Goal: Task Accomplishment & Management: Manage account settings

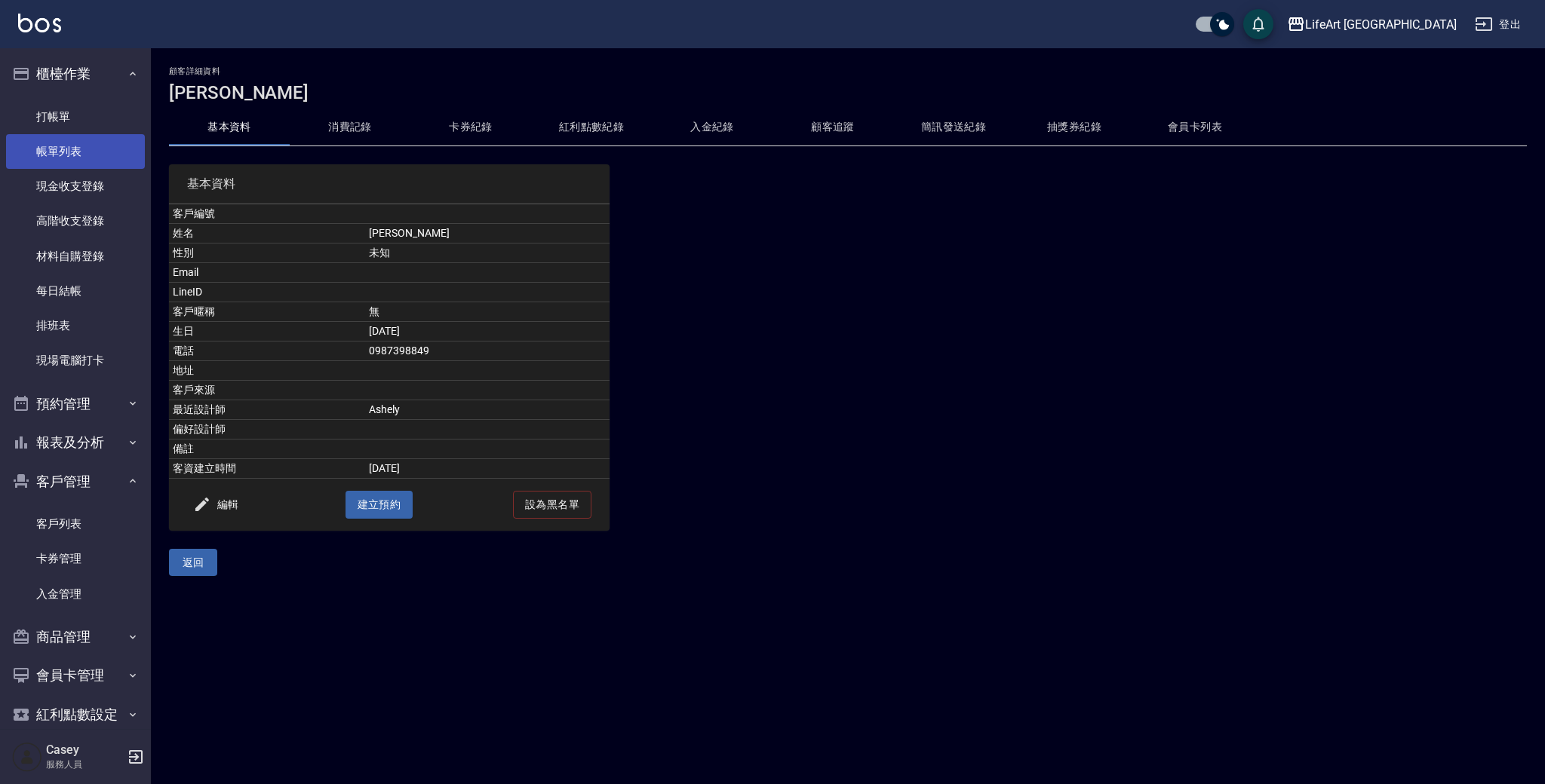
click at [64, 165] on link "帳單列表" at bounding box center [75, 151] width 139 height 35
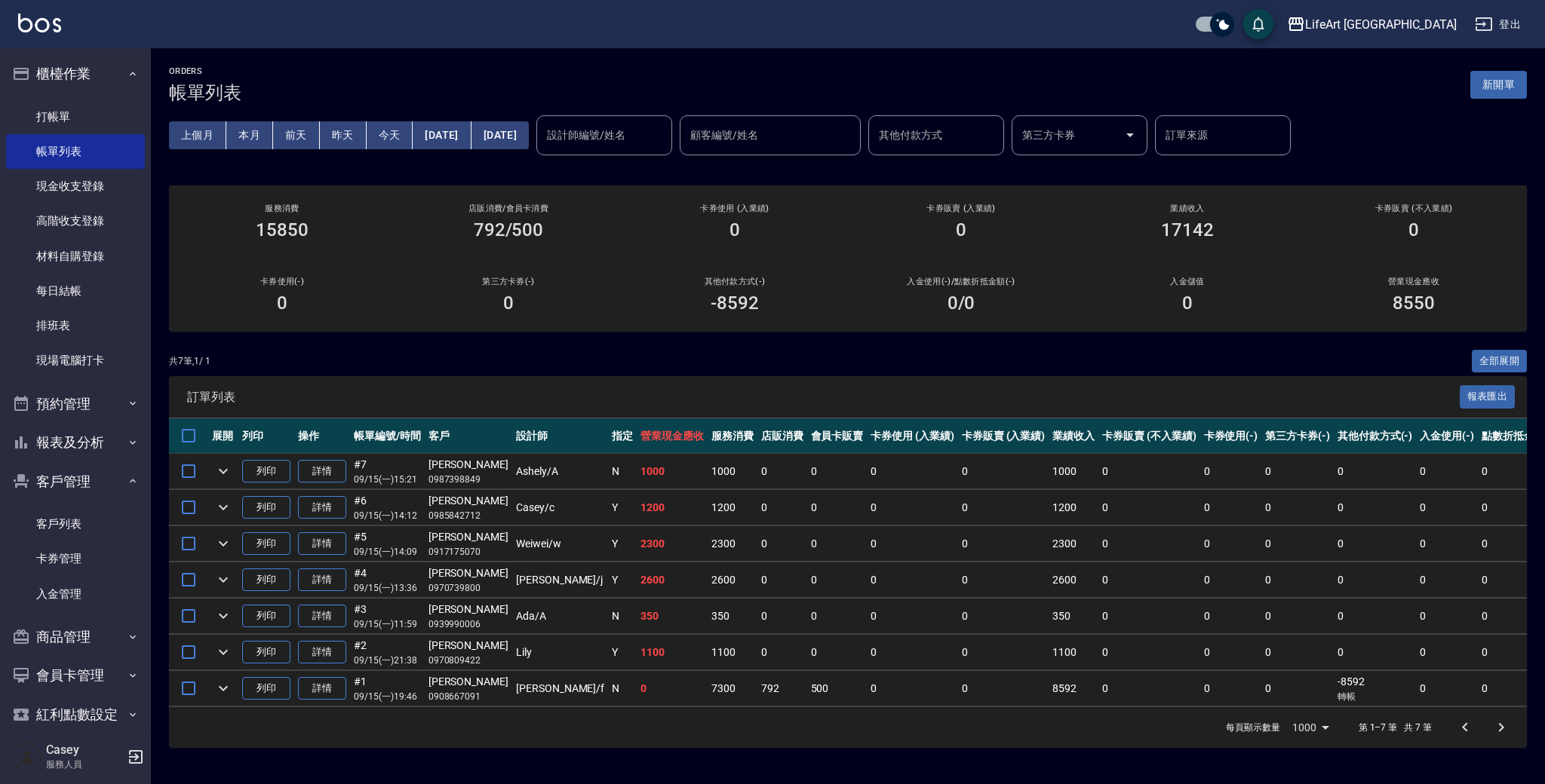
click at [1524, 101] on div "ORDERS 帳單列表 新開單" at bounding box center [848, 85] width 1358 height 37
click at [1517, 94] on button "新開單" at bounding box center [1499, 84] width 57 height 27
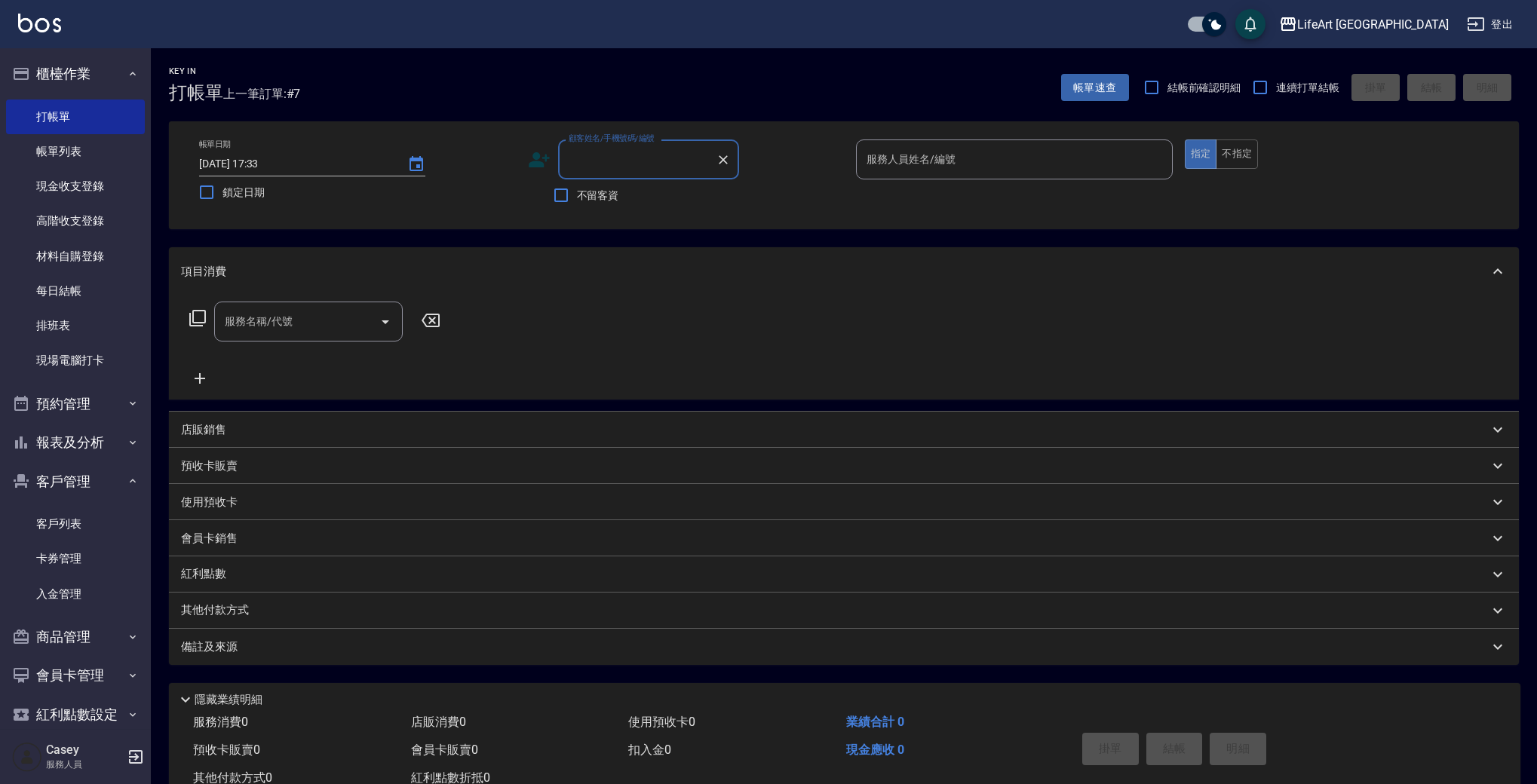
click at [648, 165] on input "顧客姓名/手機號碼/編號" at bounding box center [637, 159] width 144 height 27
click at [678, 206] on li "[PERSON_NAME]/0968747619/" at bounding box center [648, 198] width 181 height 25
type input "[PERSON_NAME]/0968747619/"
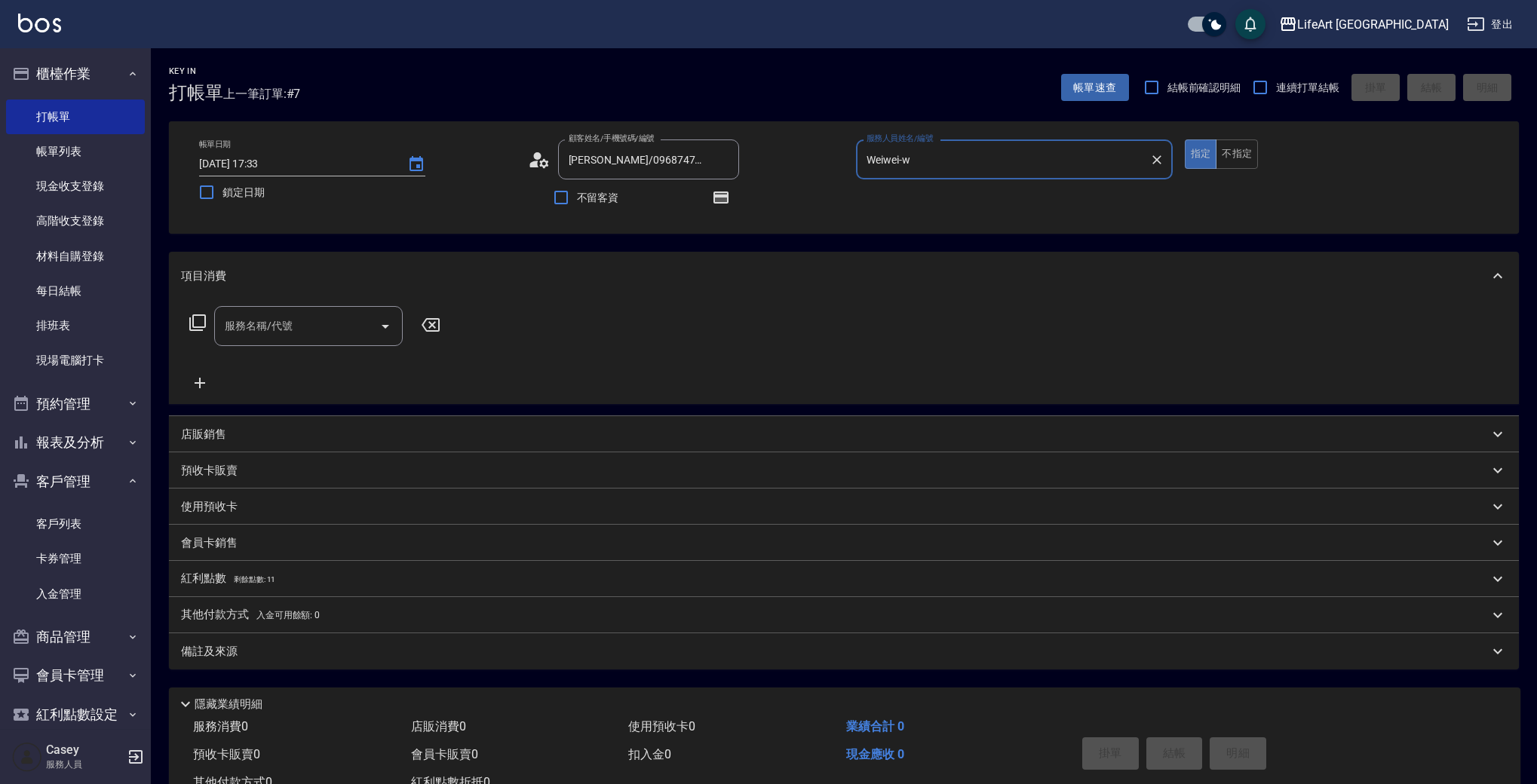
type input "Weiwei-w"
click at [709, 200] on button "button" at bounding box center [720, 198] width 36 height 36
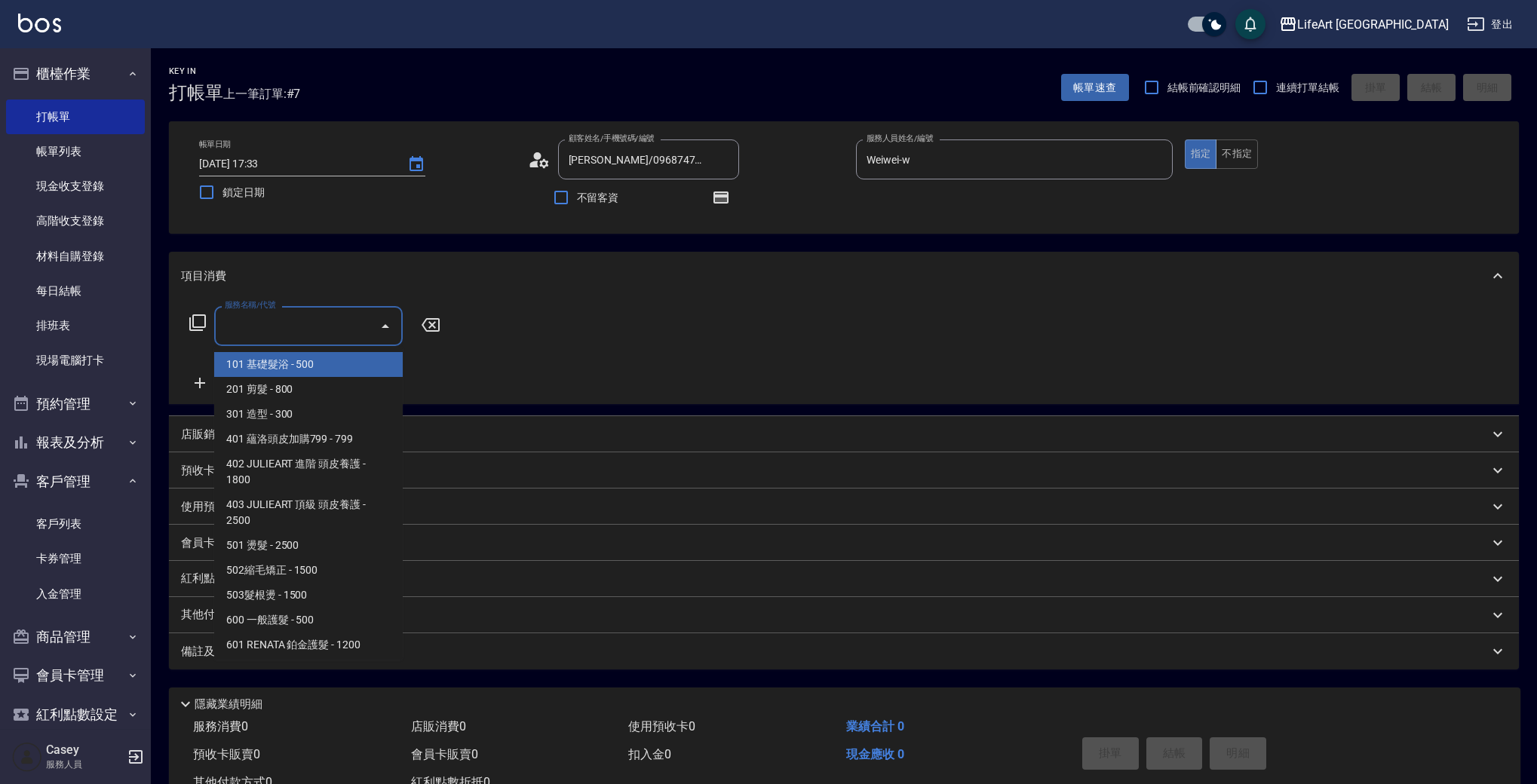
drag, startPoint x: 317, startPoint y: 314, endPoint x: 330, endPoint y: 360, distance: 47.8
click at [317, 314] on input "服務名稱/代號" at bounding box center [297, 326] width 152 height 27
click at [330, 386] on span "201 剪髮 - 800" at bounding box center [308, 390] width 189 height 25
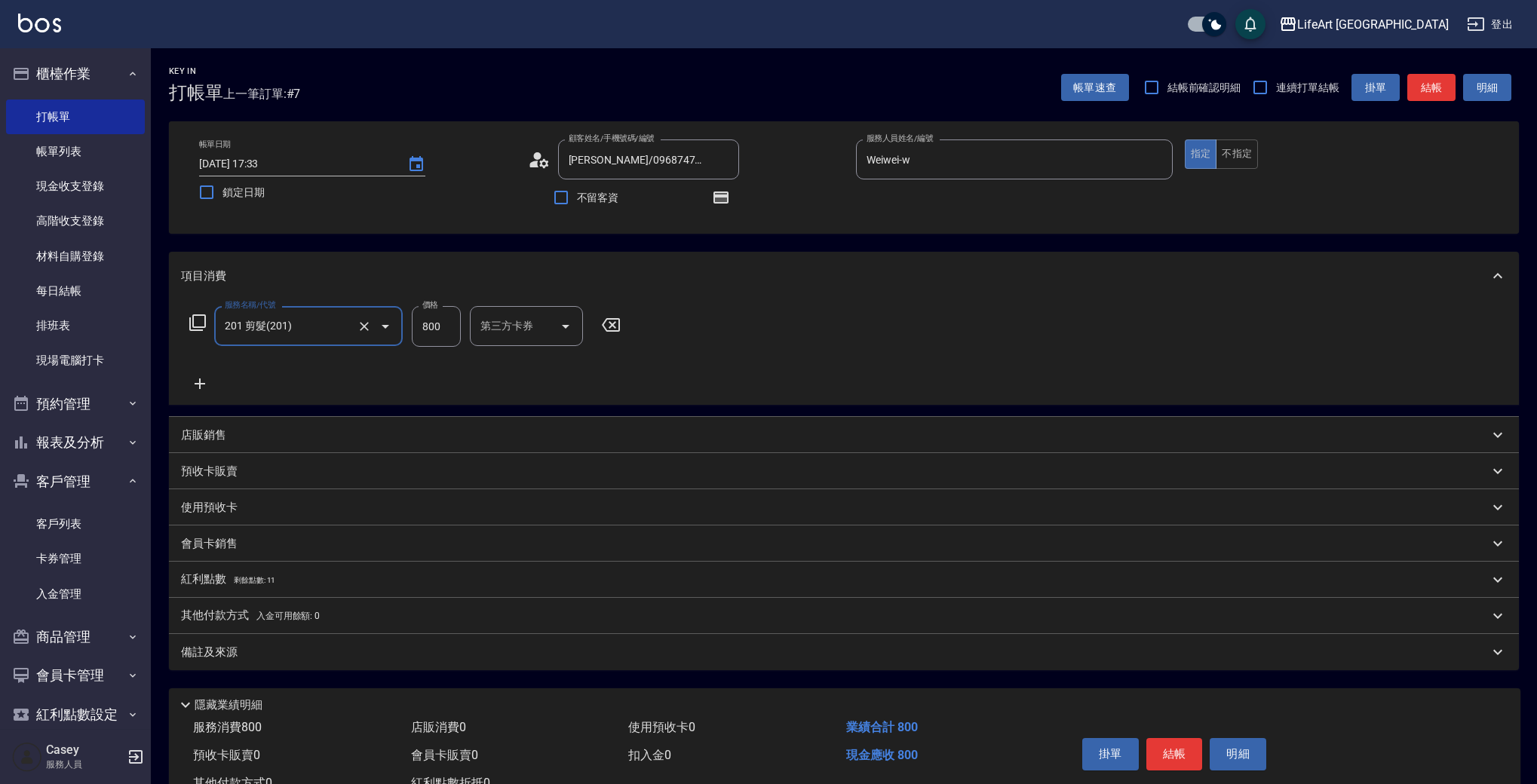
type input "201 剪髮(201)"
click at [462, 330] on div "服務名稱/代號 201 剪髮(201) 服務名稱/代號 價格 800 價格 洗-1 洗-1 第三方卡券 第三方卡券" at bounding box center [454, 327] width 548 height 41
click at [459, 330] on input "800" at bounding box center [436, 327] width 49 height 41
click at [437, 331] on input "800" at bounding box center [436, 327] width 49 height 41
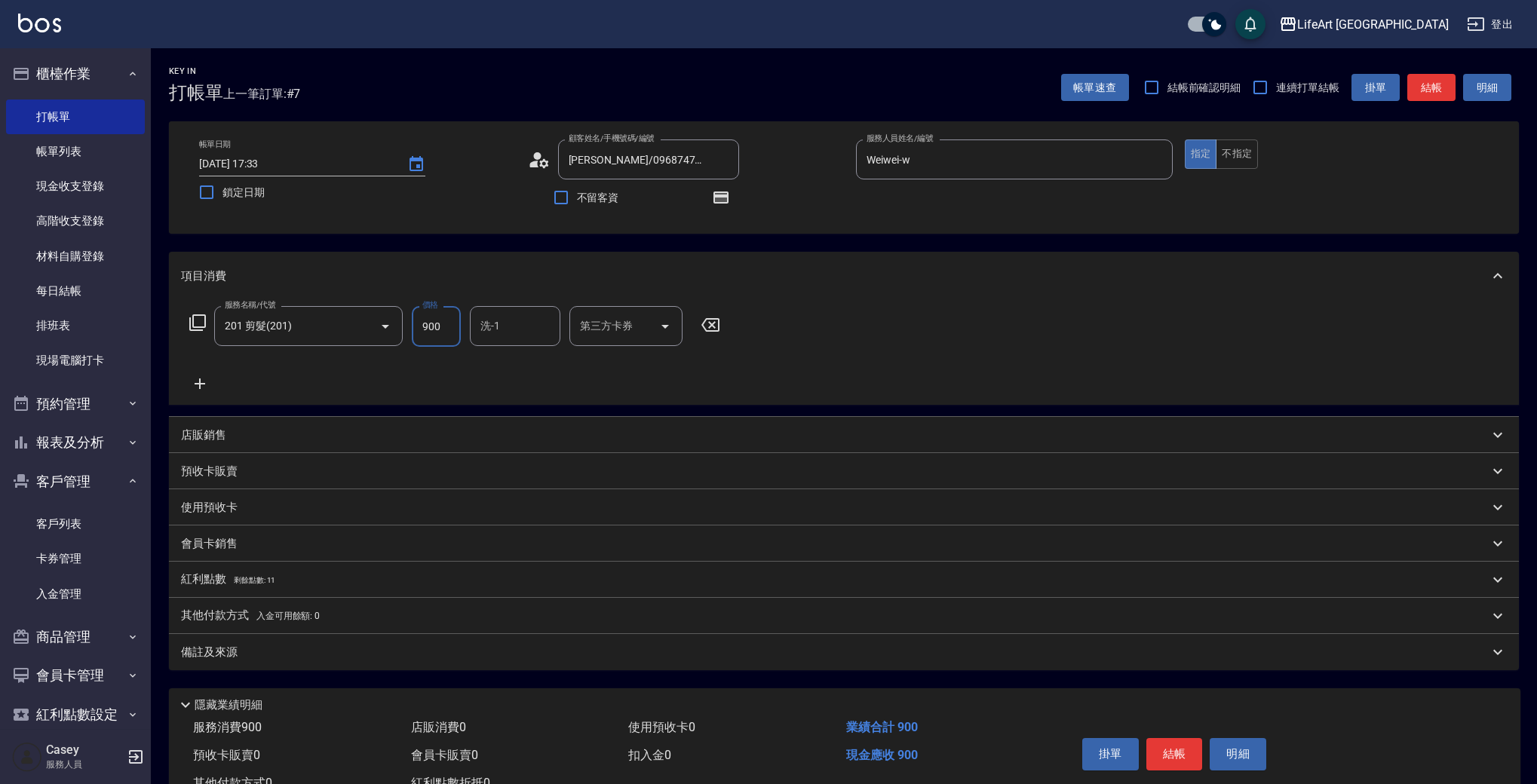
type input "900"
click at [513, 330] on input "洗-1" at bounding box center [515, 326] width 77 height 27
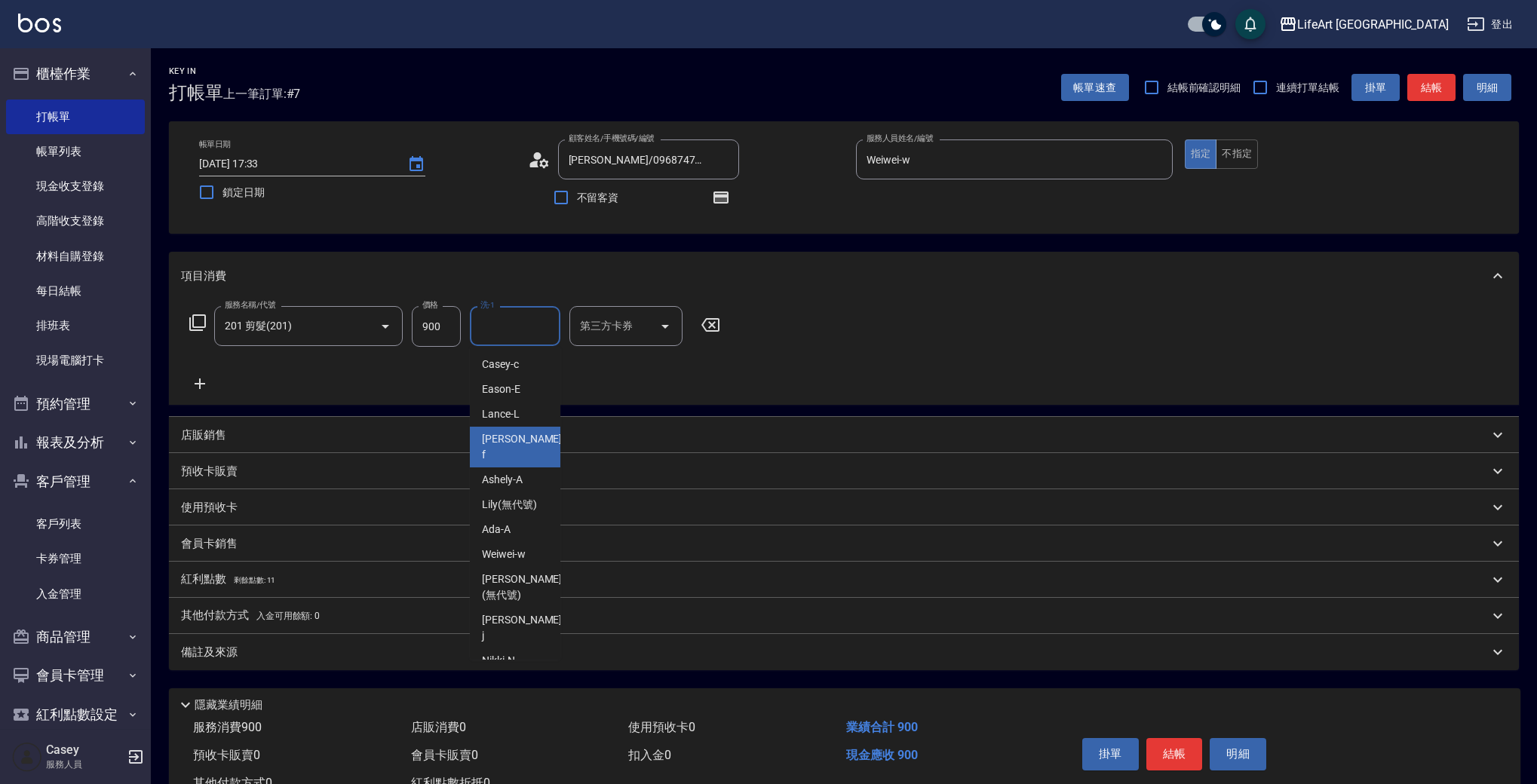
click at [309, 648] on div "備註及來源" at bounding box center [834, 653] width 1308 height 16
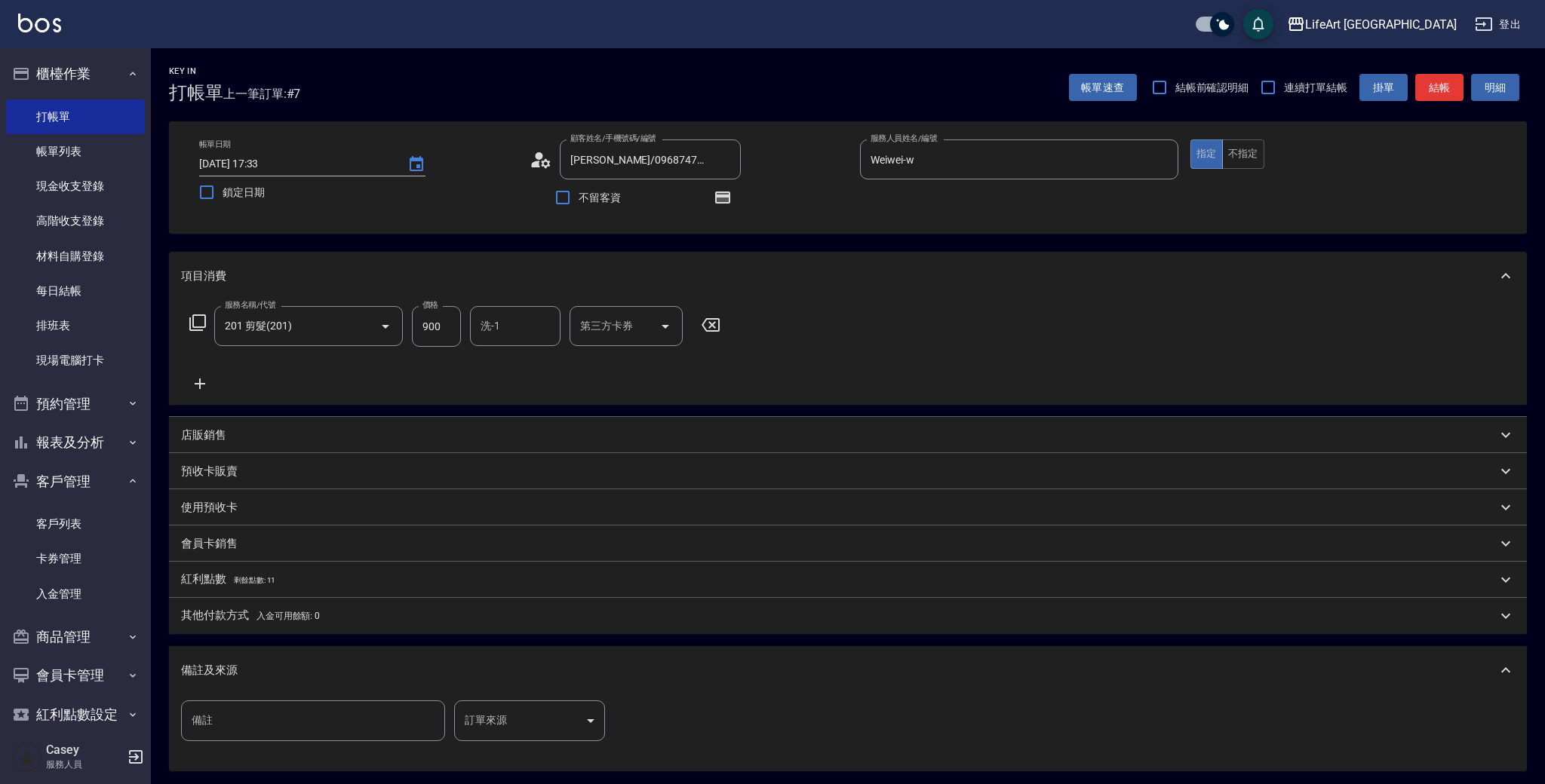
click at [532, 710] on body "LifeArt 蘆洲 登出 櫃檯作業 打帳單 帳單列表 現金收支登錄 高階收支登錄 材料自購登錄 每日結帳 排班表 現場電腦打卡 預約管理 預約管理 單日預約…" at bounding box center [772, 468] width 1545 height 935
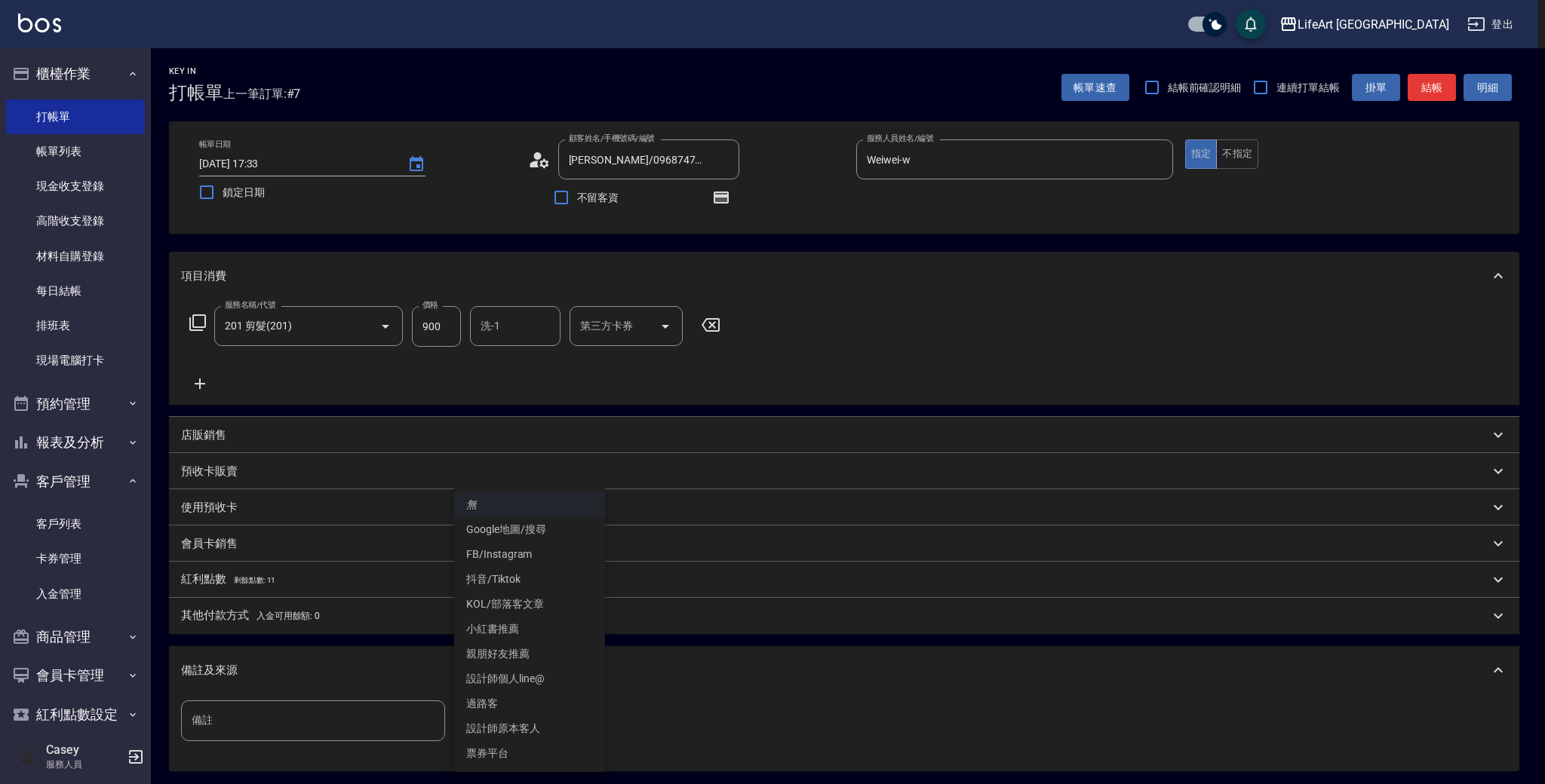
click at [550, 734] on li "設計師原本客人" at bounding box center [529, 729] width 151 height 25
type input "設計師原本客人"
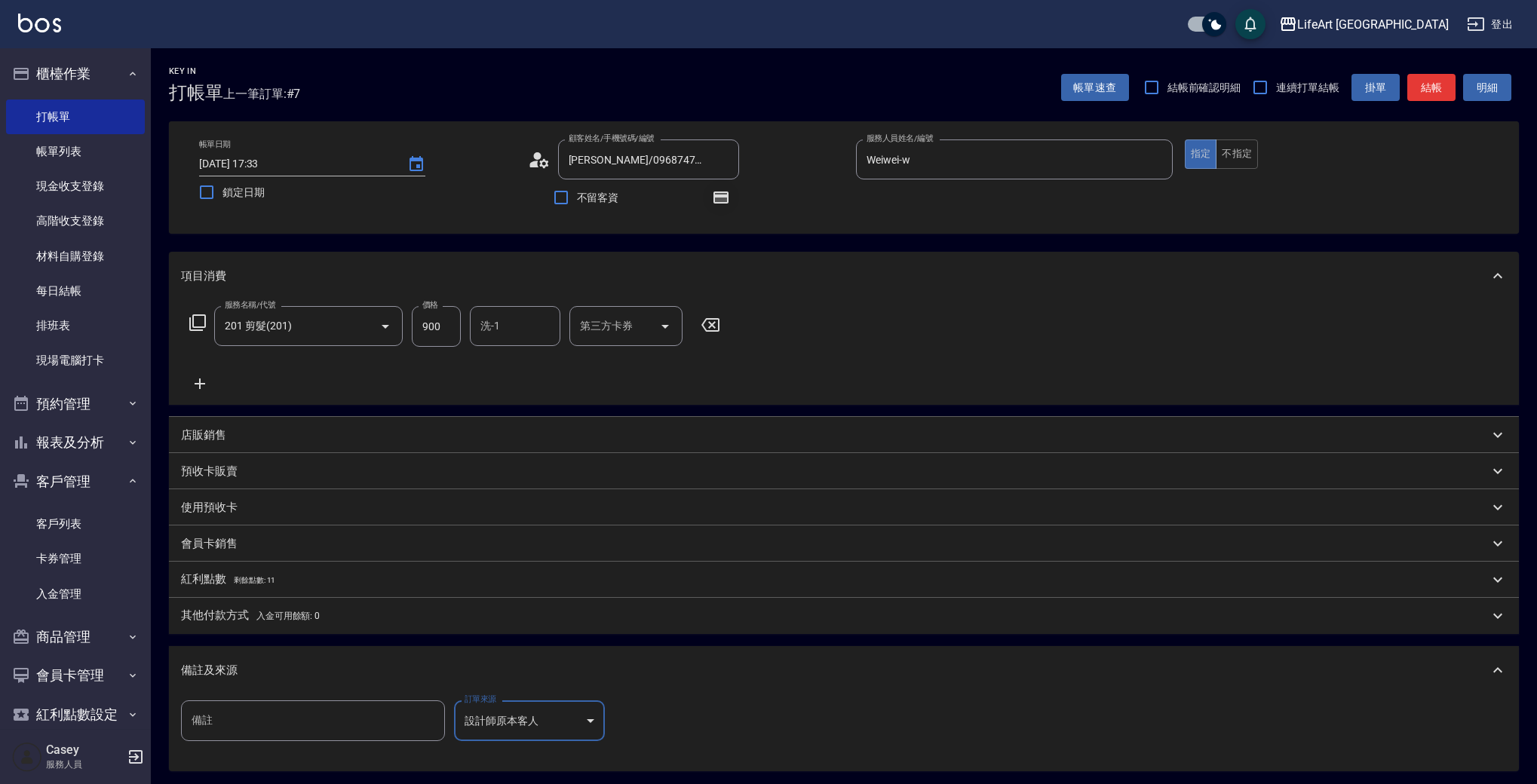
click at [717, 204] on icon "button" at bounding box center [720, 198] width 15 height 12
click at [1441, 77] on button "結帳" at bounding box center [1431, 87] width 48 height 27
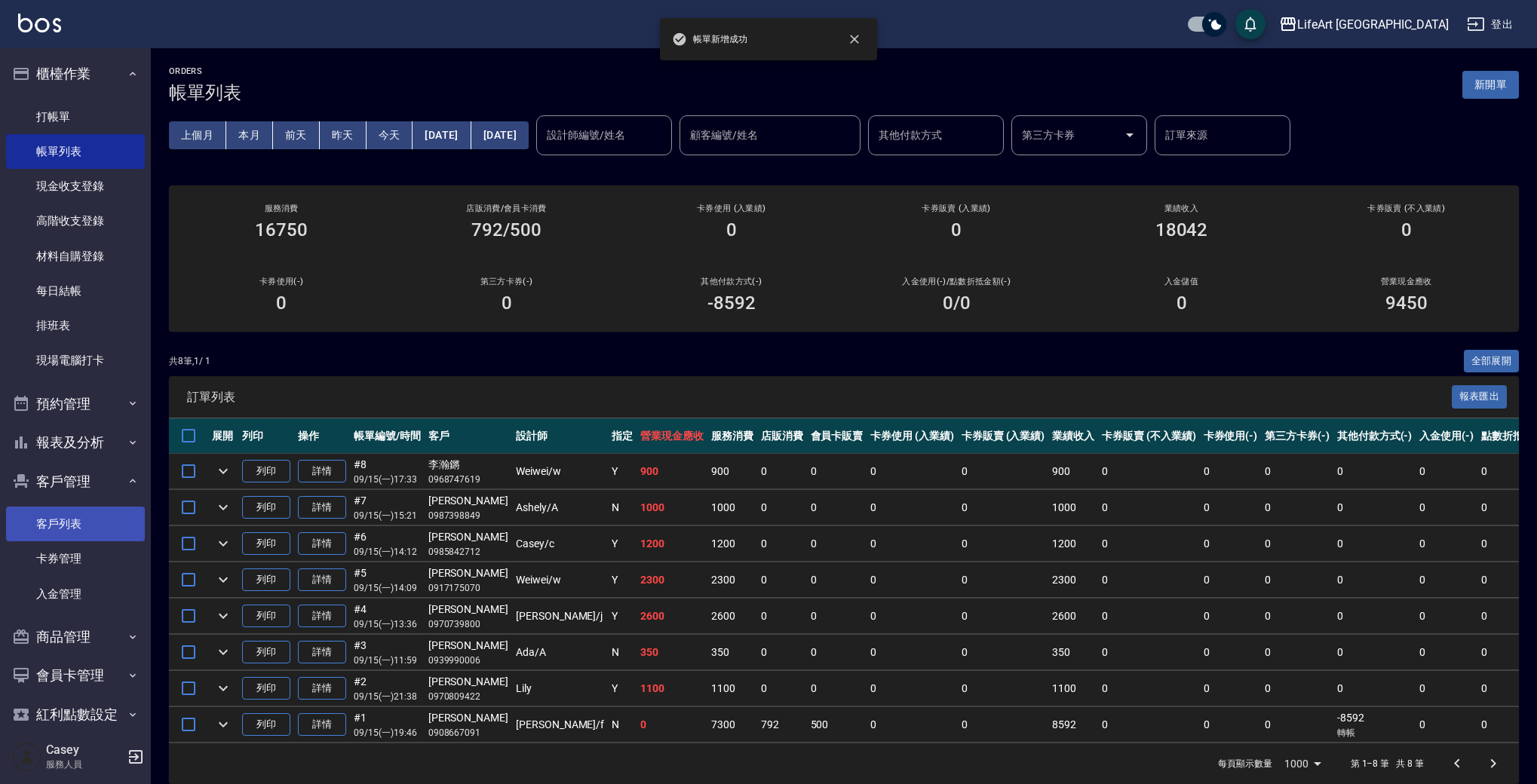
click at [67, 519] on link "客戶列表" at bounding box center [75, 524] width 139 height 35
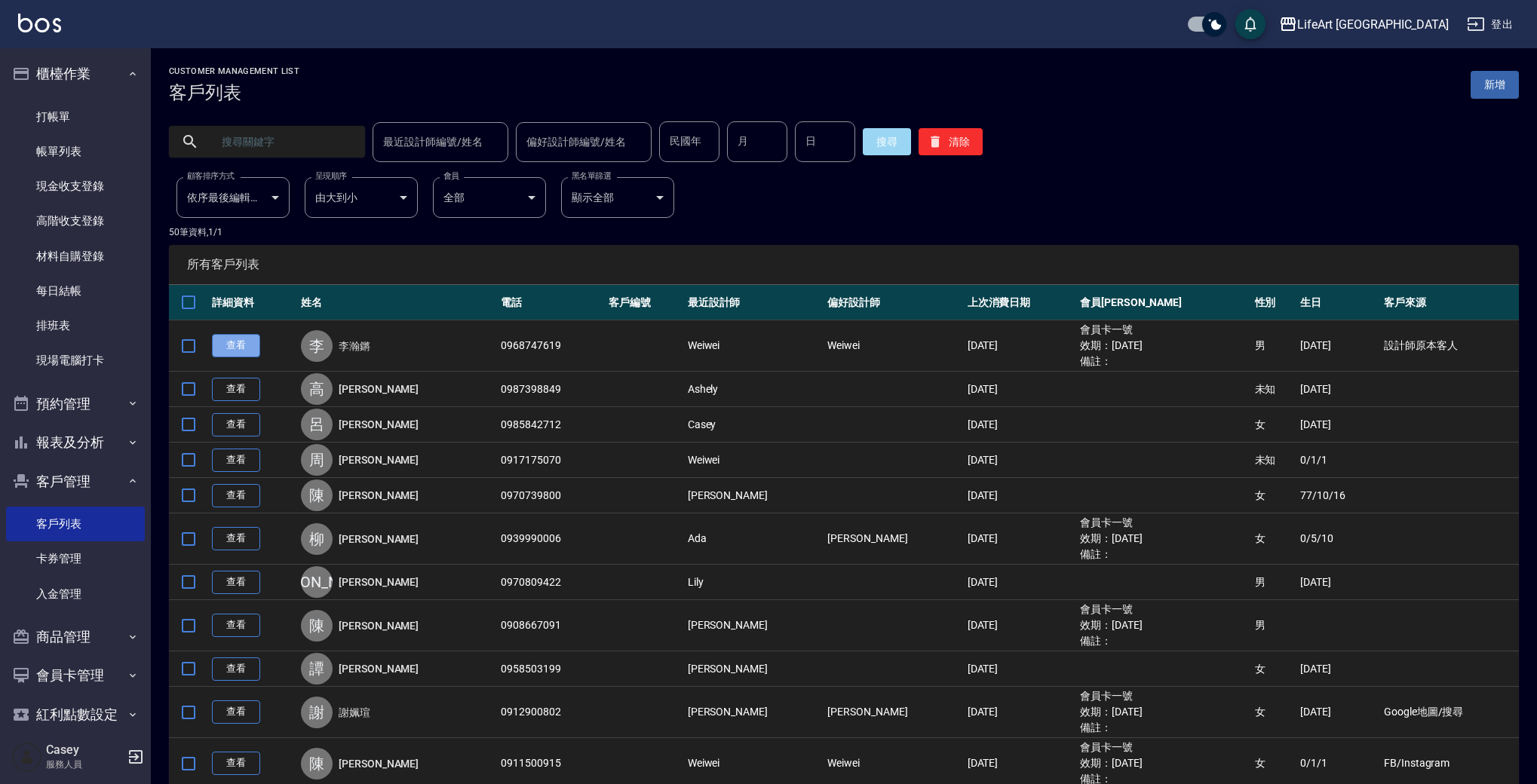
click at [240, 352] on link "查看" at bounding box center [236, 345] width 48 height 23
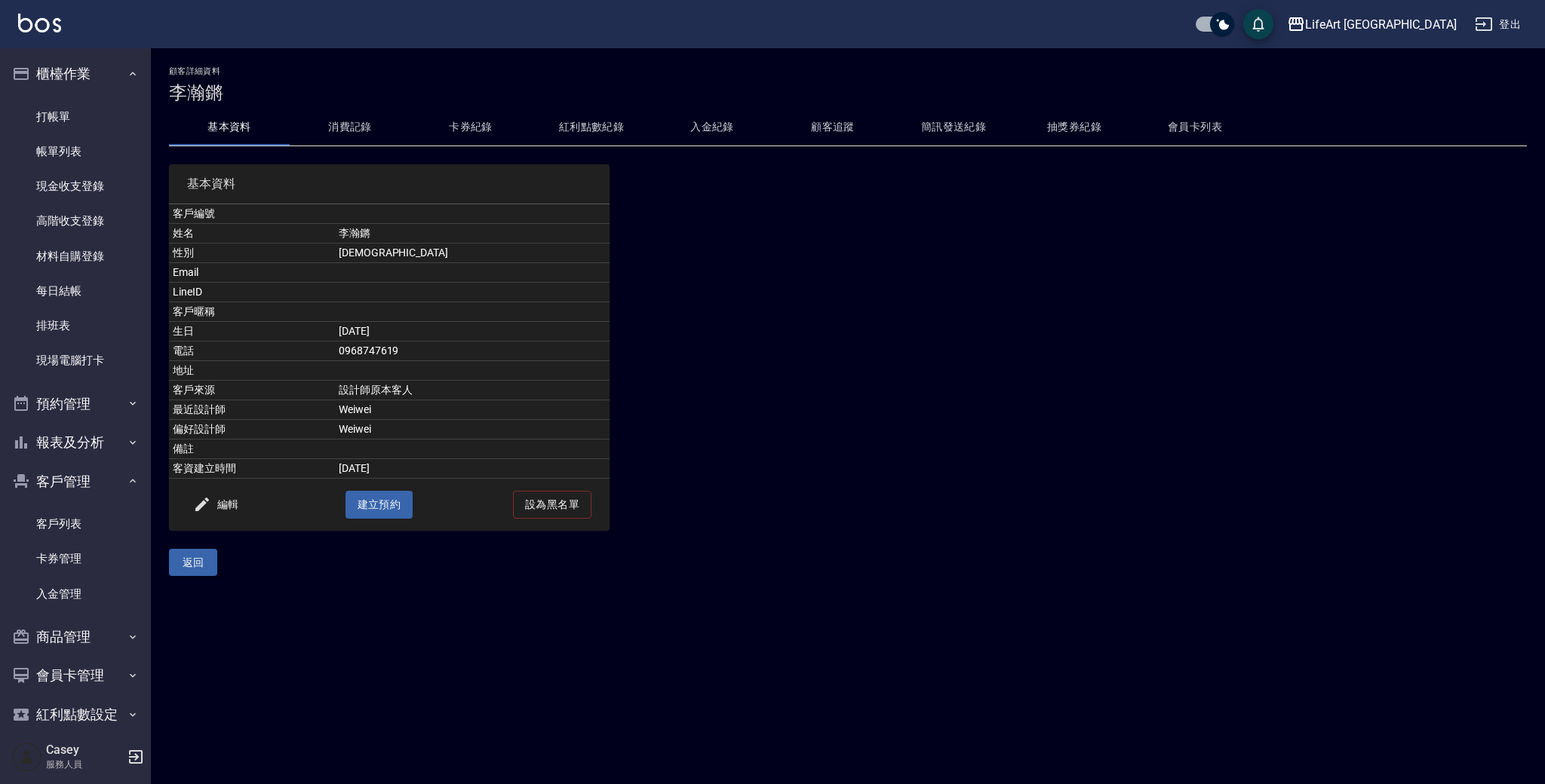
click at [537, 129] on button "紅利點數紀錄" at bounding box center [591, 127] width 121 height 36
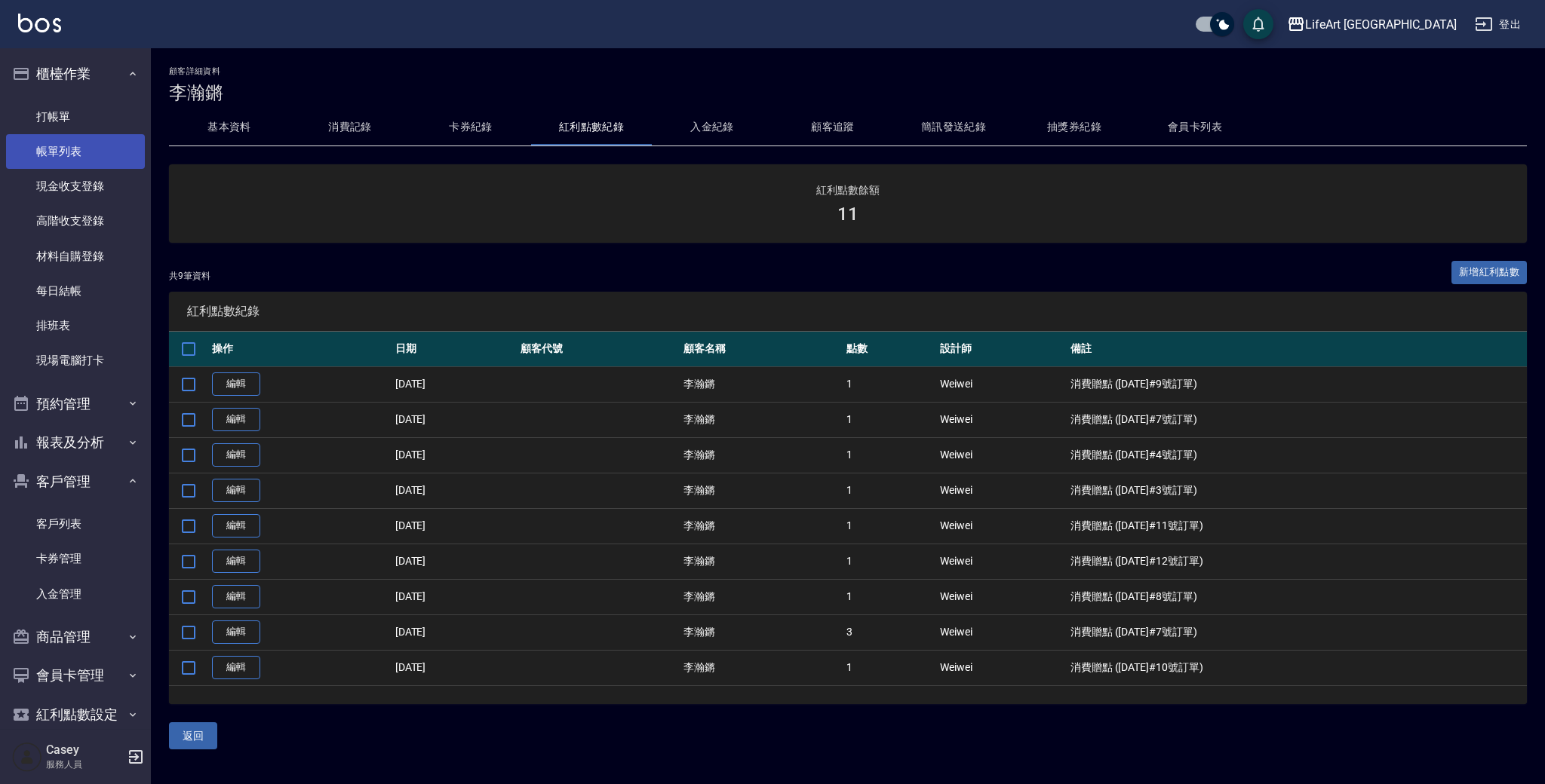
click at [95, 165] on link "帳單列表" at bounding box center [75, 151] width 139 height 35
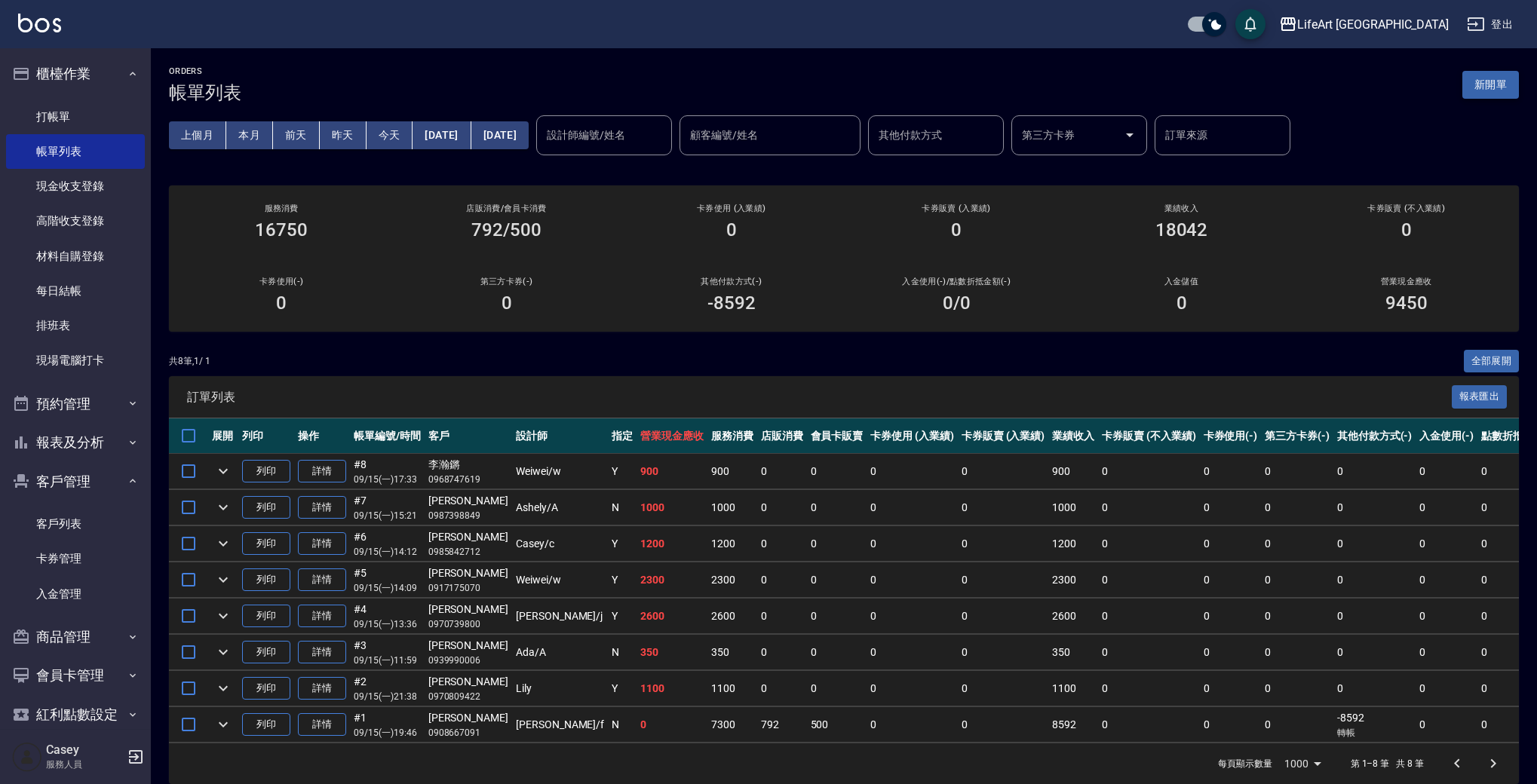
click at [1494, 86] on button "新開單" at bounding box center [1491, 84] width 57 height 27
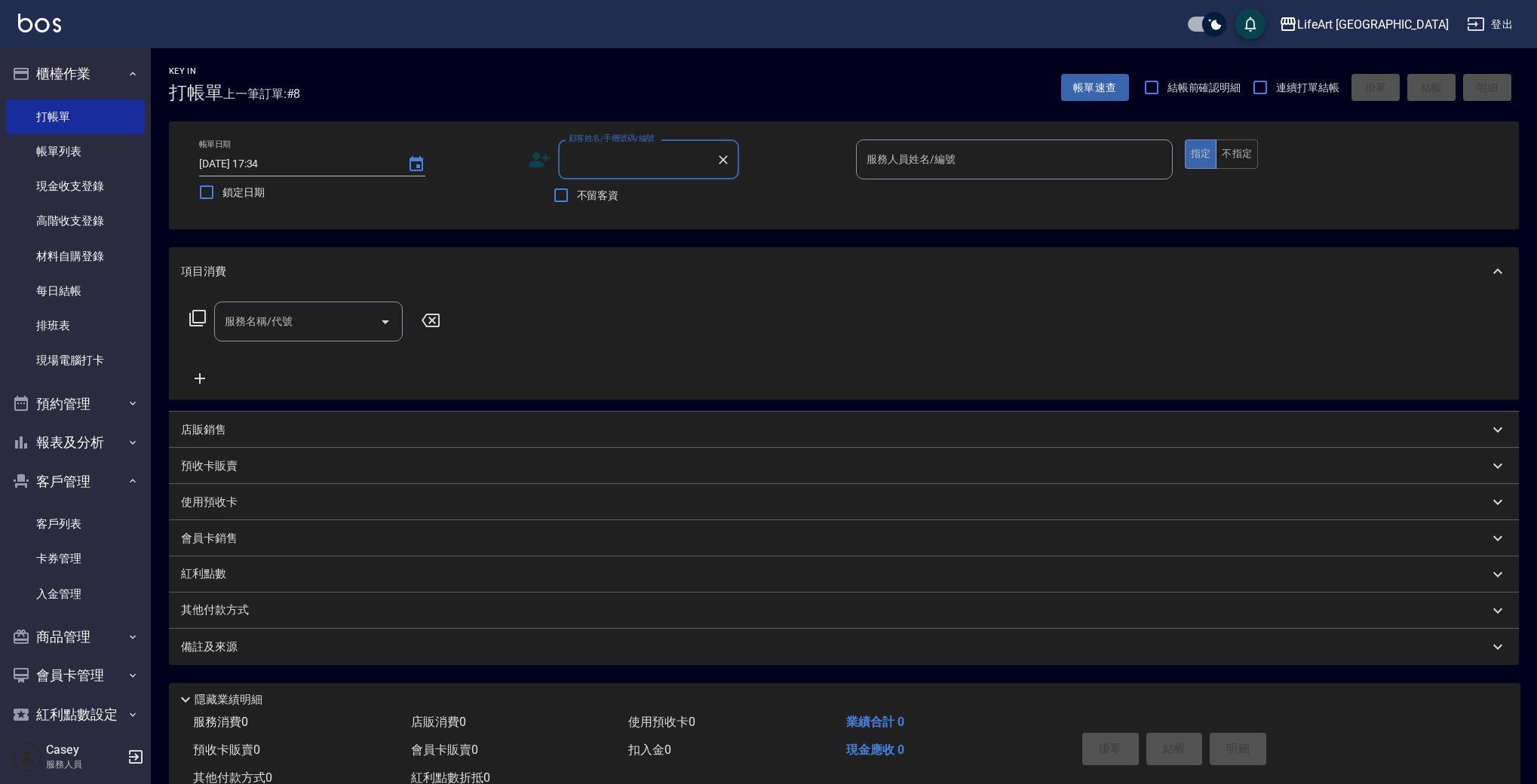
click at [632, 163] on input "顧客姓名/手機號碼/編號" at bounding box center [637, 159] width 144 height 27
click at [701, 199] on li "[PERSON_NAME]棋/0918980885/" at bounding box center [648, 206] width 181 height 41
type input "[PERSON_NAME]棋/0918980885/"
type input "Weiwei-w"
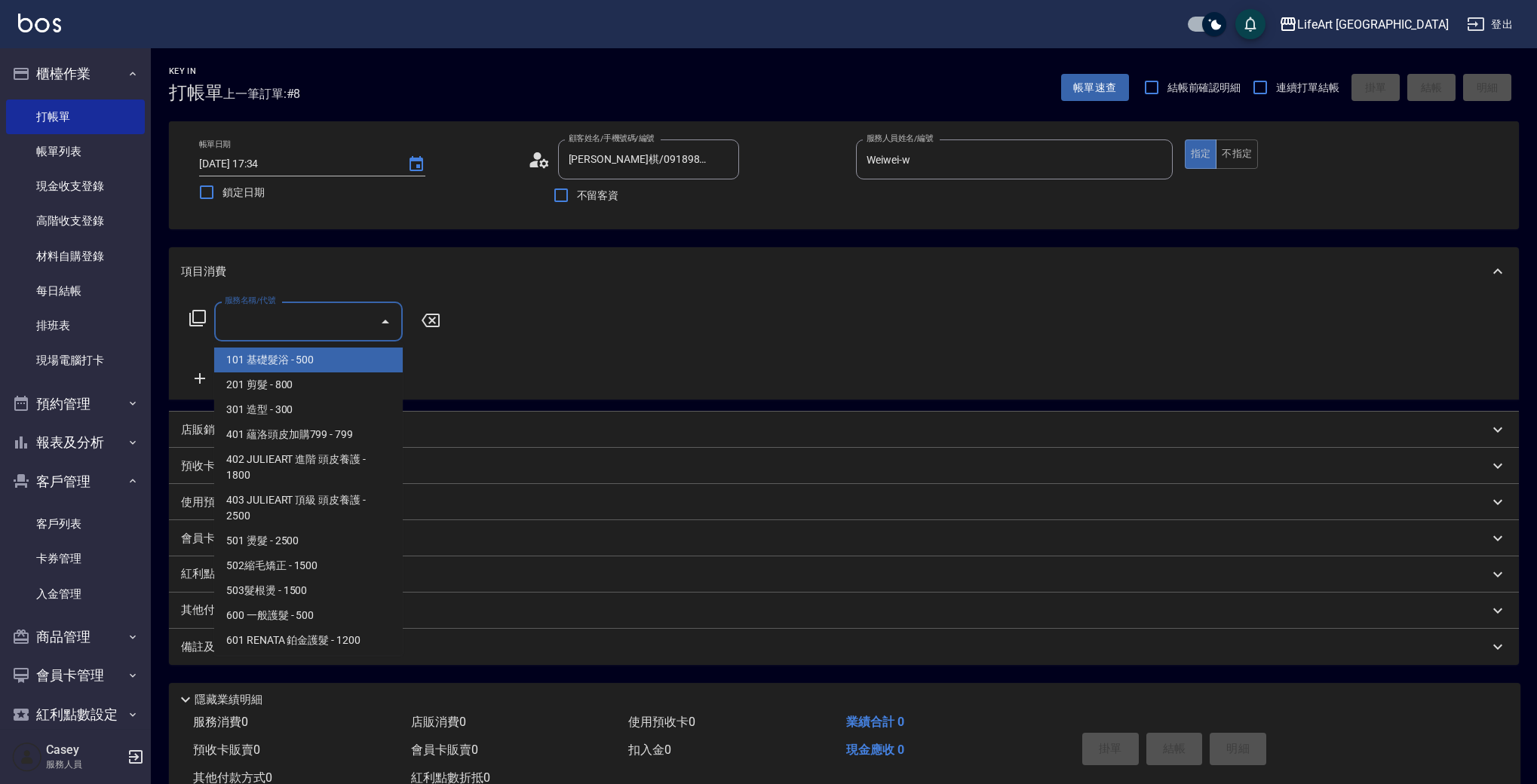
click at [307, 328] on input "服務名稱/代號" at bounding box center [297, 322] width 152 height 27
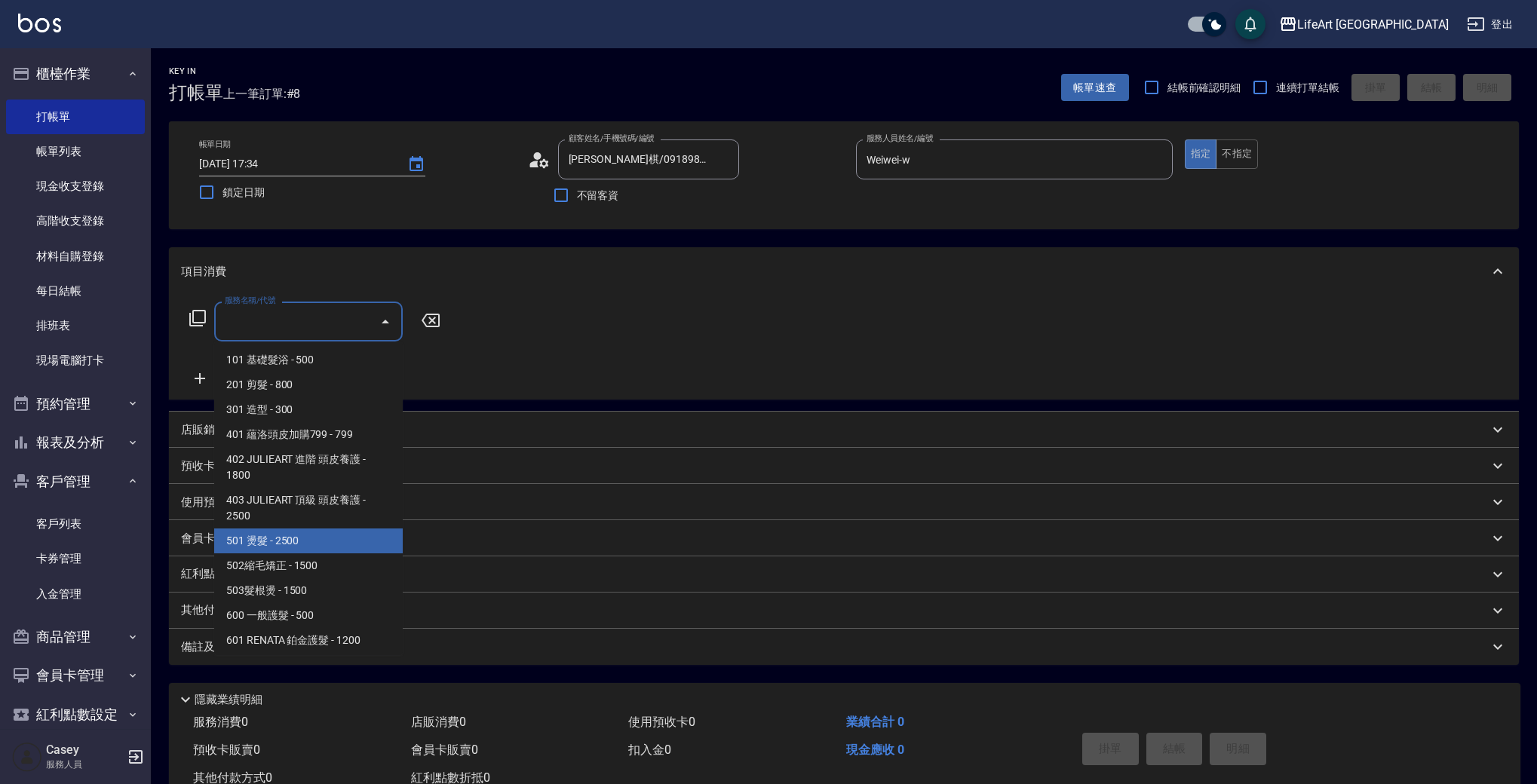
click at [330, 540] on span "501 燙髮 - 2500" at bounding box center [308, 541] width 189 height 25
type input "501 燙髮(501)"
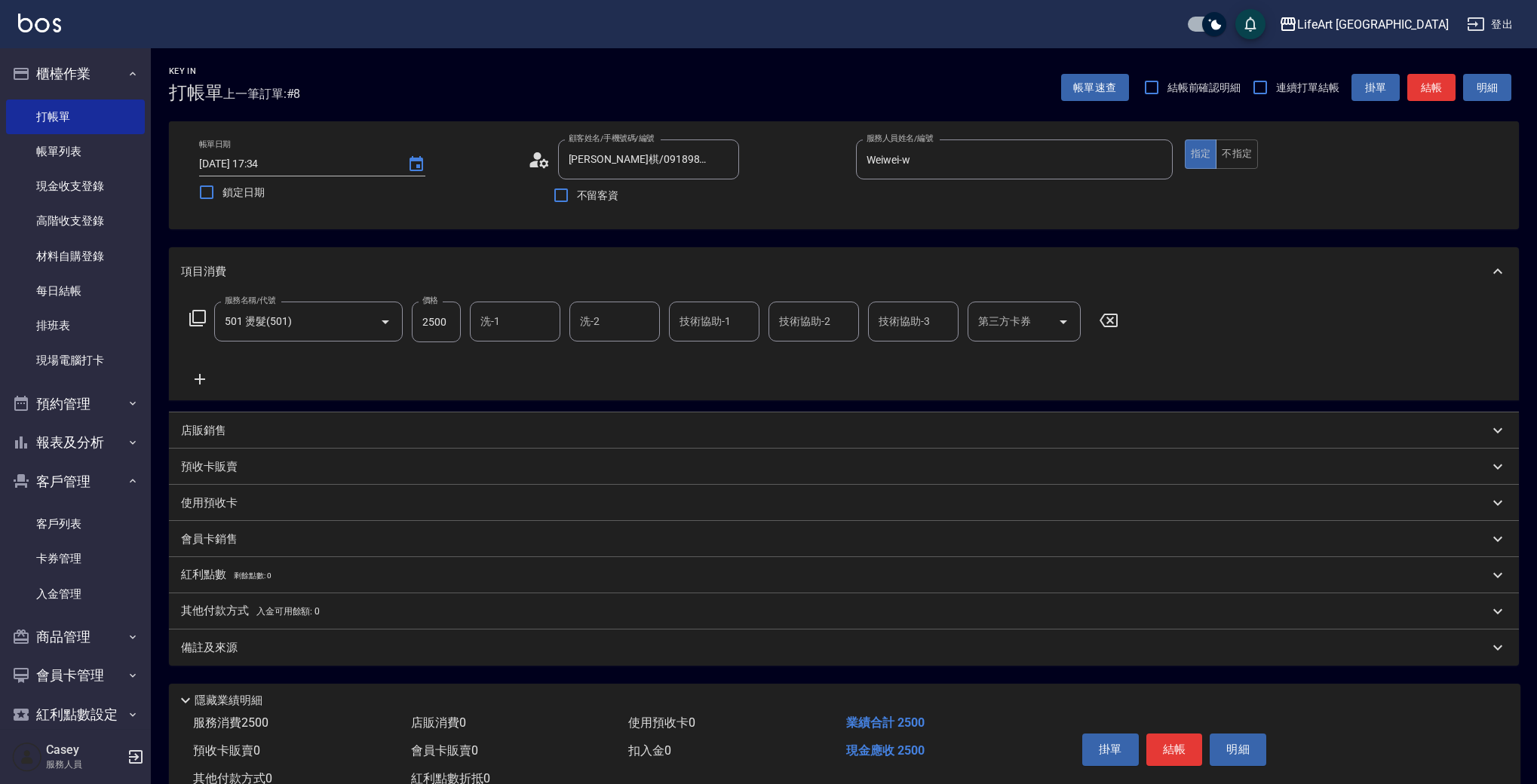
click at [202, 378] on icon at bounding box center [200, 379] width 11 height 11
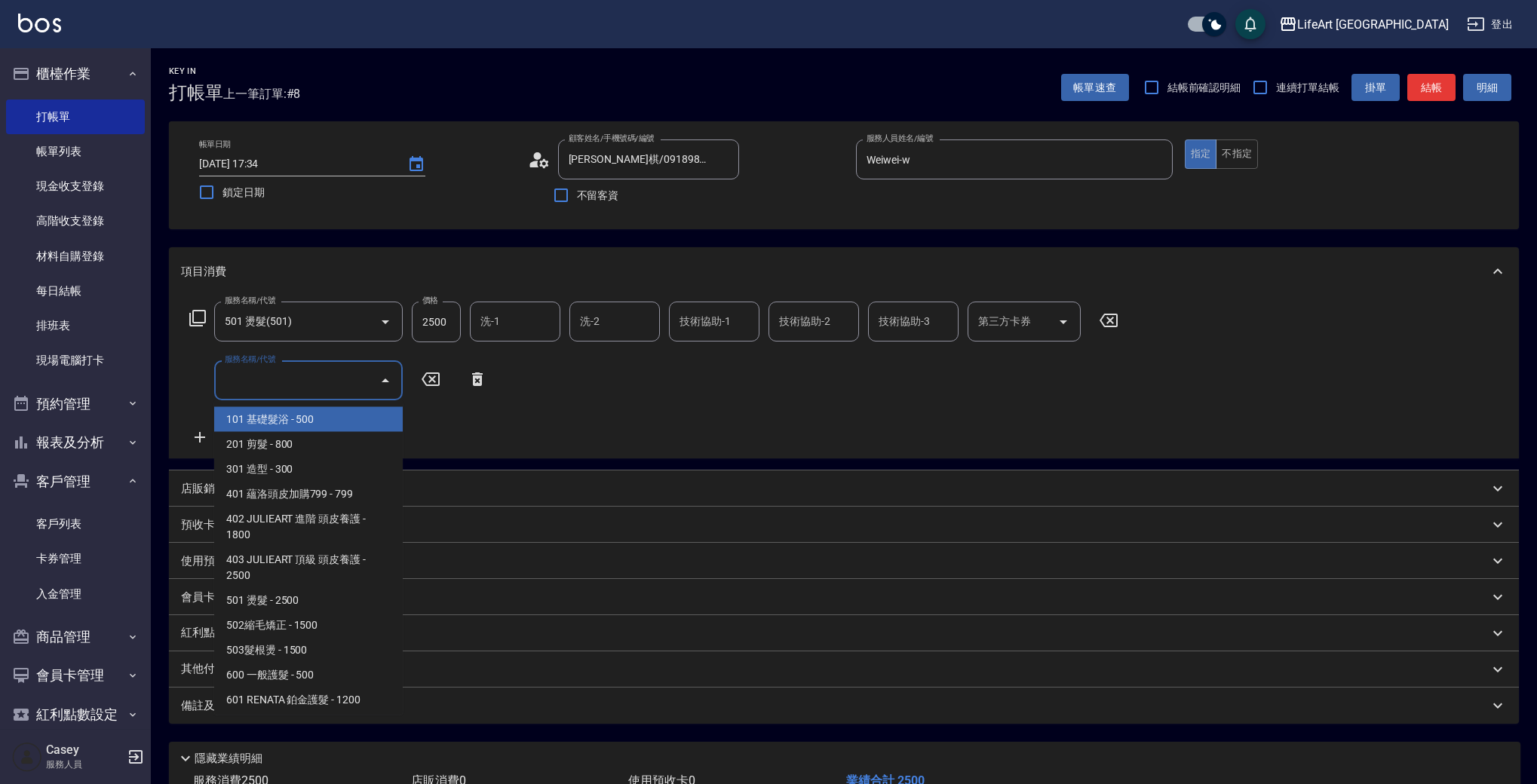
click at [288, 389] on input "服務名稱/代號" at bounding box center [297, 381] width 152 height 27
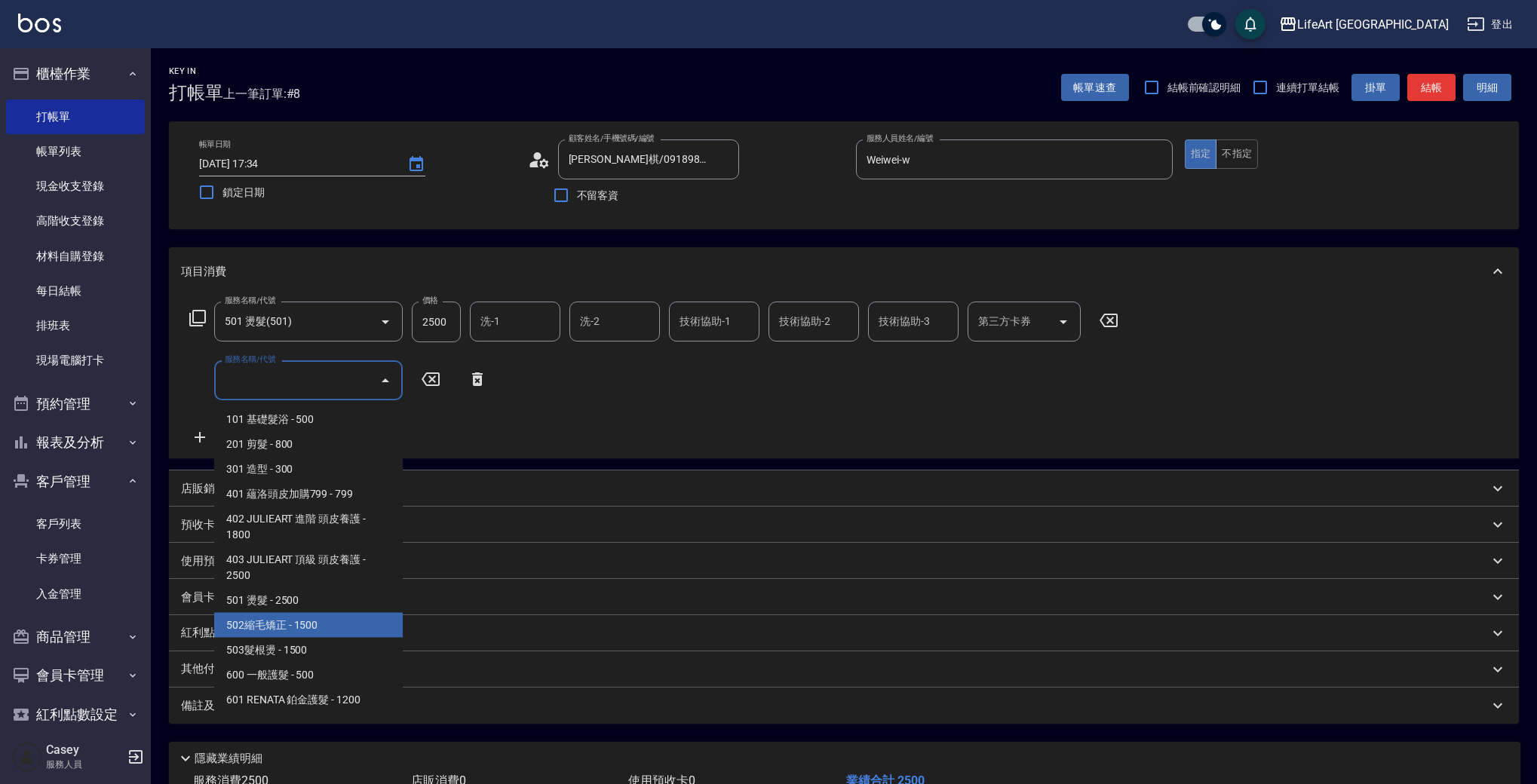
scroll to position [203, 0]
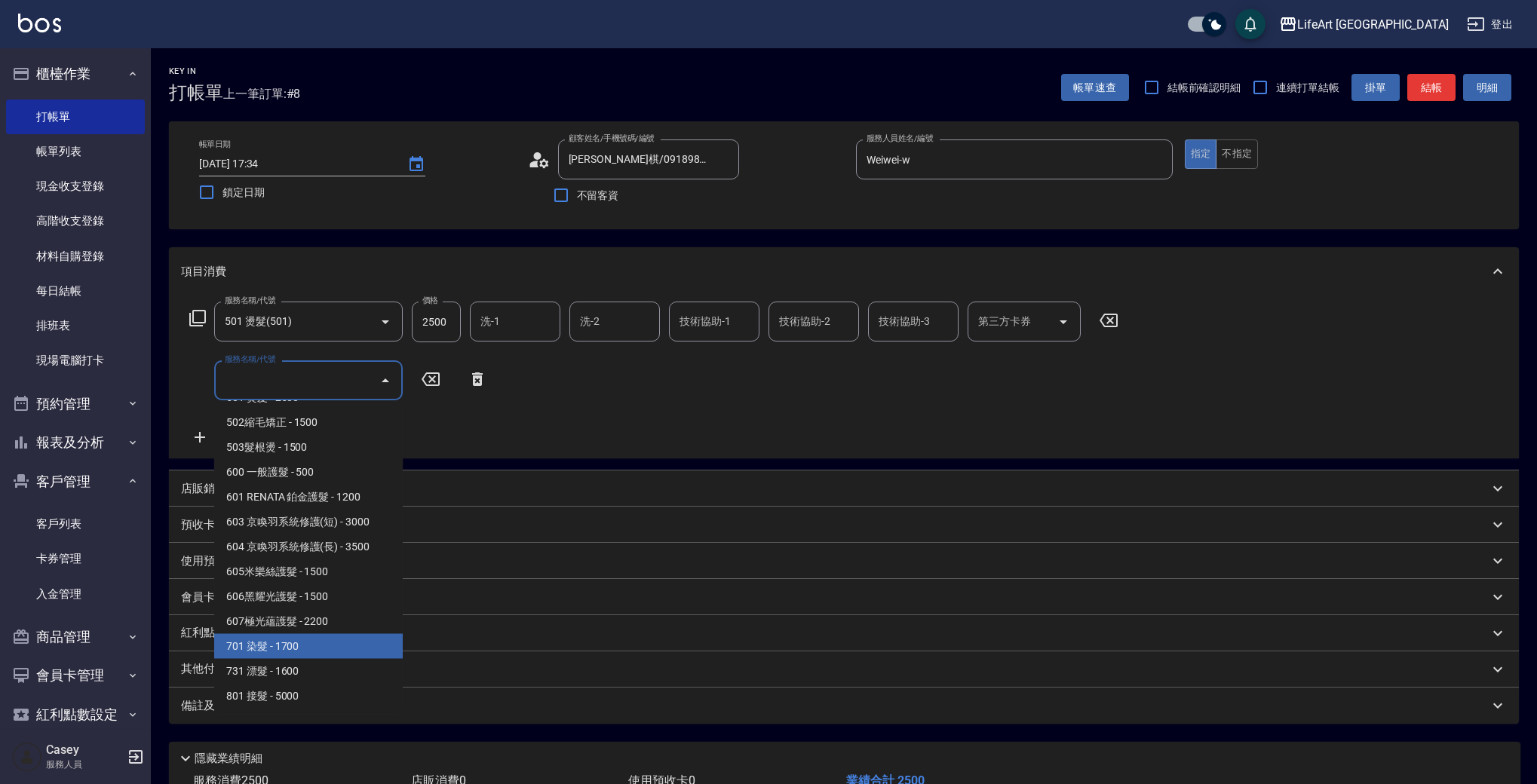
click at [322, 647] on span "701 染髮 - 1700" at bounding box center [308, 647] width 189 height 25
type input "701 染髮(701)"
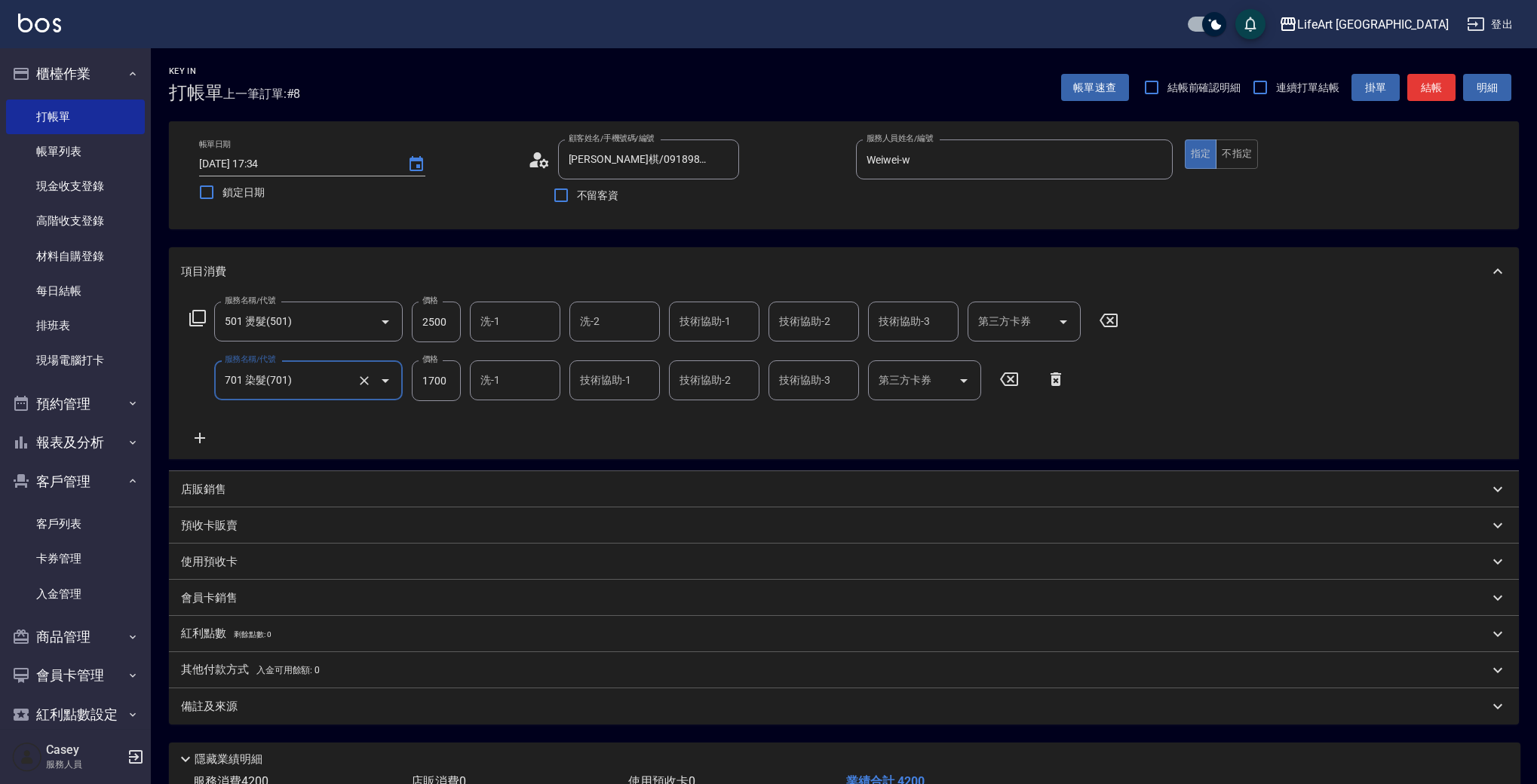
click at [203, 438] on icon at bounding box center [200, 439] width 11 height 11
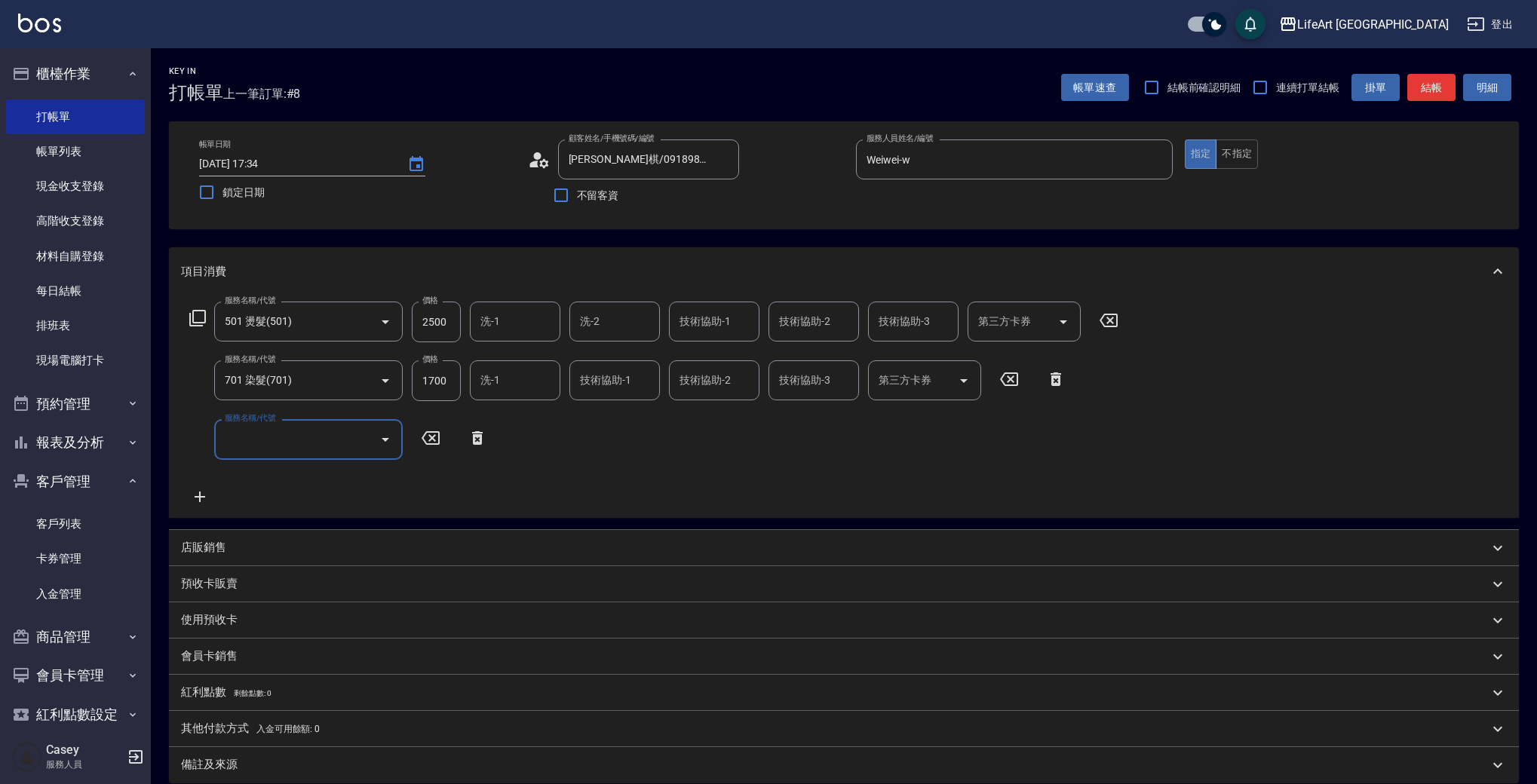
click at [286, 447] on input "服務名稱/代號" at bounding box center [297, 439] width 152 height 27
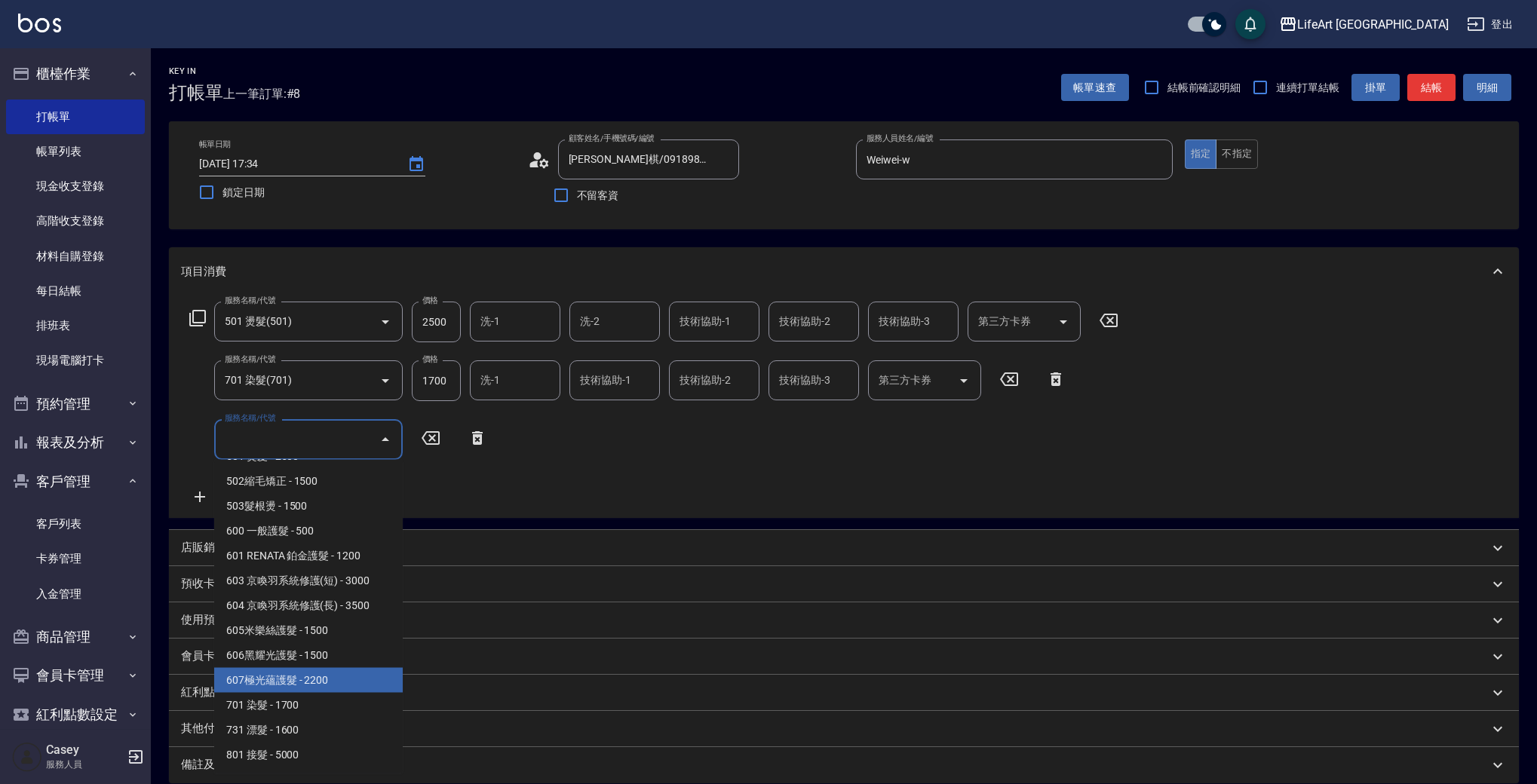
click at [357, 677] on span "607極光蘊護髮 - 2200" at bounding box center [308, 680] width 189 height 25
type input "607極光蘊護髮(607)"
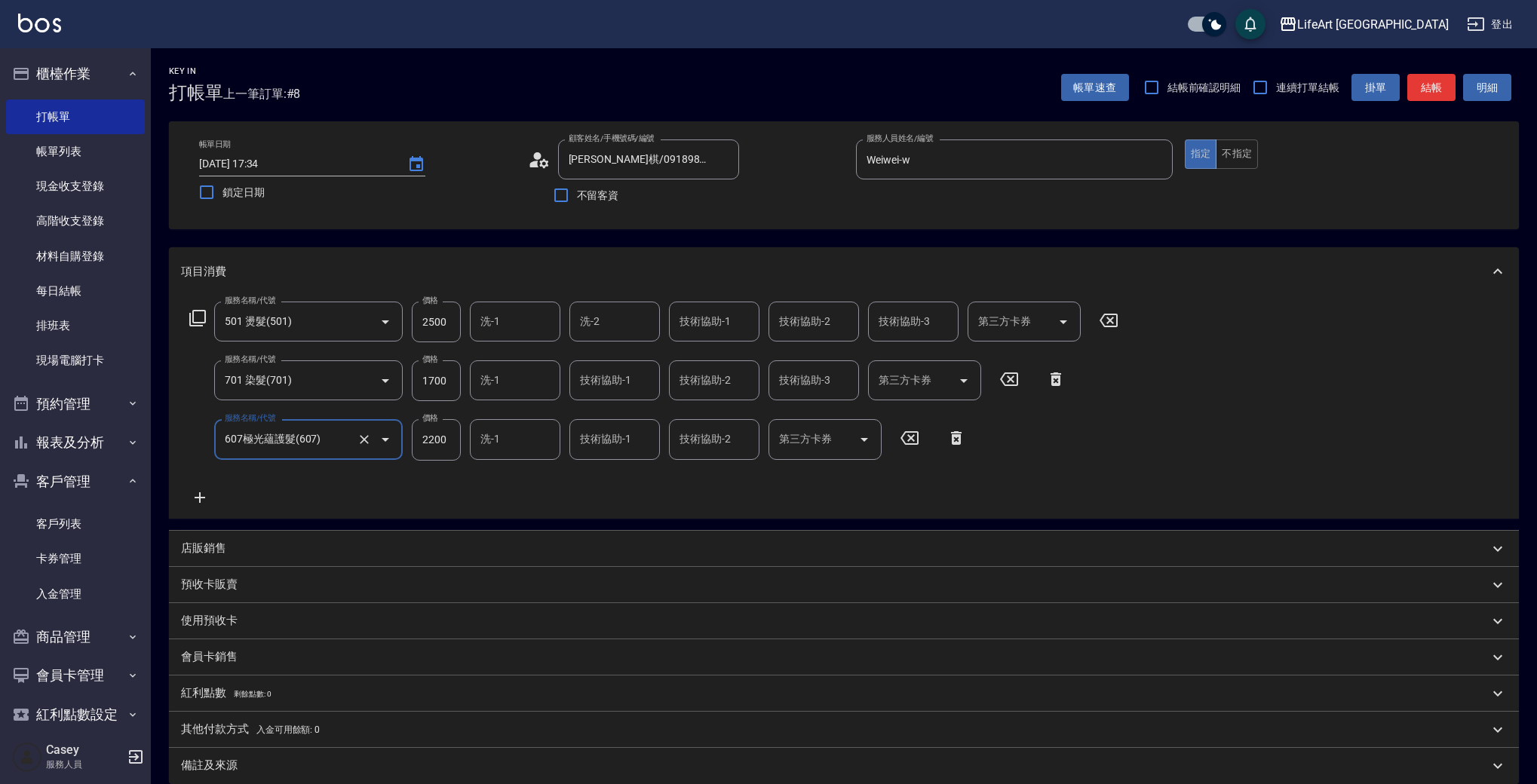
click at [444, 318] on input "2500" at bounding box center [436, 322] width 49 height 41
type input "5300"
click at [439, 381] on input "1700" at bounding box center [436, 381] width 49 height 41
click at [439, 380] on input "1700" at bounding box center [436, 381] width 49 height 41
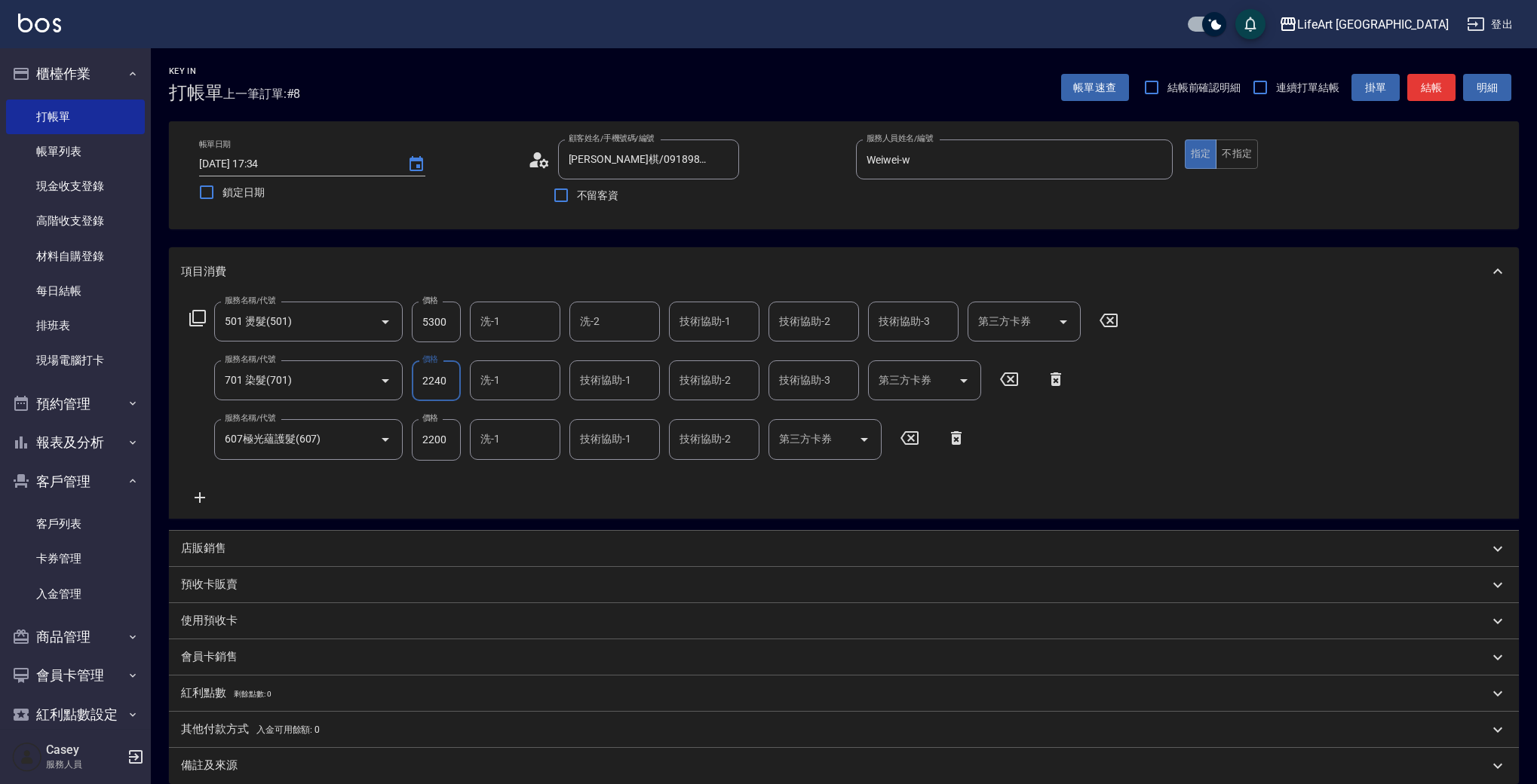
type input "2240"
click at [485, 474] on div "服務名稱/代號 501 燙髮(501) 服務名稱/代號 價格 5300 價格 洗-1 洗-1 洗-2 洗-2 技術協助-1 技術協助-1 技術協助-2 技術協…" at bounding box center [654, 404] width 946 height 205
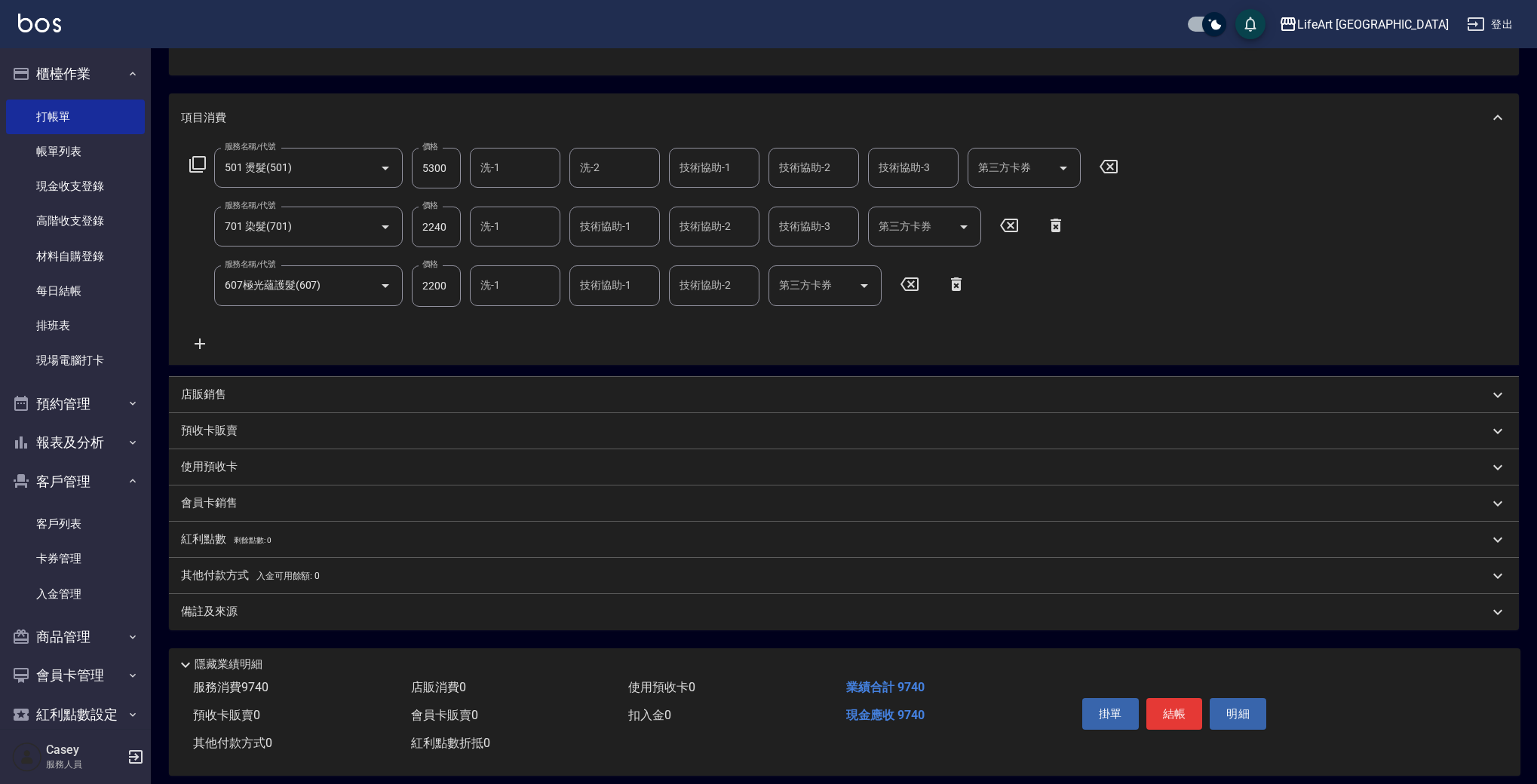
scroll to position [170, 0]
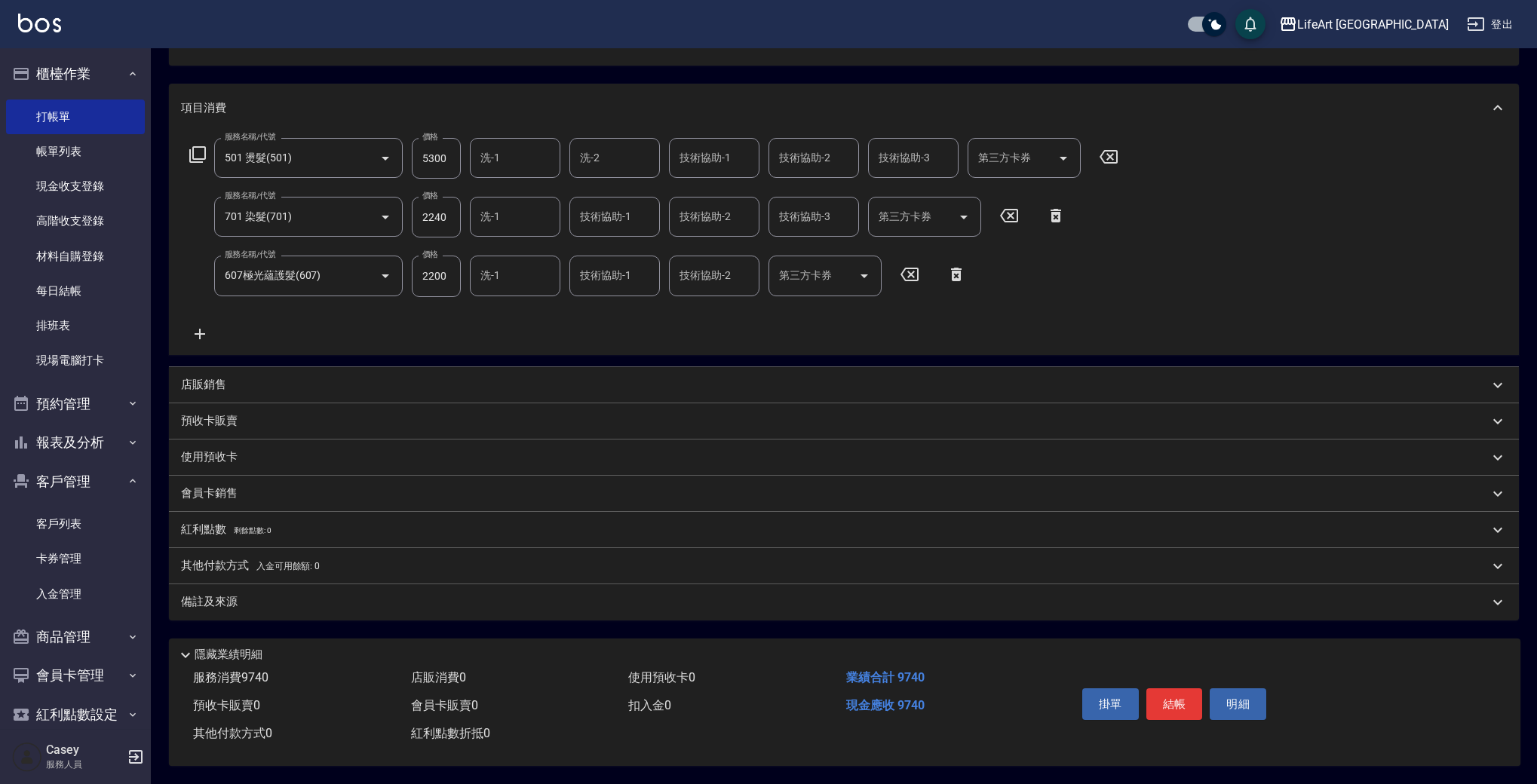
click at [214, 485] on p "會員卡銷售" at bounding box center [209, 493] width 57 height 16
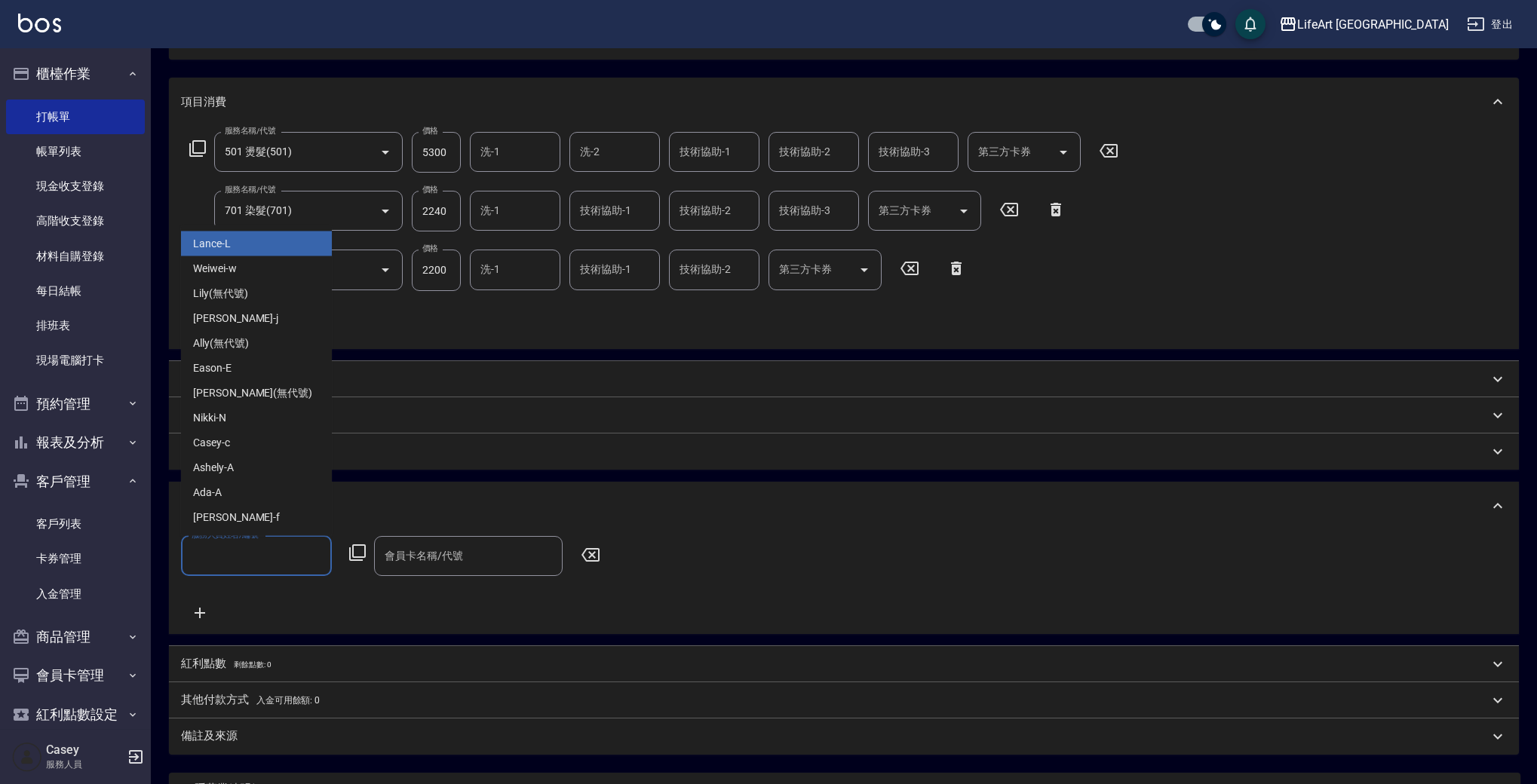
click at [239, 549] on input "服務人員姓名/編號" at bounding box center [256, 556] width 137 height 27
click at [245, 272] on div "Weiwei -w" at bounding box center [256, 268] width 151 height 25
type input "Weiwei-w"
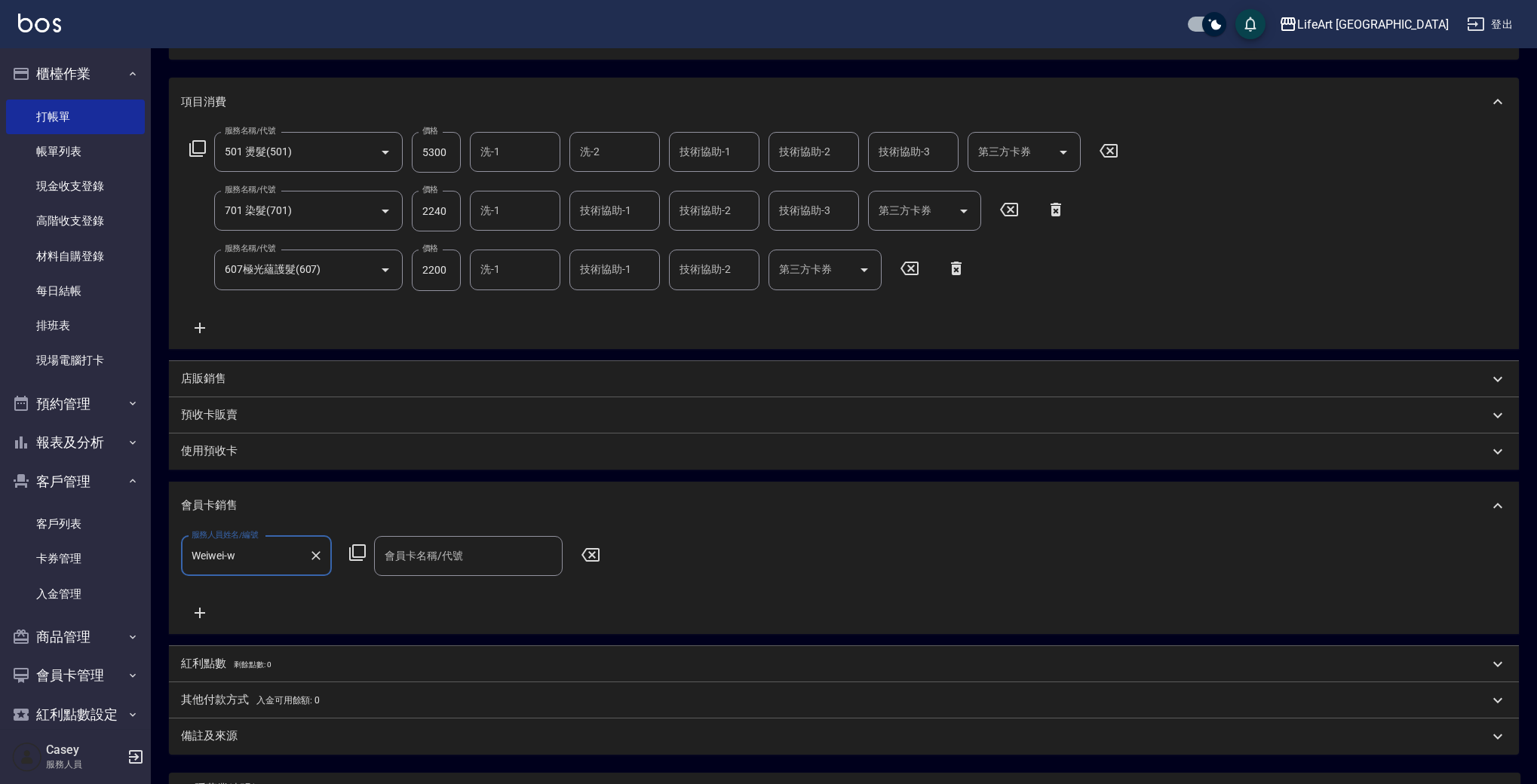
click at [431, 557] on input "會員卡名稱/代號" at bounding box center [468, 556] width 175 height 27
click at [444, 598] on span "會員卡一號 - 01" at bounding box center [468, 594] width 189 height 25
type input "會員卡一號-365天"
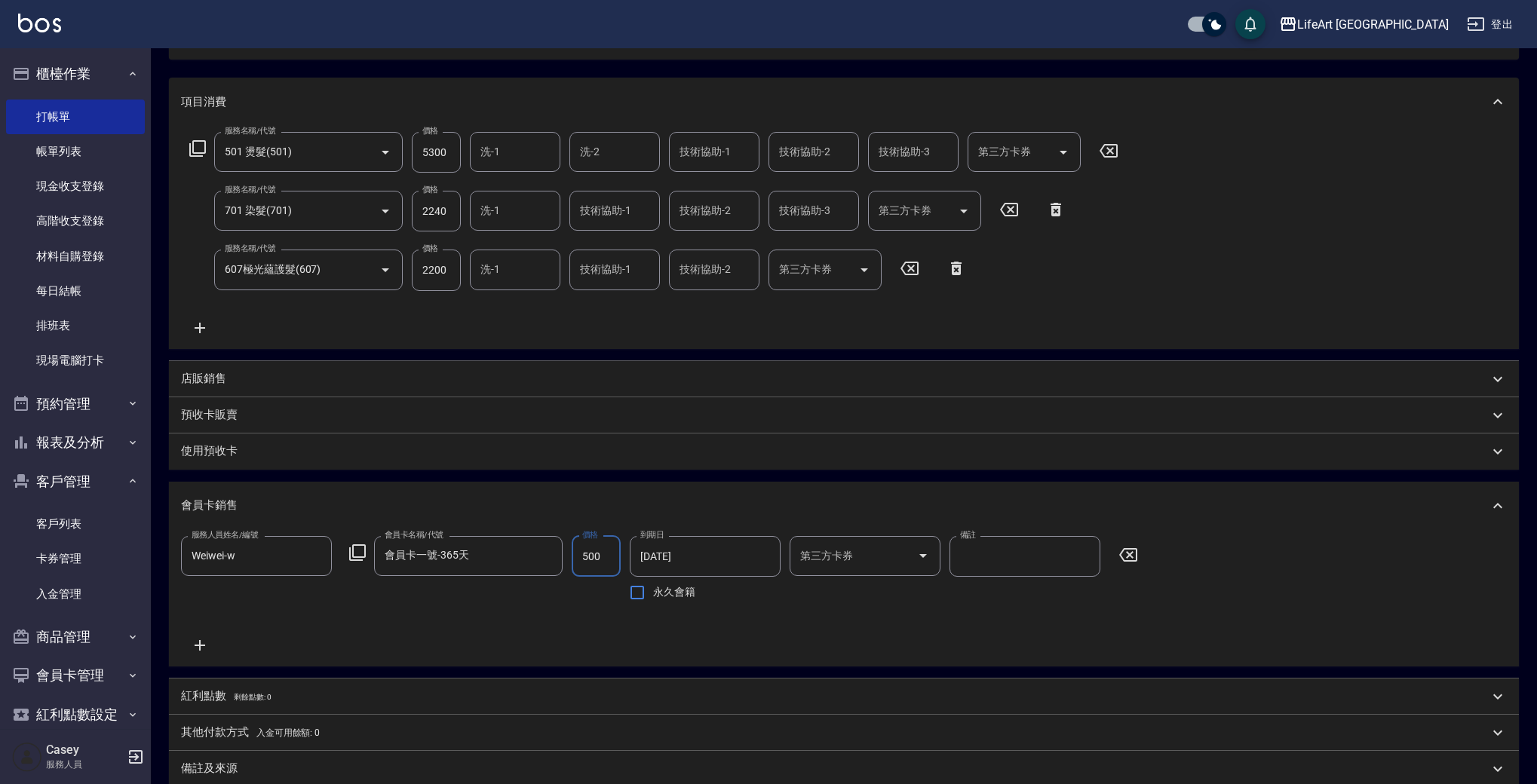
scroll to position [343, 0]
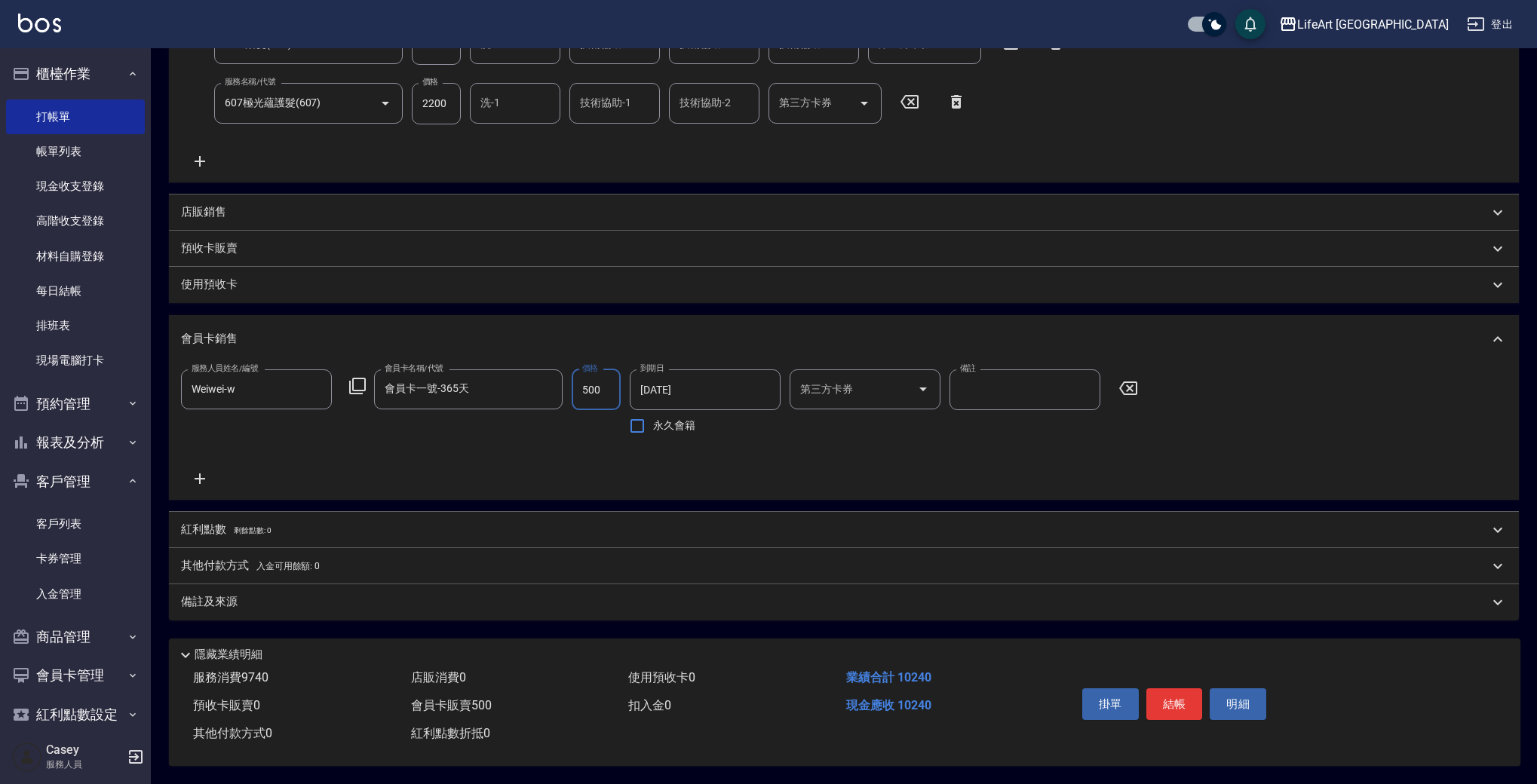
type input "500"
click at [276, 594] on div "備註及來源" at bounding box center [834, 602] width 1308 height 16
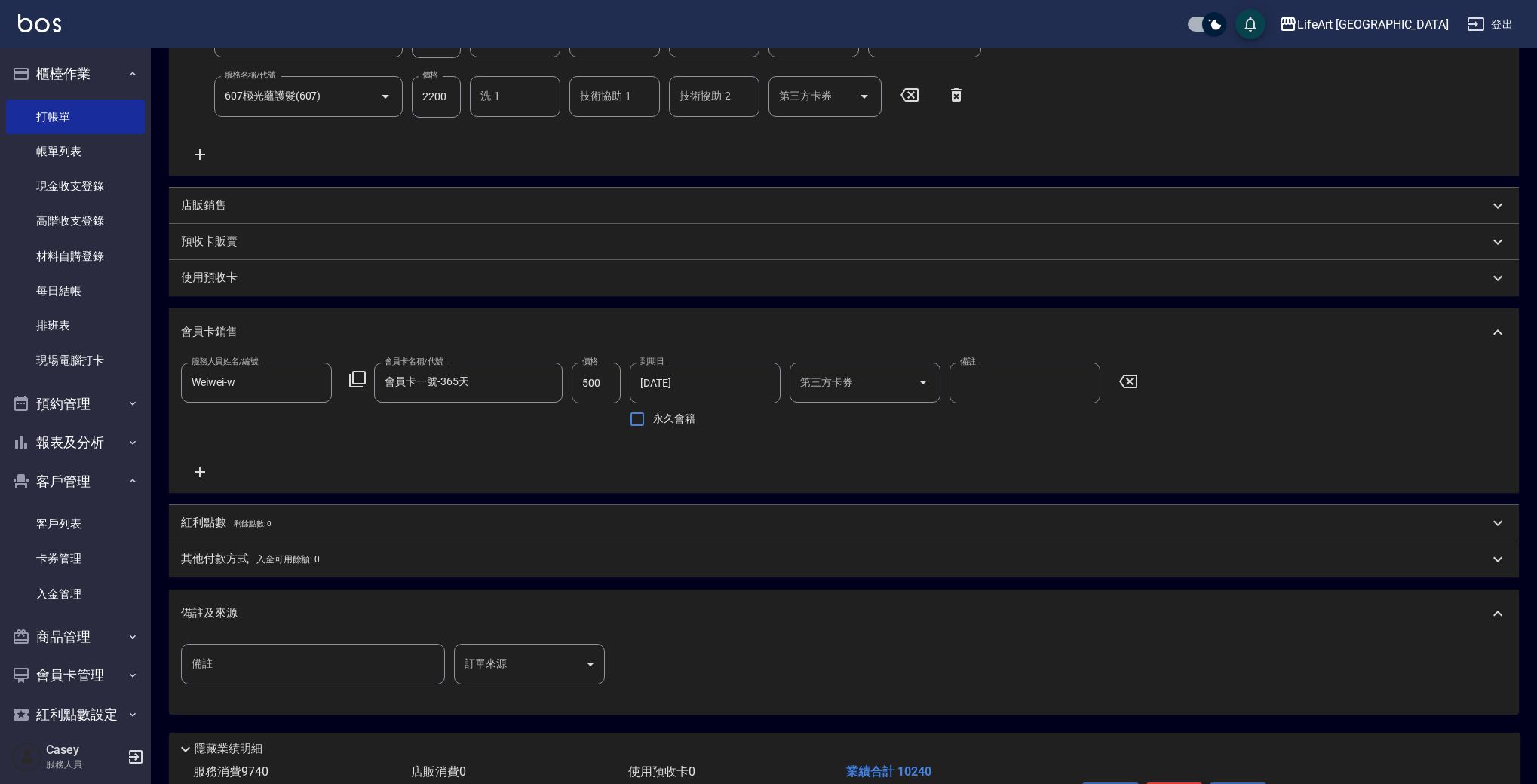
click at [544, 643] on body "LifeArt 蘆洲 登出 櫃檯作業 打帳單 帳單列表 現金收支登錄 高階收支登錄 材料自購登錄 每日結帳 排班表 現場電腦打卡 預約管理 預約管理 單日預約…" at bounding box center [768, 268] width 1537 height 1222
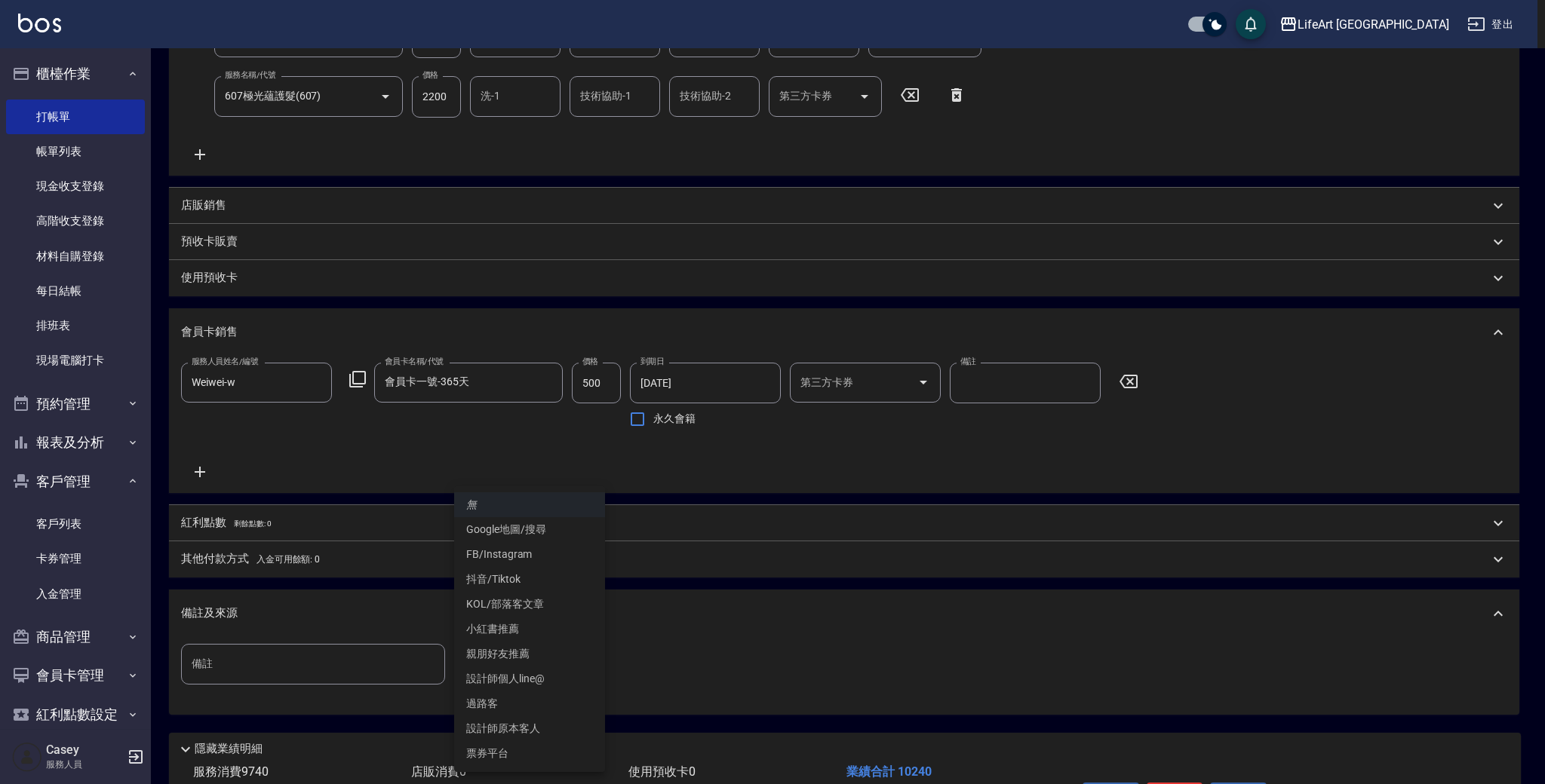
click at [522, 680] on li "設計師個人line@" at bounding box center [529, 679] width 151 height 25
type input "設計師個人line@"
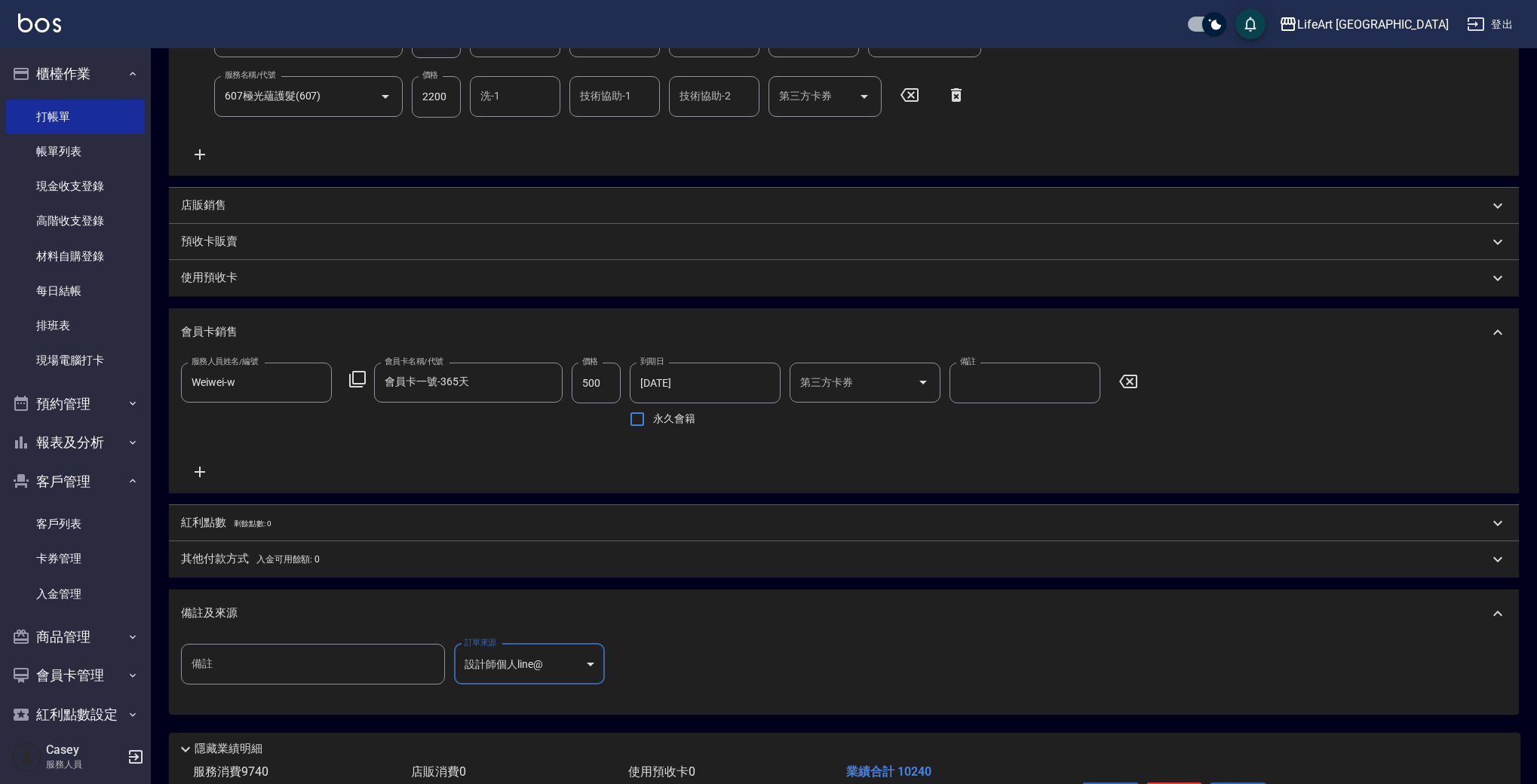
click at [301, 555] on span "入金可用餘額: 0" at bounding box center [288, 560] width 64 height 11
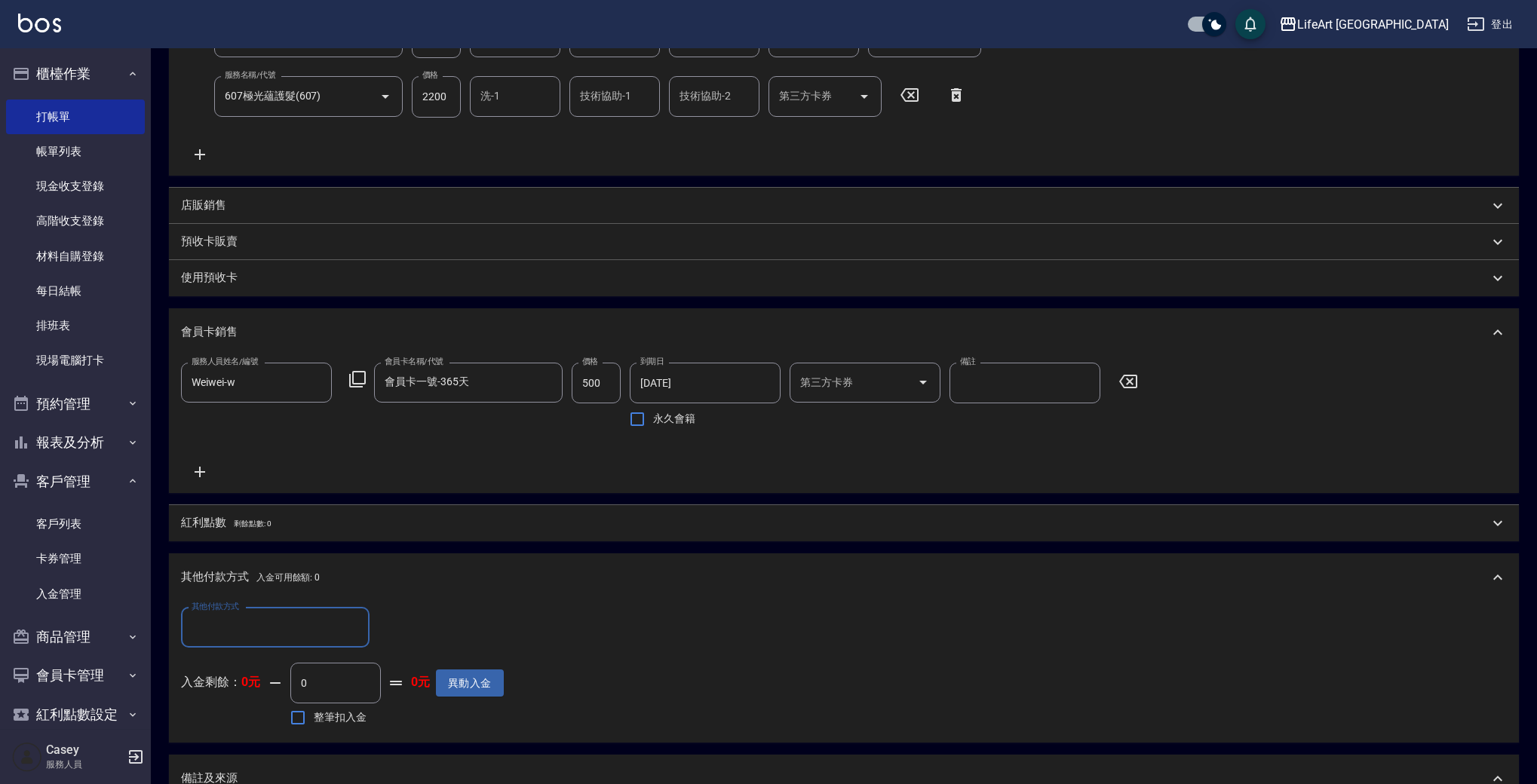
click at [272, 630] on input "其他付款方式" at bounding box center [275, 628] width 175 height 27
type input "5240"
click at [353, 633] on icon "Clear" at bounding box center [353, 627] width 15 height 15
click at [286, 636] on input "其他付款方式" at bounding box center [275, 628] width 175 height 27
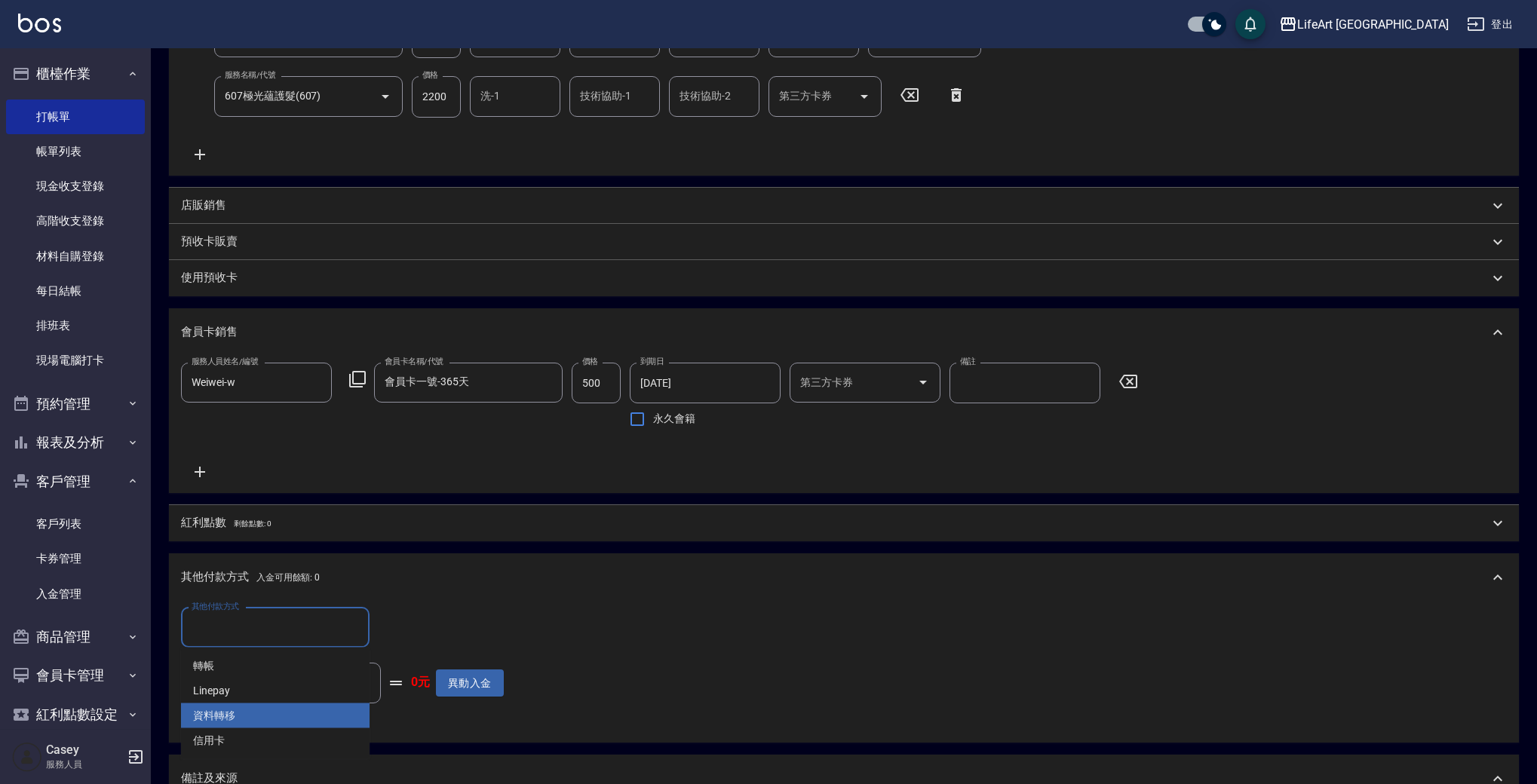
drag, startPoint x: 258, startPoint y: 741, endPoint x: 417, endPoint y: 665, distance: 176.2
click at [258, 741] on span "信用卡" at bounding box center [275, 741] width 189 height 25
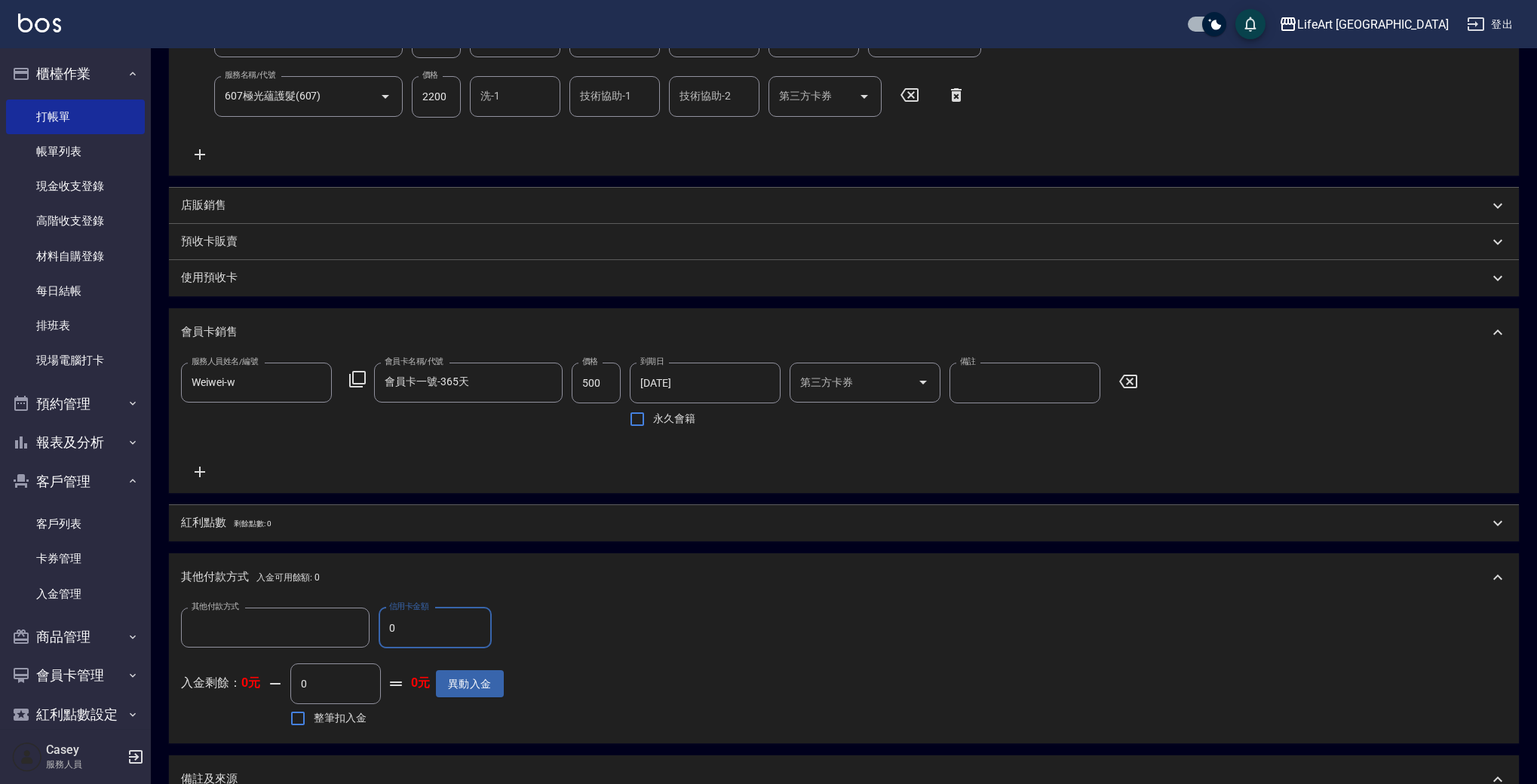
type input "信用卡"
click at [432, 630] on input "0" at bounding box center [435, 628] width 113 height 41
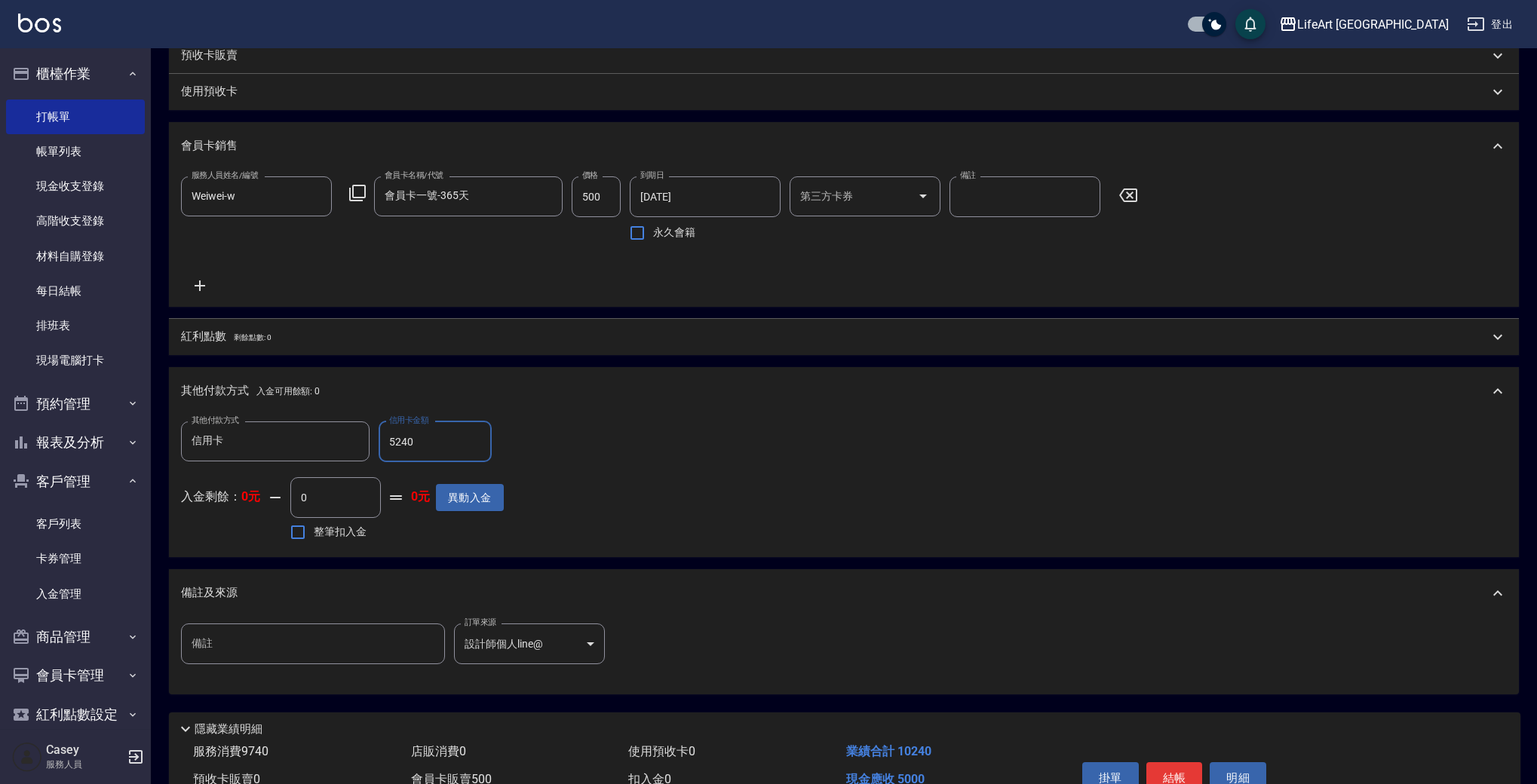
scroll to position [610, 0]
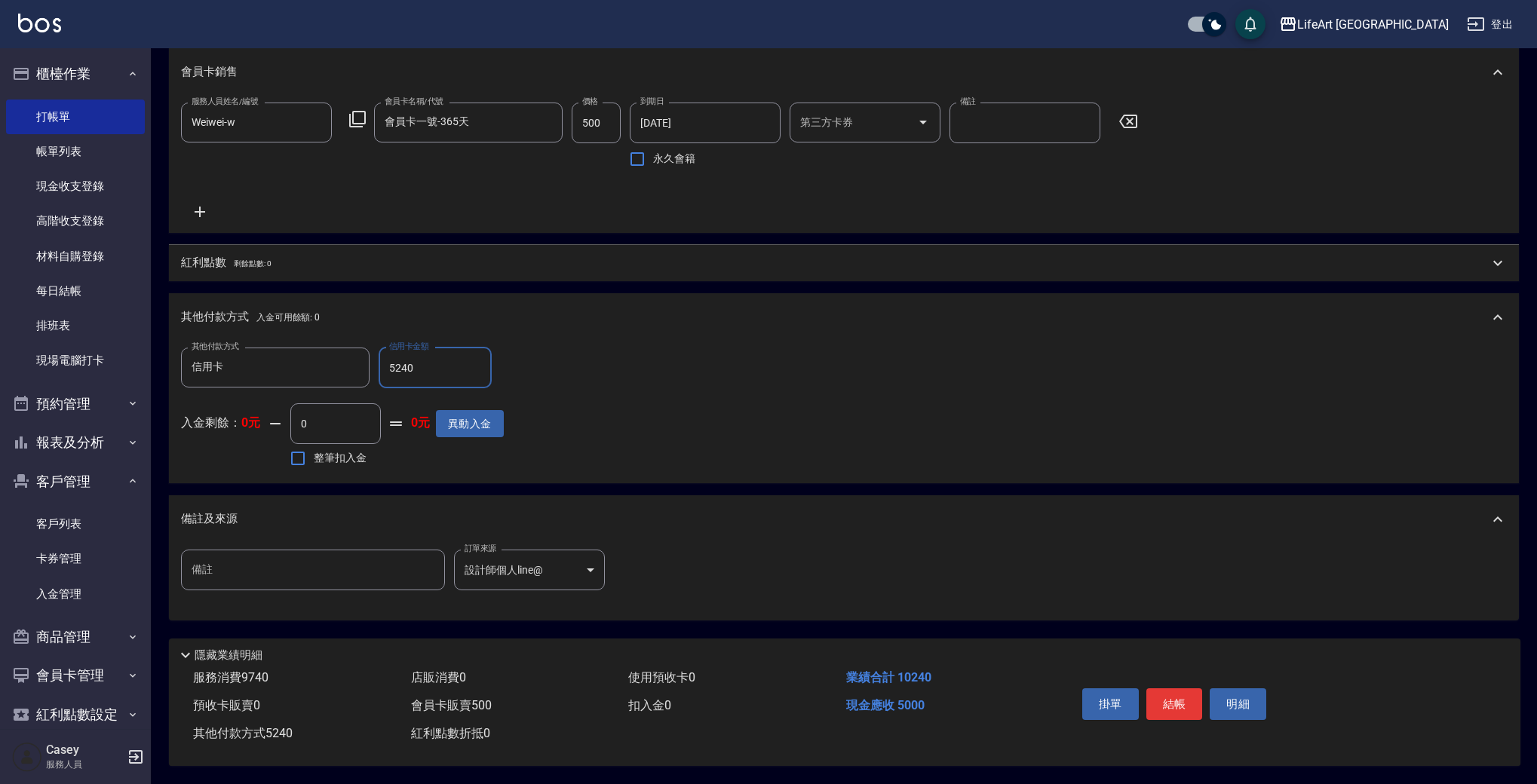
type input "5240"
click at [221, 255] on p "紅利點數 剩餘點數: 0" at bounding box center [225, 263] width 89 height 17
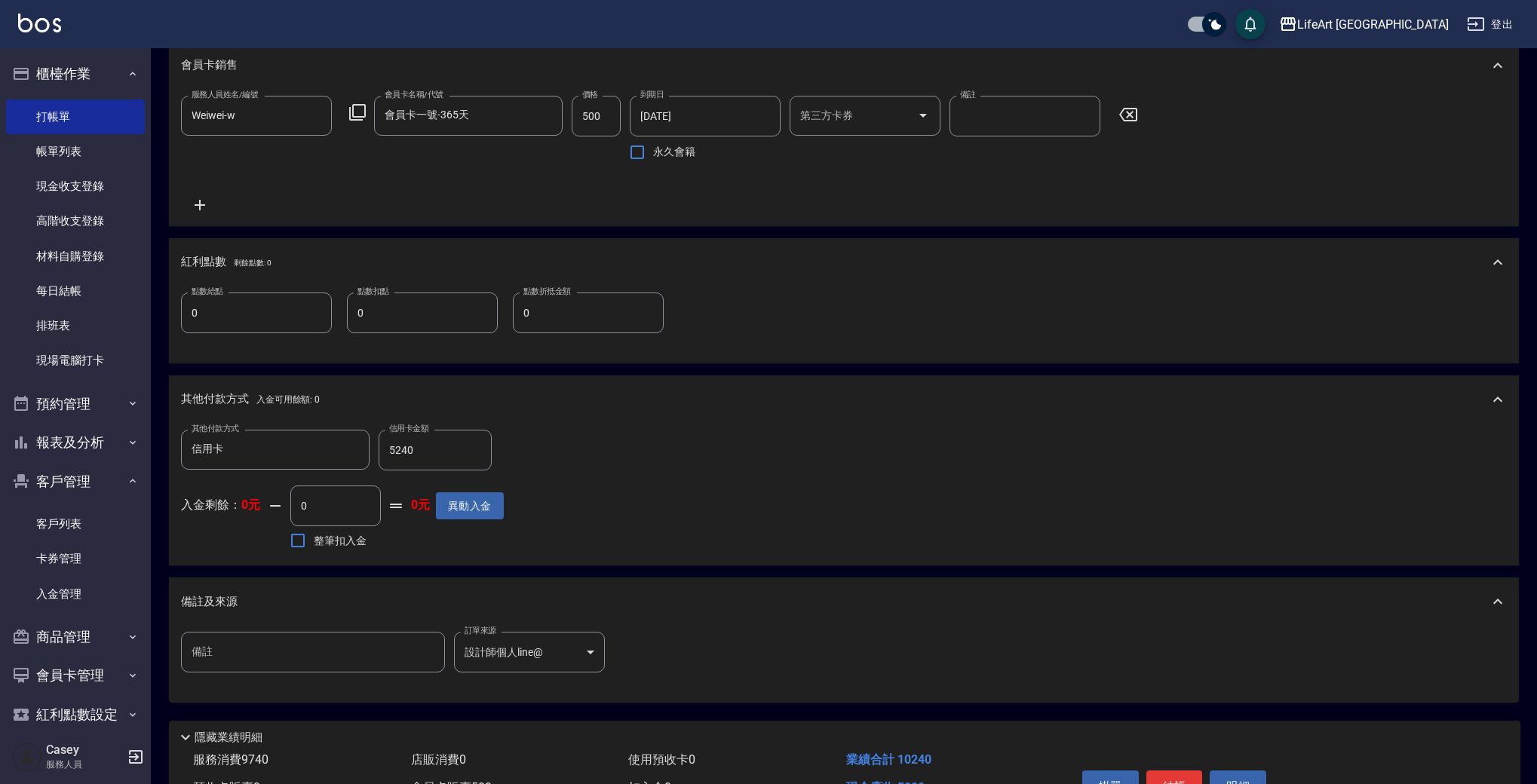
click at [238, 314] on input "0" at bounding box center [256, 313] width 151 height 41
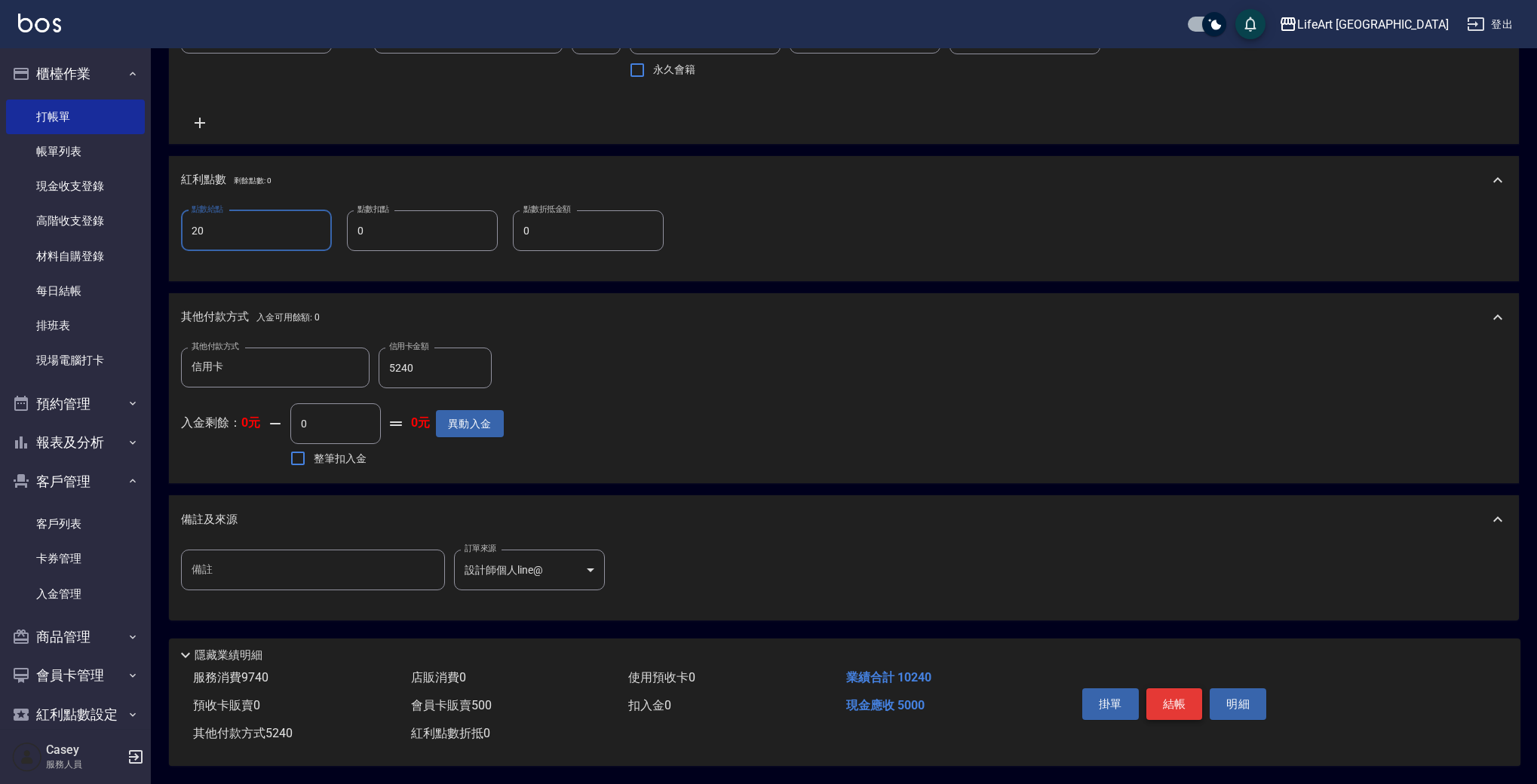
type input "20"
click at [1195, 699] on button "結帳" at bounding box center [1175, 704] width 57 height 32
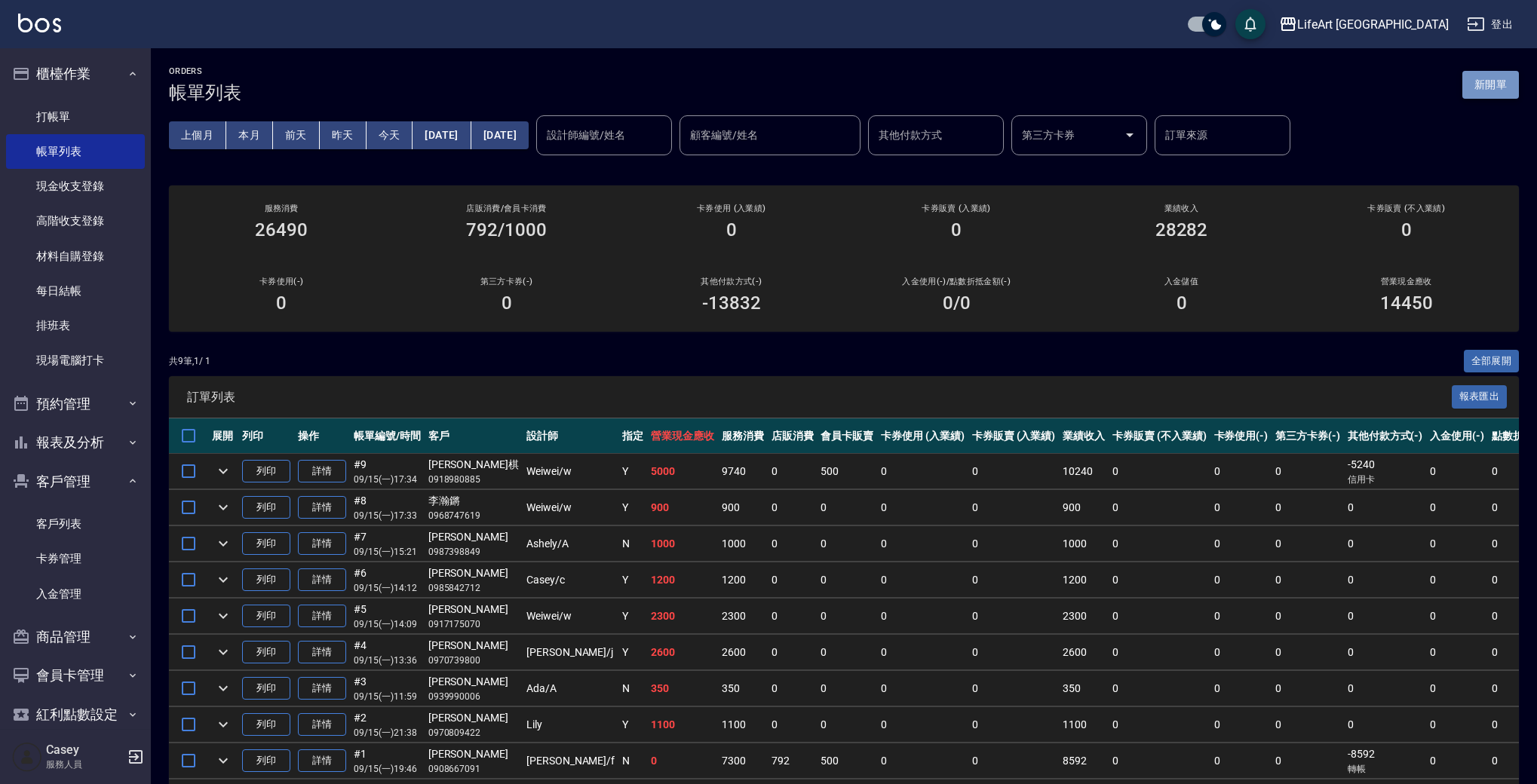
click at [1494, 83] on button "新開單" at bounding box center [1491, 84] width 57 height 27
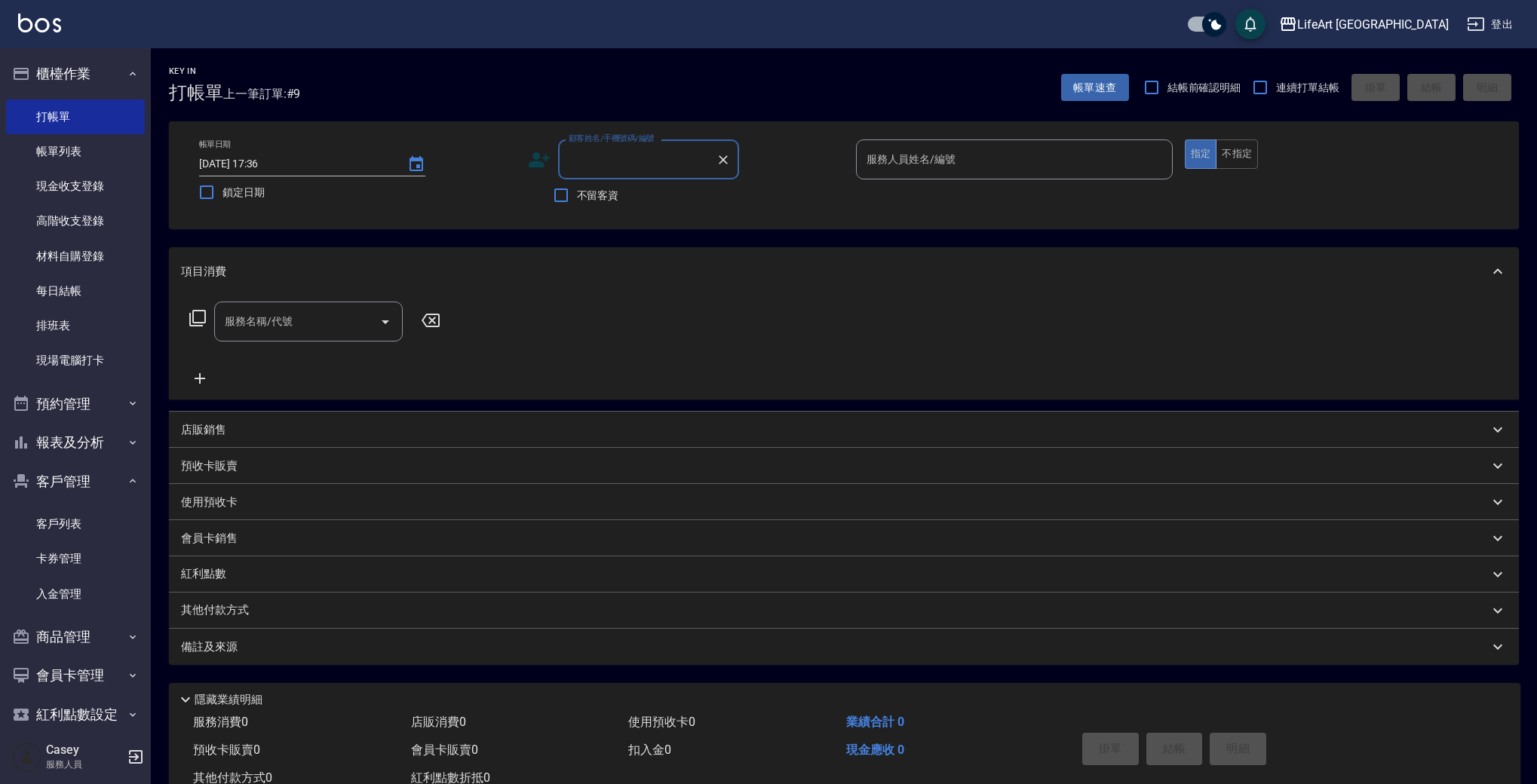
click at [612, 163] on input "顧客姓名/手機號碼/編號" at bounding box center [637, 159] width 144 height 27
click at [636, 191] on li "[PERSON_NAME]/0955187069/" at bounding box center [648, 198] width 181 height 25
type input "[PERSON_NAME]/0955187069/"
type input "Weiwei-w"
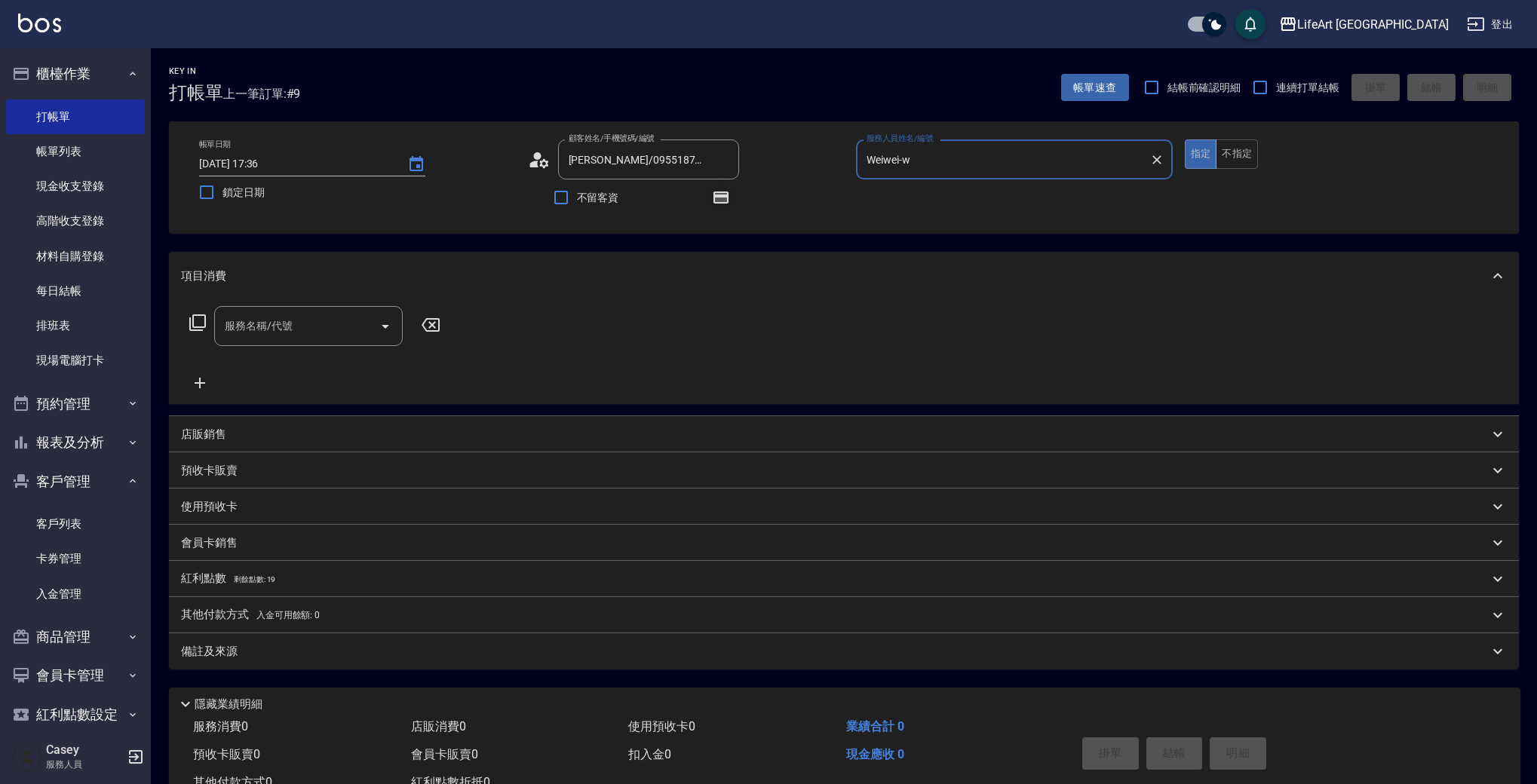
click at [730, 192] on button "button" at bounding box center [720, 198] width 36 height 36
click at [721, 198] on icon "button" at bounding box center [721, 198] width 12 height 9
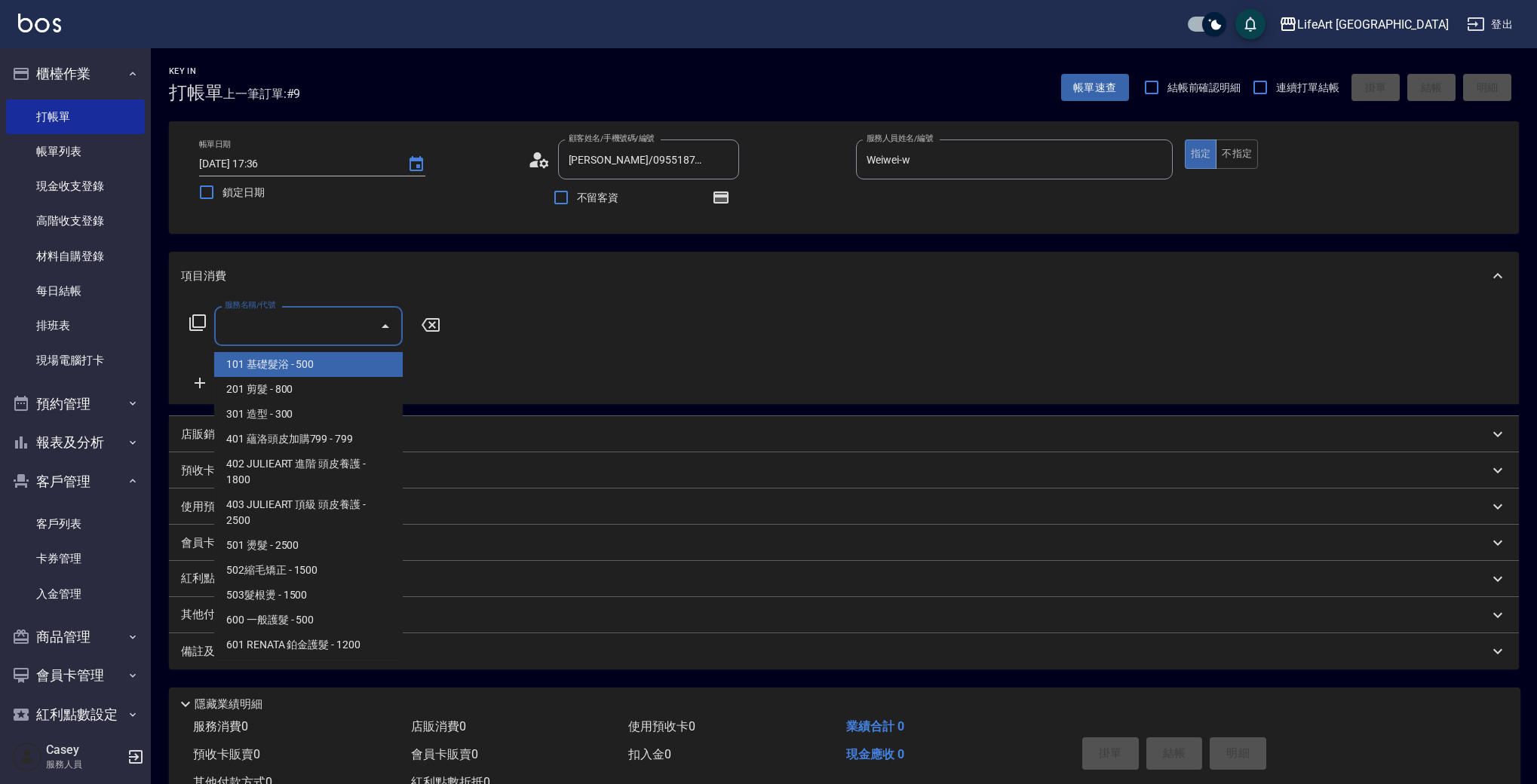
click at [311, 330] on input "服務名稱/代號" at bounding box center [297, 326] width 152 height 27
click at [322, 366] on span "101 基礎髮浴 - 500" at bounding box center [308, 365] width 189 height 25
type input "101 基礎髮浴 (101)"
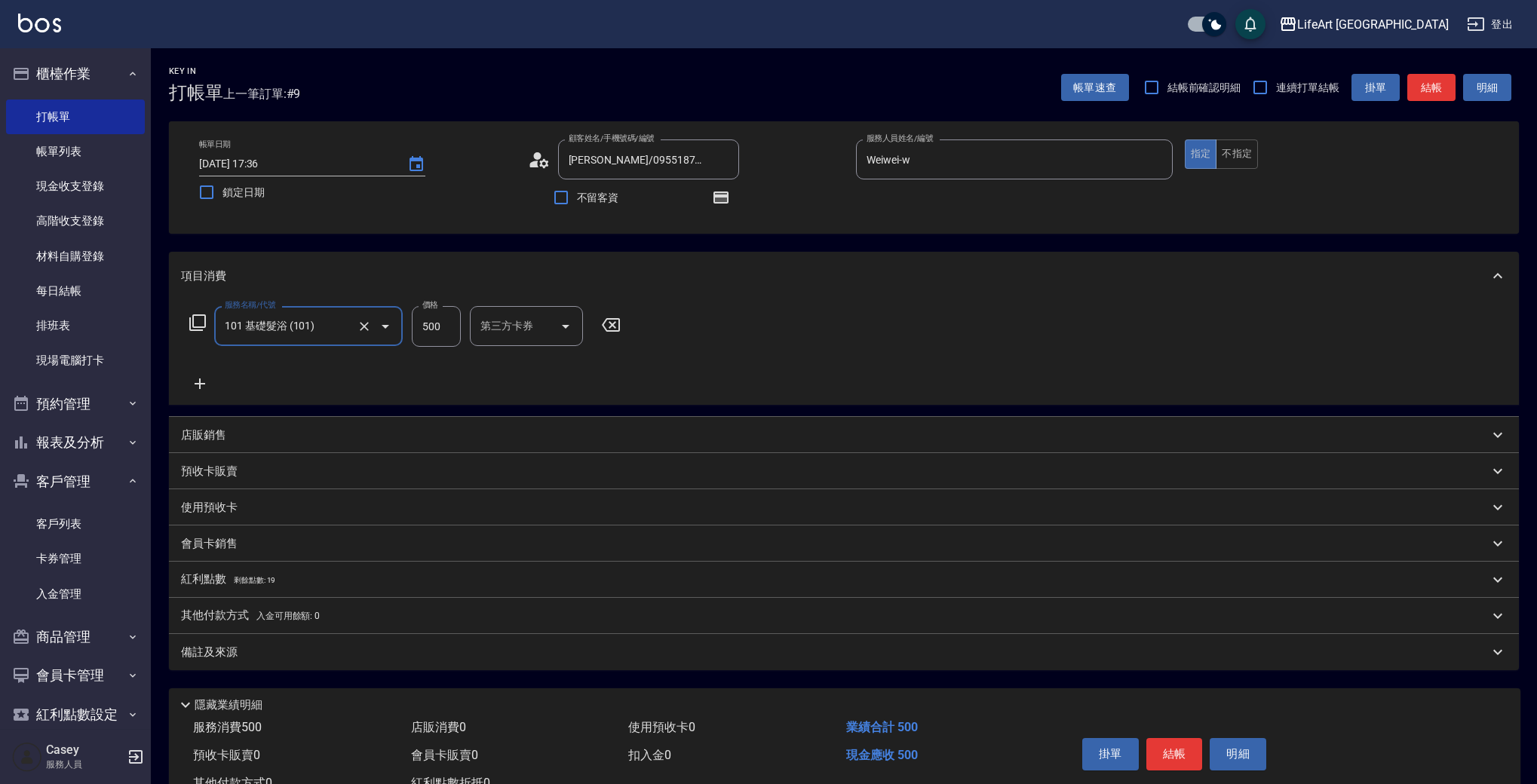
click at [205, 383] on icon at bounding box center [199, 384] width 38 height 18
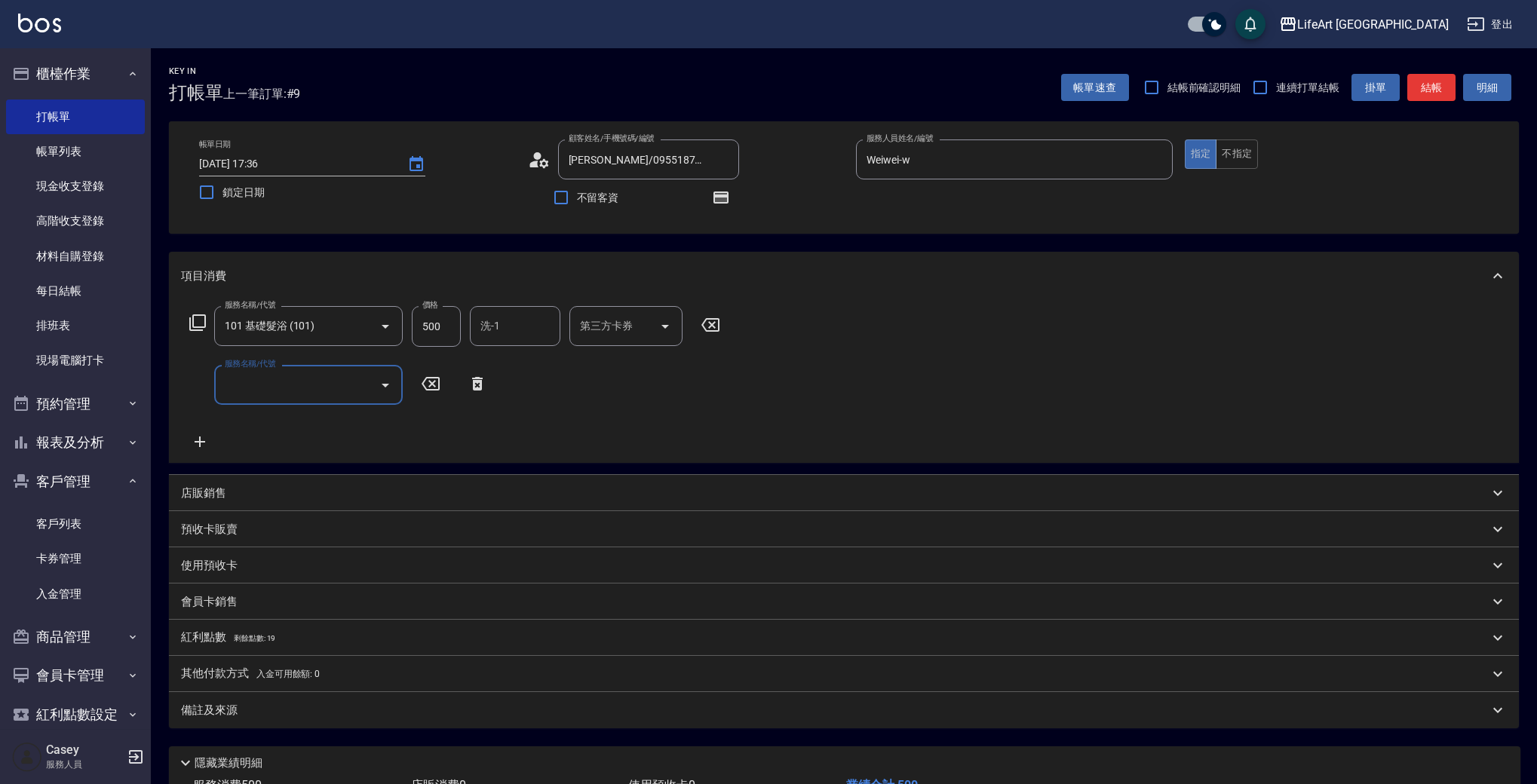
click at [232, 379] on input "服務名稱/代號" at bounding box center [297, 385] width 152 height 27
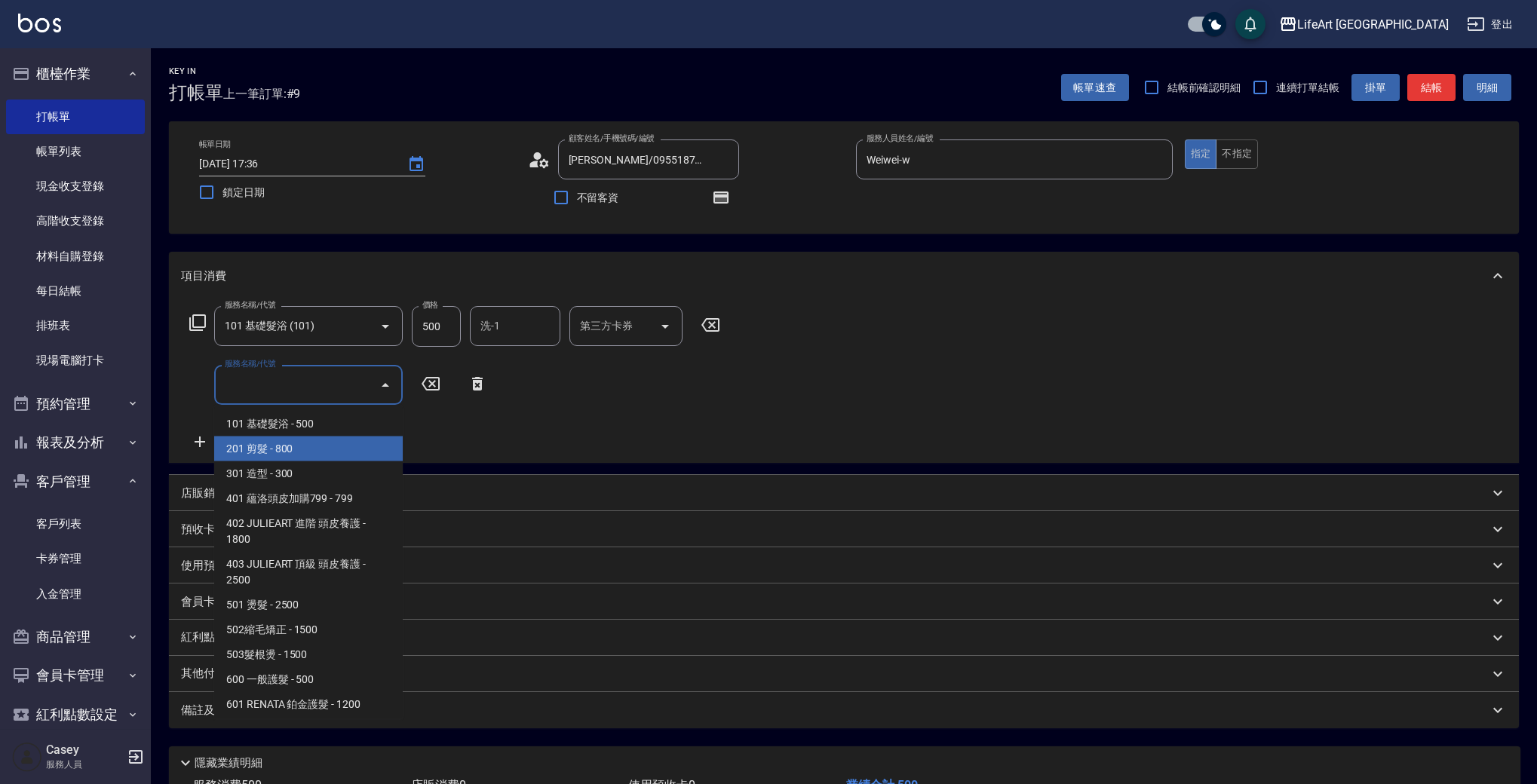
click at [268, 439] on span "201 剪髮 - 800" at bounding box center [308, 449] width 189 height 25
type input "201 剪髮(201)"
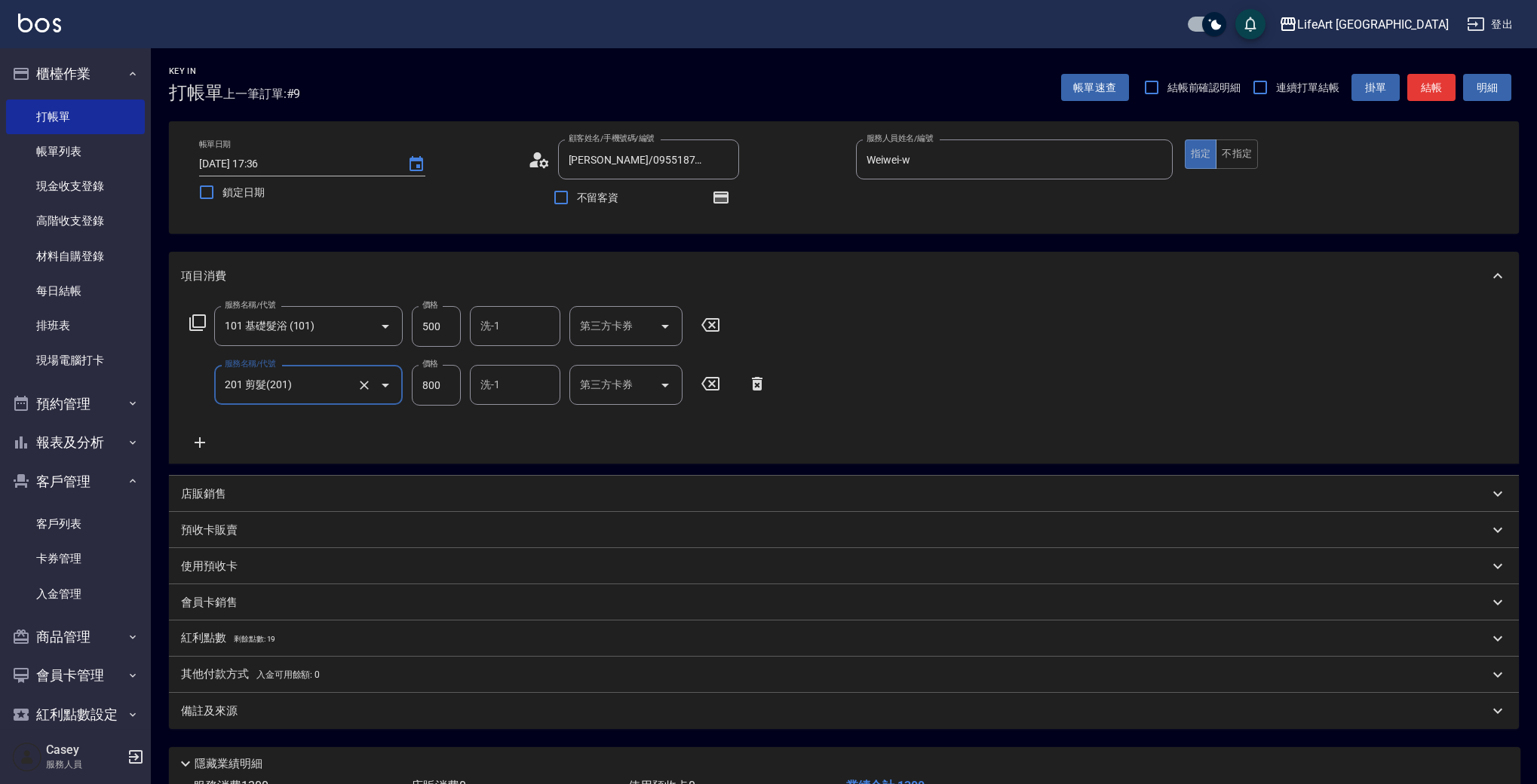
click at [190, 444] on icon at bounding box center [199, 442] width 38 height 18
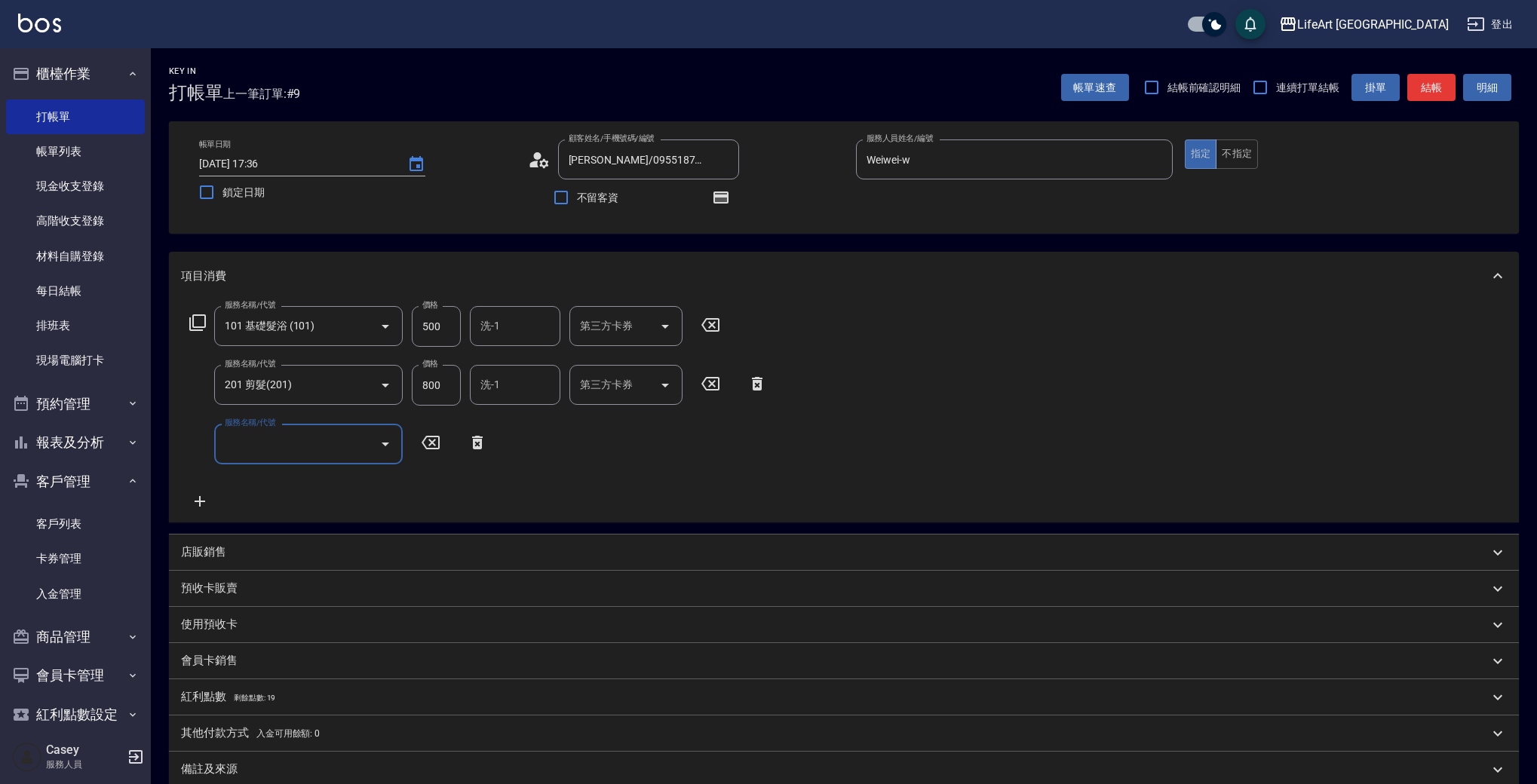
click at [252, 444] on input "服務名稱/代號" at bounding box center [297, 444] width 152 height 27
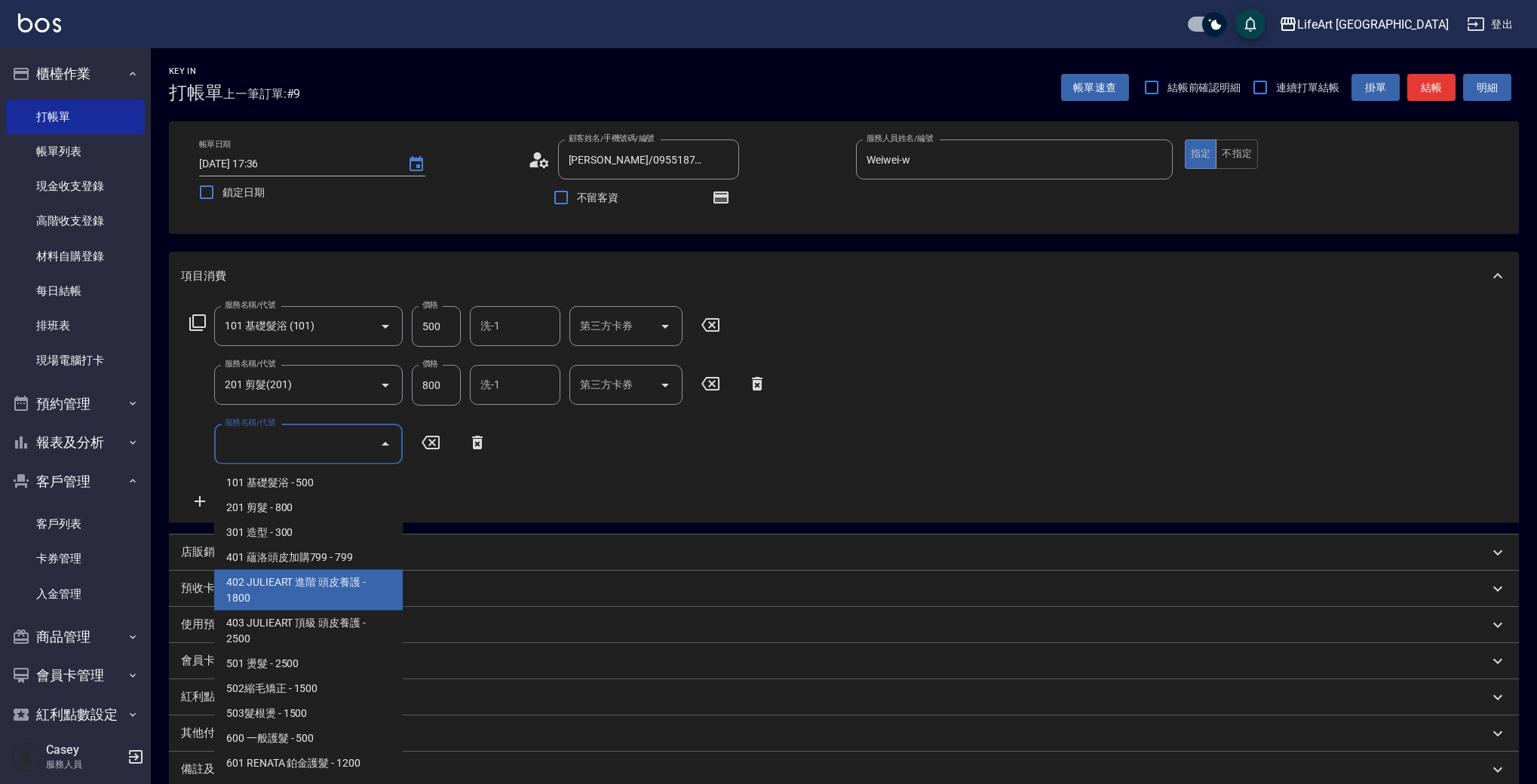
click at [343, 597] on span "402 JULIEART 進階 頭皮養護 - 1800" at bounding box center [308, 591] width 189 height 41
type input "402 JULIEART 進階 頭皮養護(402)"
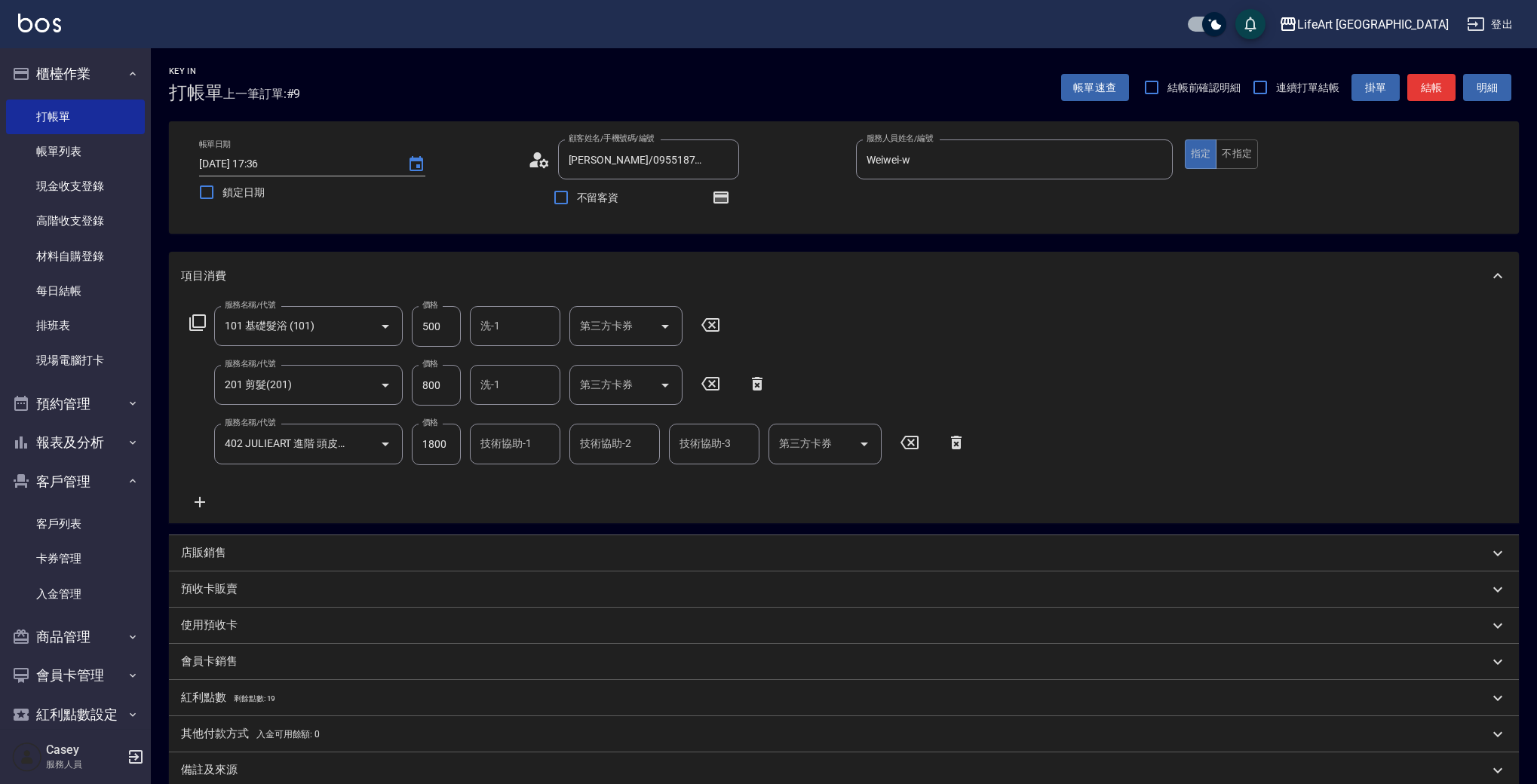
click at [195, 503] on icon at bounding box center [199, 502] width 38 height 18
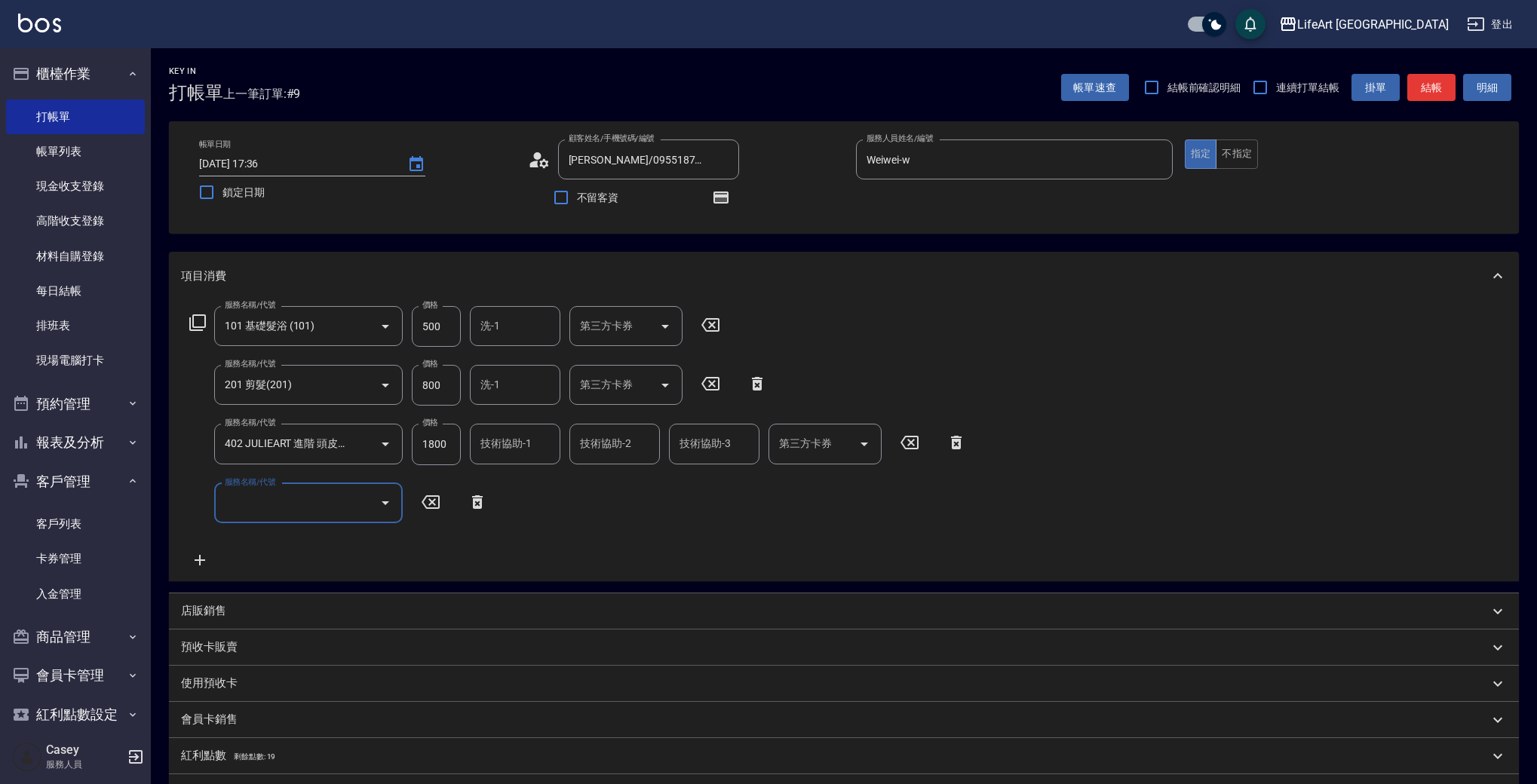
click at [272, 505] on input "服務名稱/代號" at bounding box center [297, 503] width 152 height 27
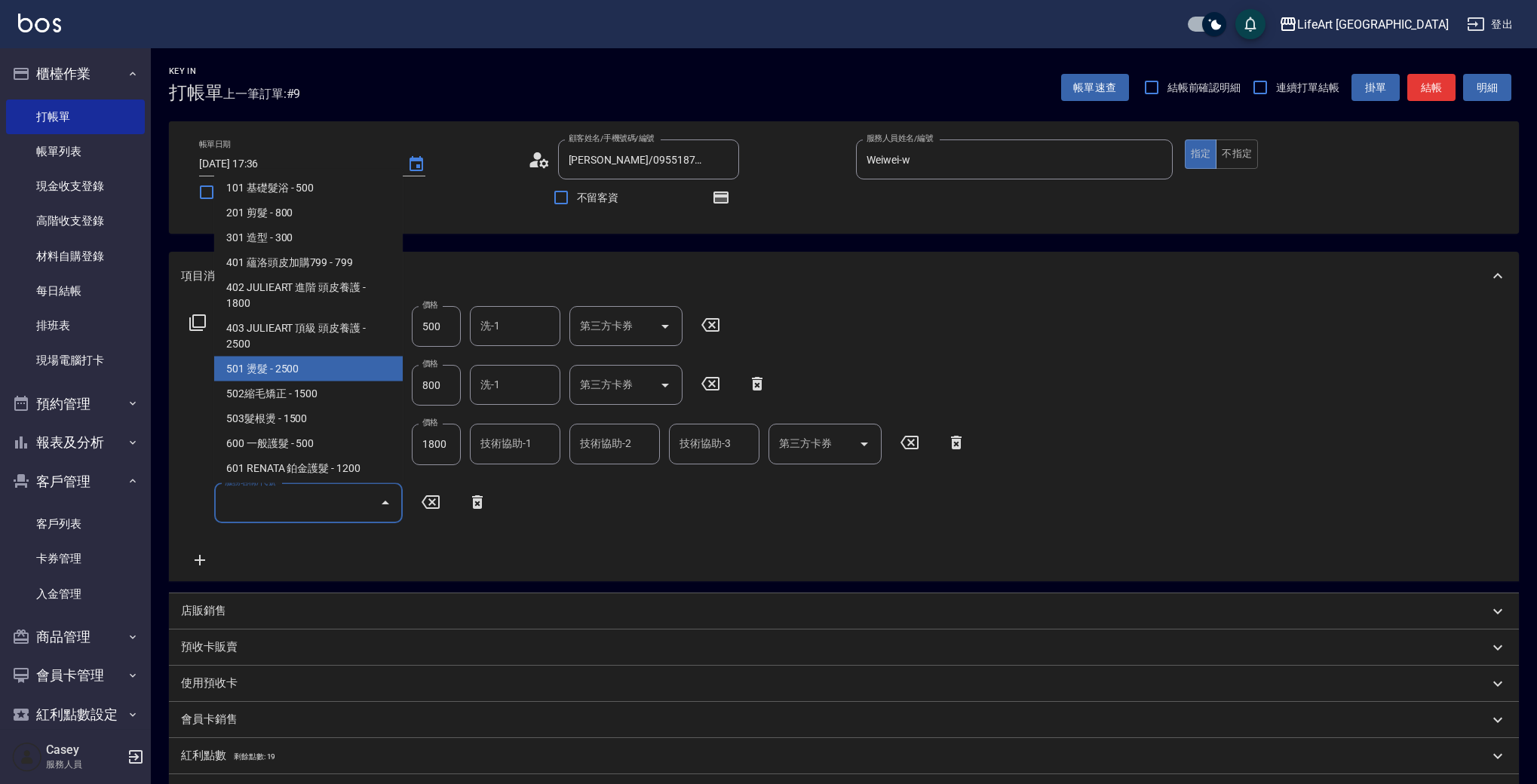
scroll to position [203, 0]
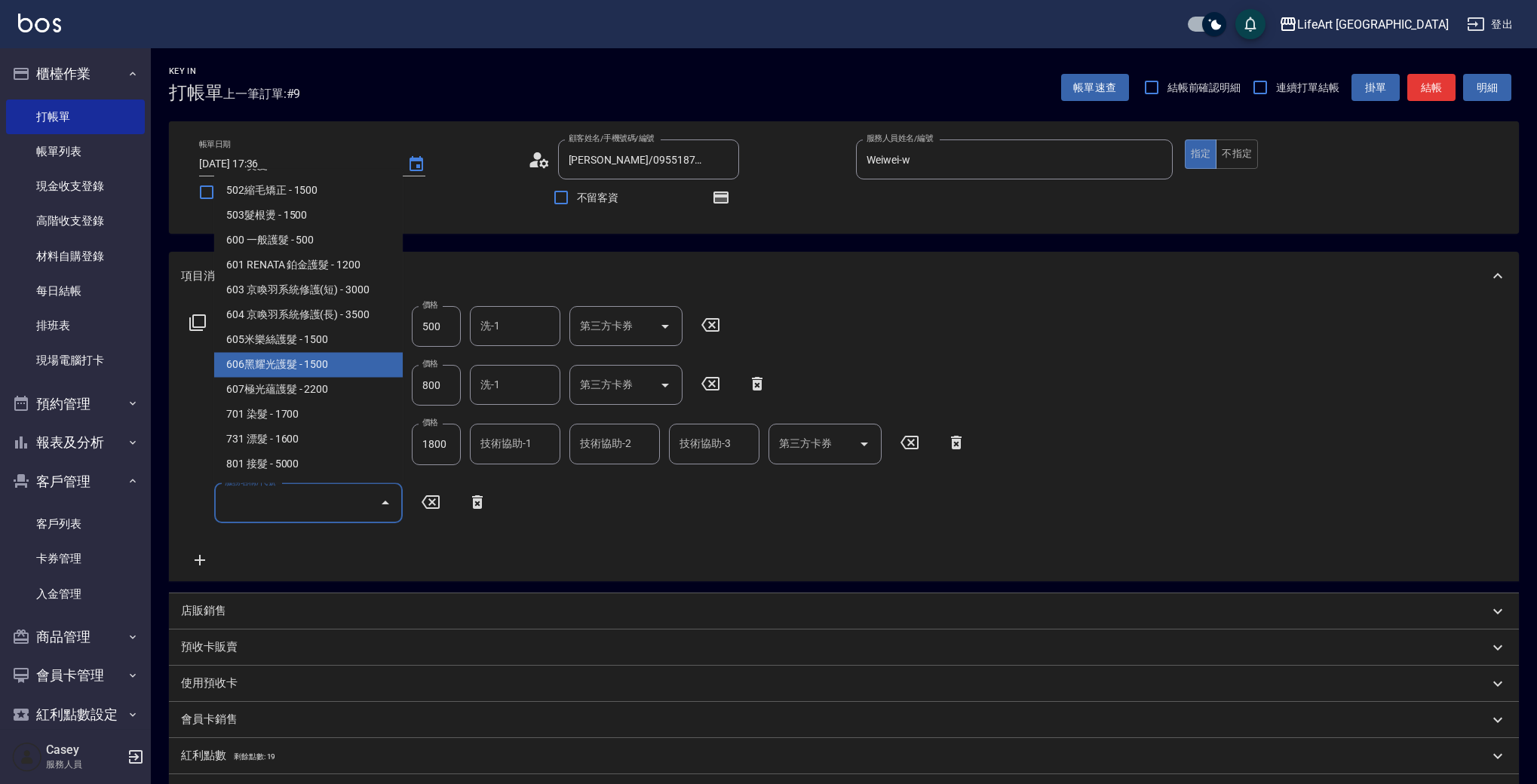
click at [362, 369] on span "606黑耀光護髮 - 1500" at bounding box center [308, 365] width 189 height 25
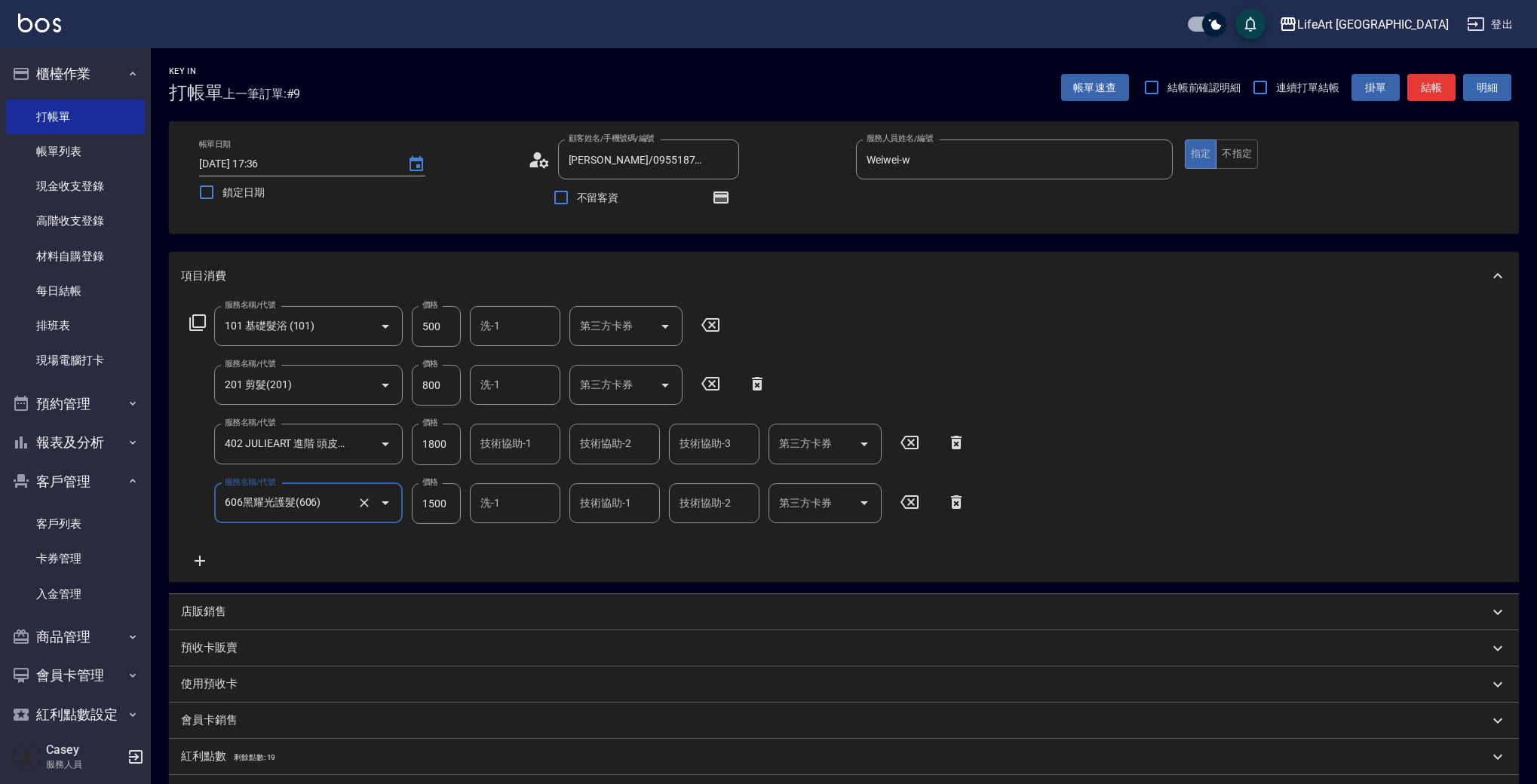
click at [326, 522] on div "606黑耀光護髮(606) 服務名稱/代號" at bounding box center [308, 503] width 189 height 40
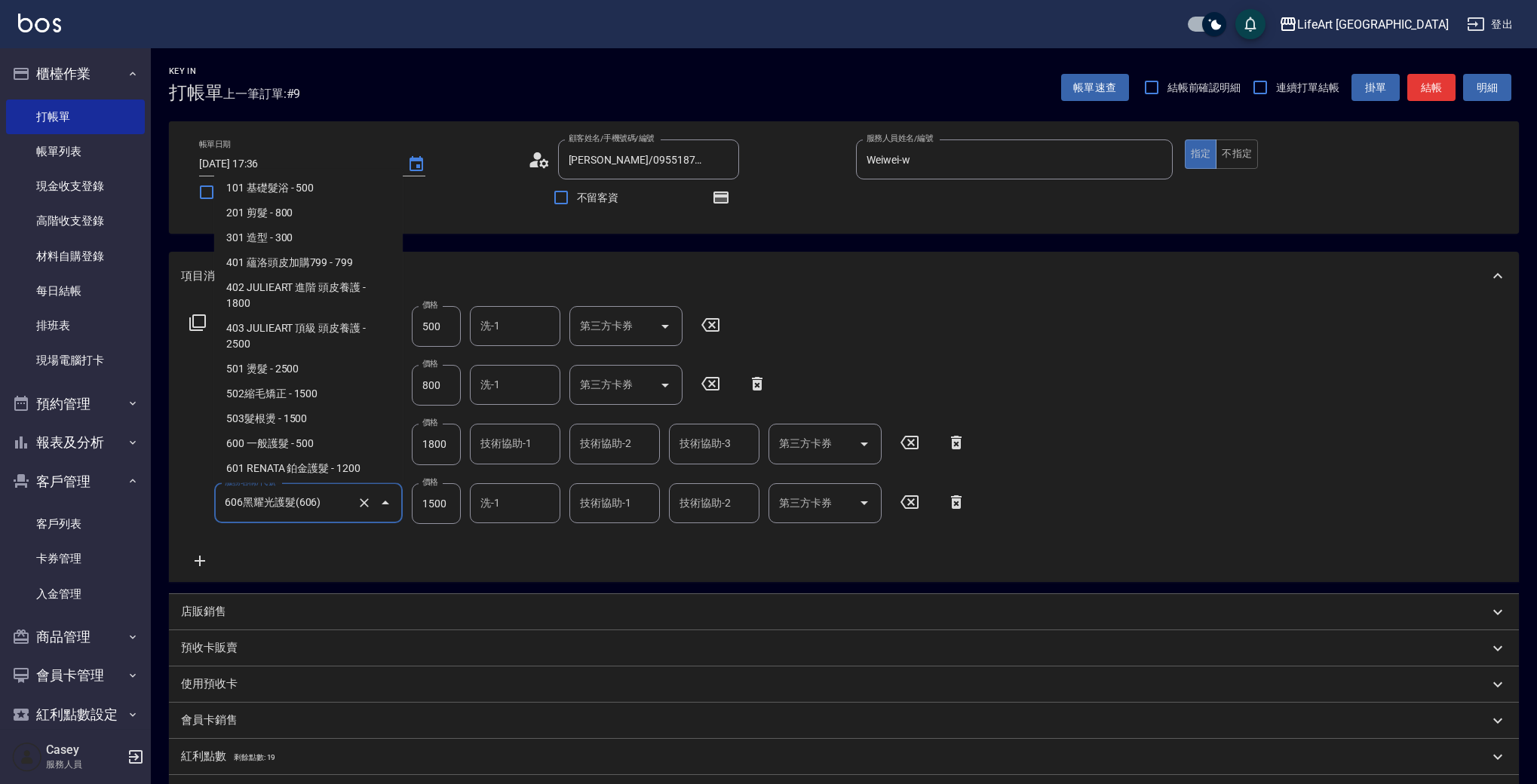
scroll to position [97, 0]
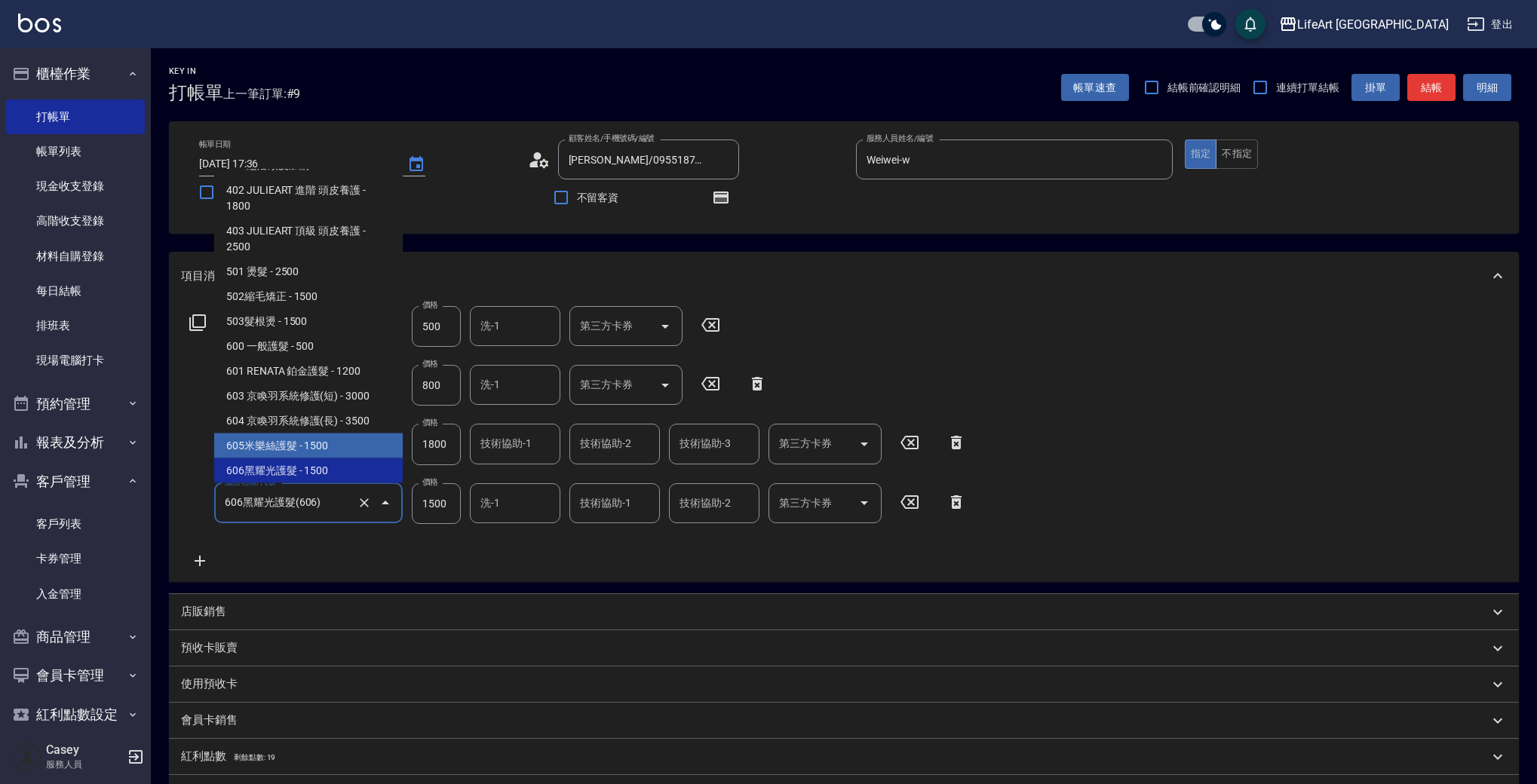
click at [337, 454] on span "605米樂絲護髮 - 1500" at bounding box center [308, 446] width 189 height 25
type input "605米樂絲護髮(605)"
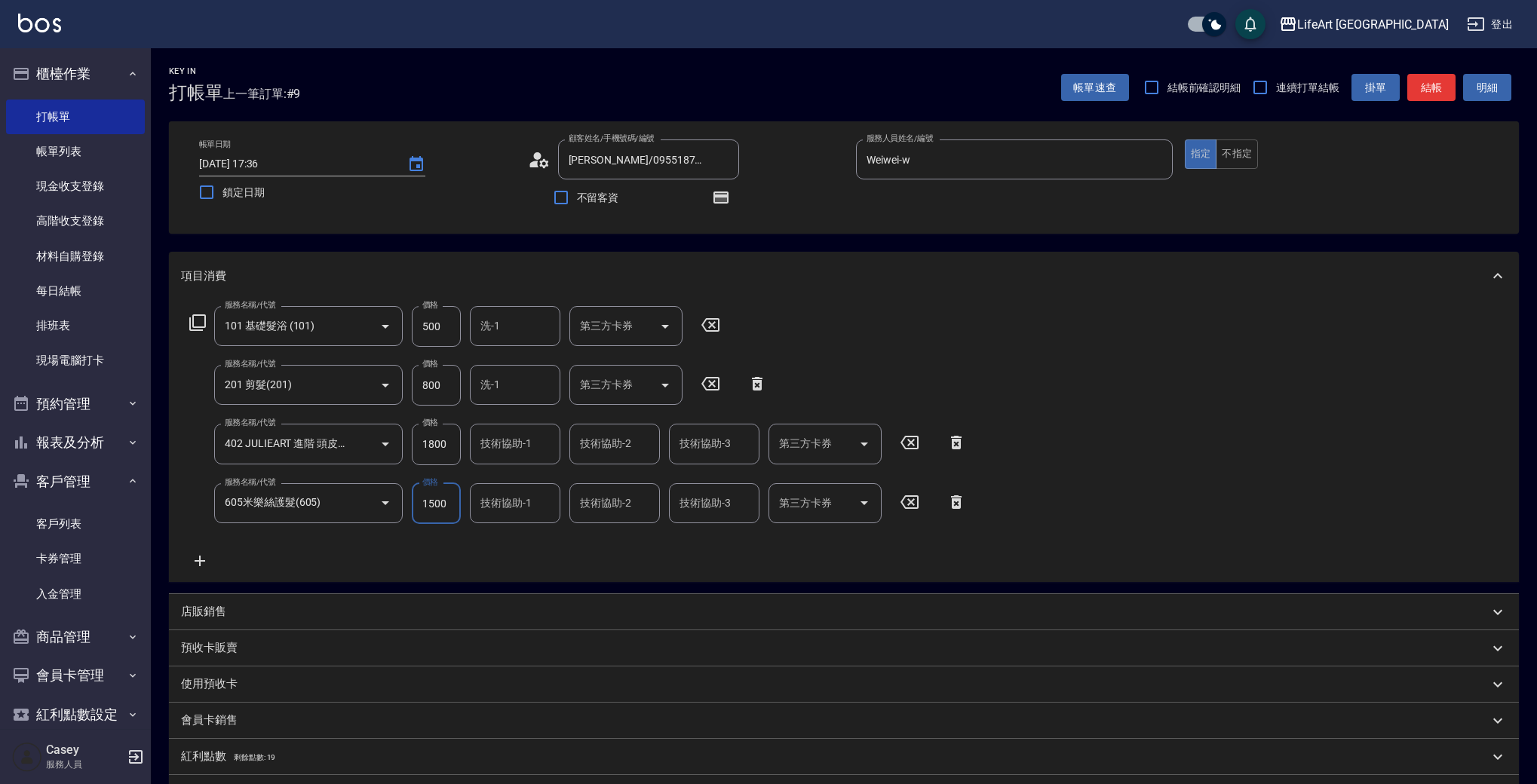
click at [439, 510] on input "1500" at bounding box center [436, 504] width 49 height 41
type input "180"
click at [439, 388] on input "800" at bounding box center [436, 385] width 49 height 41
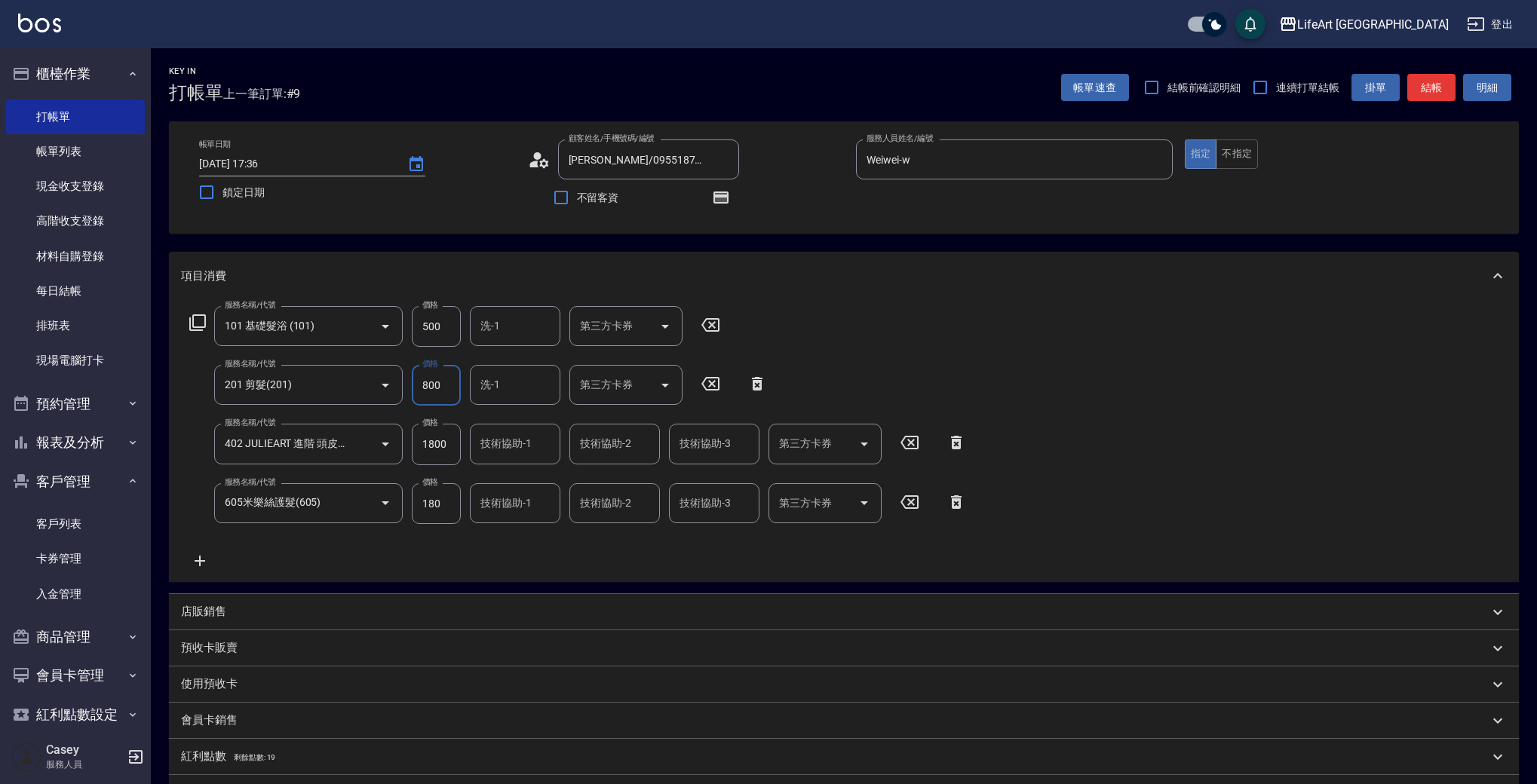
click at [439, 388] on input "800" at bounding box center [436, 385] width 49 height 41
type input "100"
click at [441, 331] on input "500" at bounding box center [436, 327] width 49 height 41
type input "350"
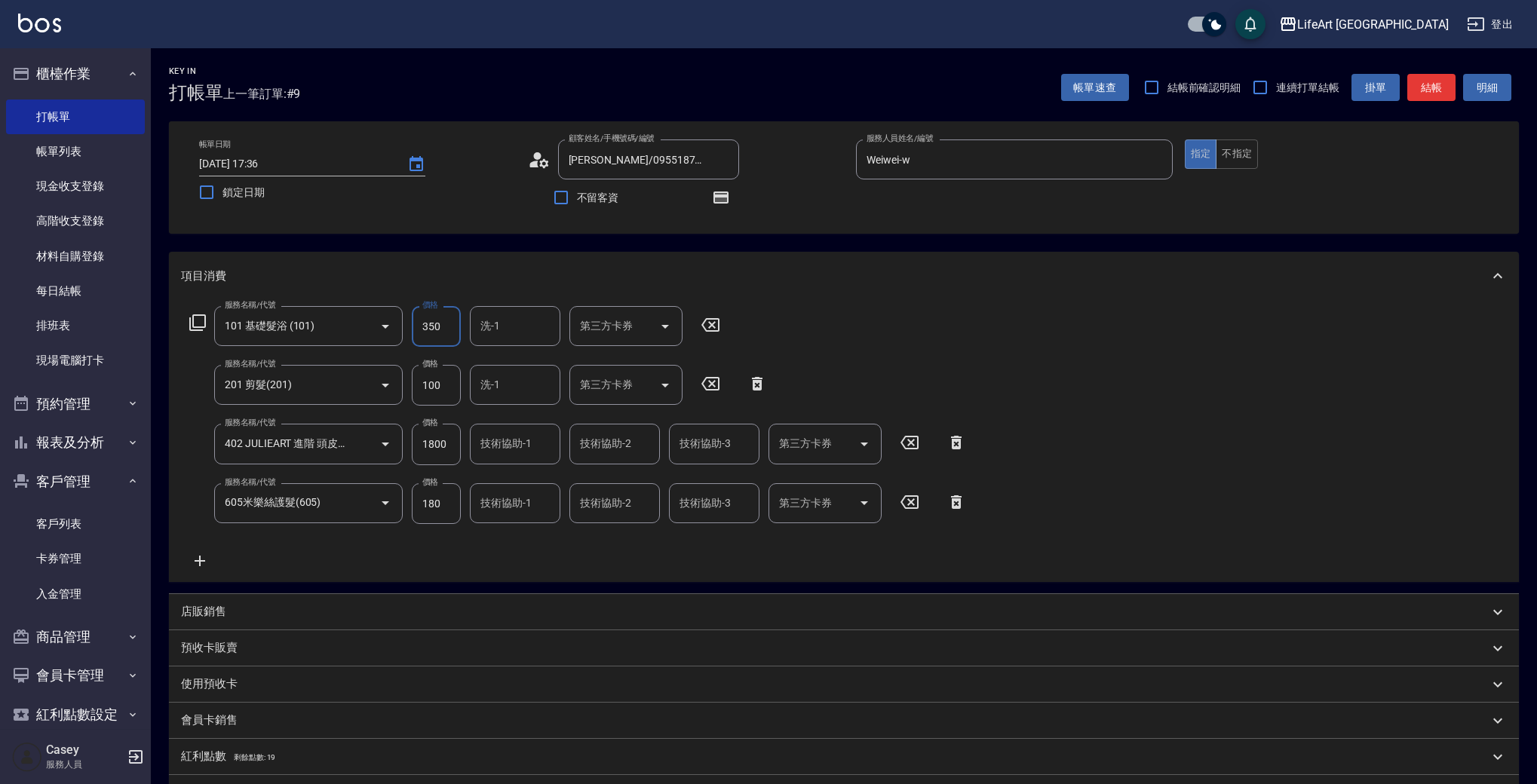
click at [497, 332] on input "洗-1" at bounding box center [515, 326] width 77 height 27
click at [500, 369] on span "Lily (無代號)" at bounding box center [509, 365] width 55 height 16
type input "Lily(無代號)"
drag, startPoint x: 508, startPoint y: 438, endPoint x: 508, endPoint y: 449, distance: 11.0
click at [508, 438] on div "技術協助-1 技術協助-1" at bounding box center [515, 443] width 90 height 40
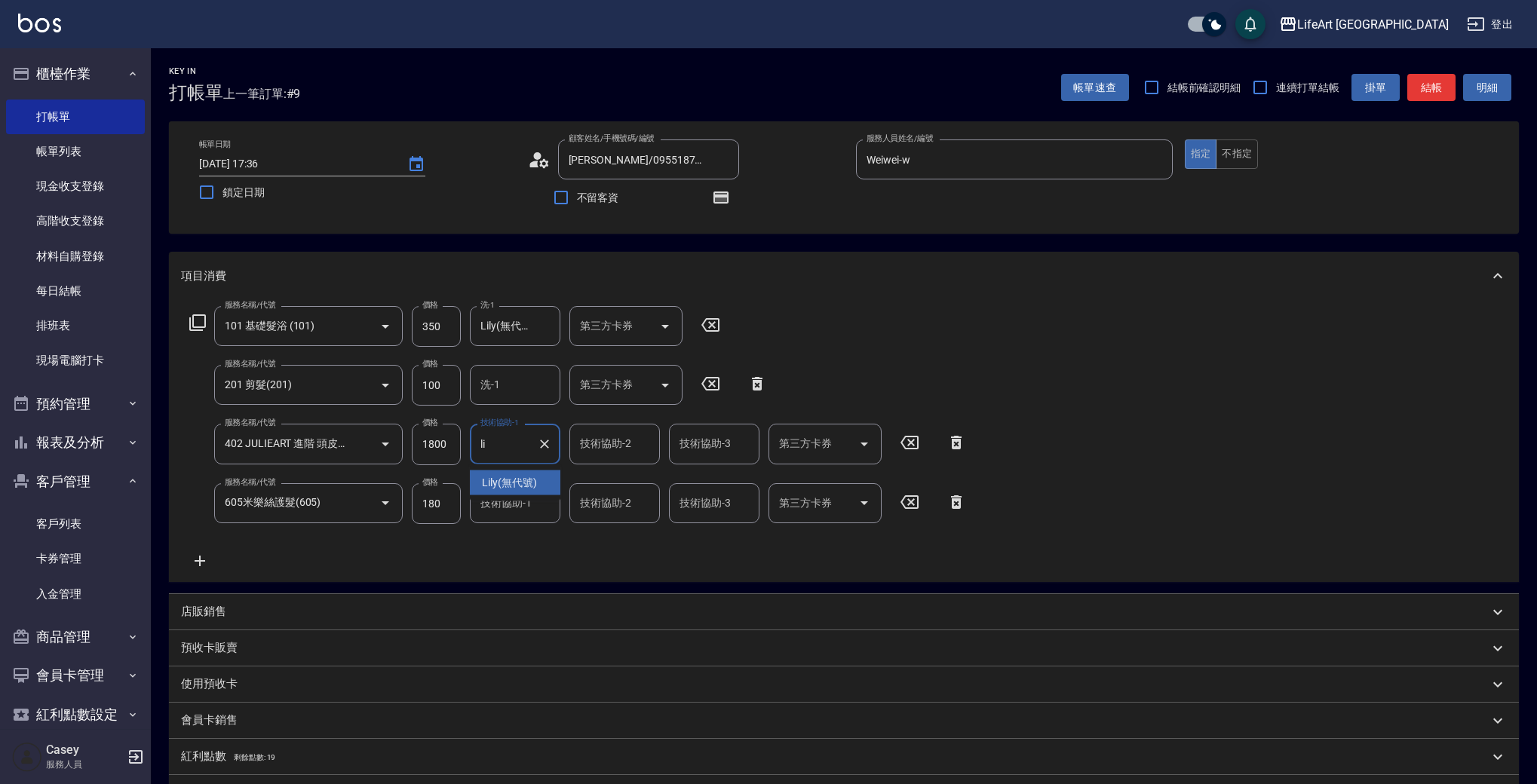
click at [515, 494] on div "Lily (無代號)" at bounding box center [515, 483] width 90 height 25
type input "Lily(無代號)"
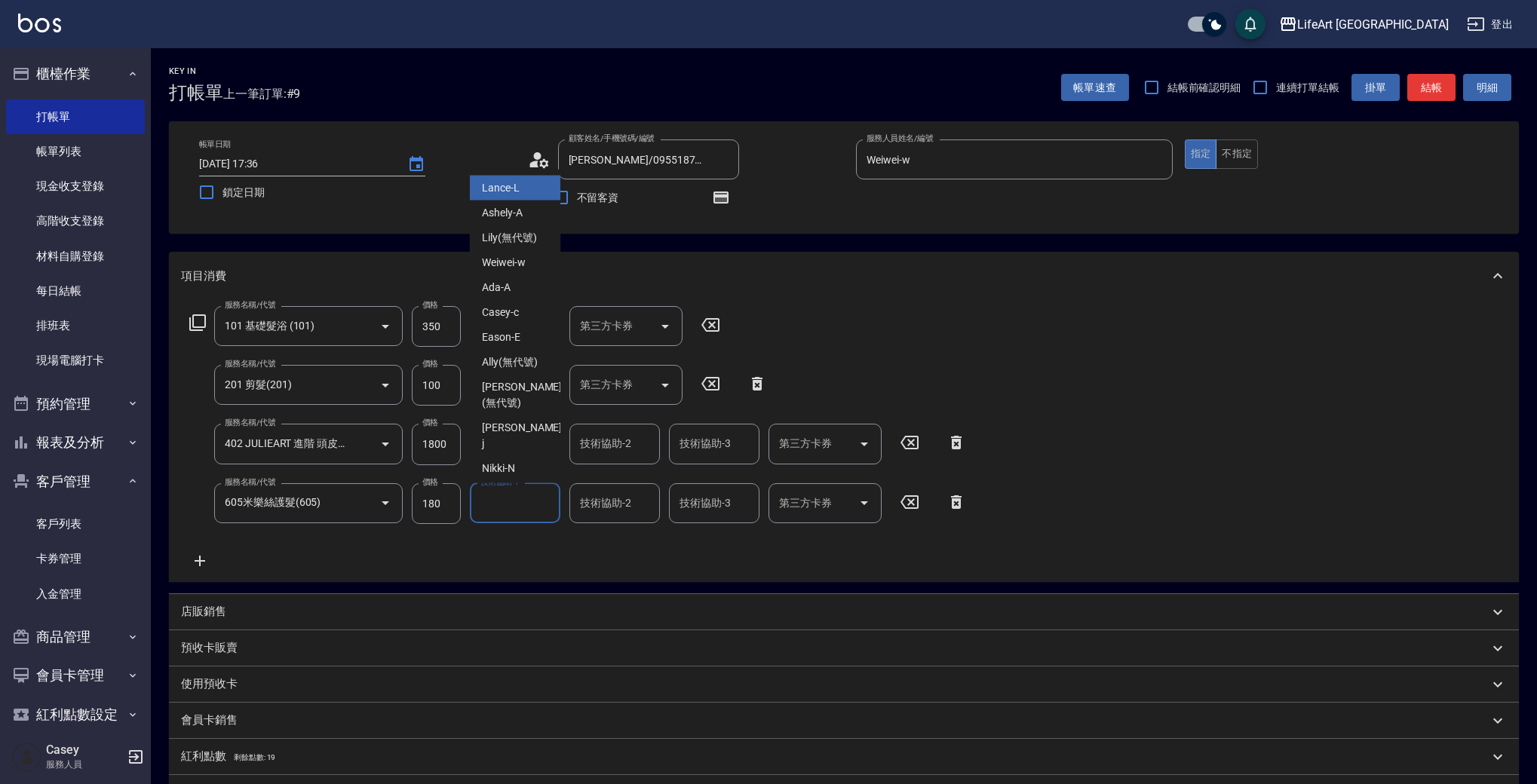
click at [505, 511] on input "技術協助-1" at bounding box center [515, 503] width 77 height 27
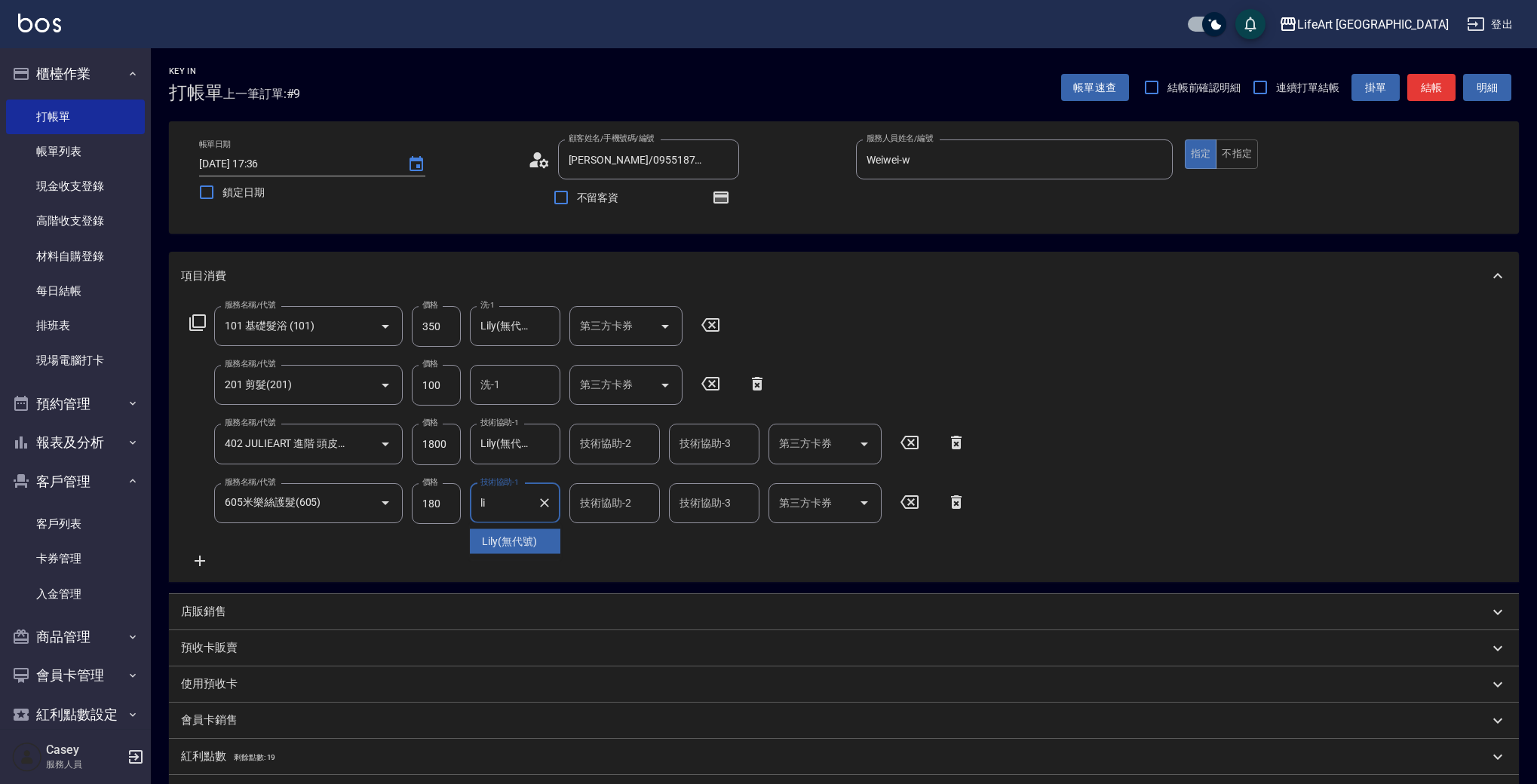
click at [513, 539] on span "Lily (無代號)" at bounding box center [509, 542] width 55 height 16
type input "Lily(無代號)"
click at [459, 505] on input "180" at bounding box center [436, 504] width 49 height 41
click at [458, 505] on input "180" at bounding box center [436, 504] width 49 height 41
type input "1800"
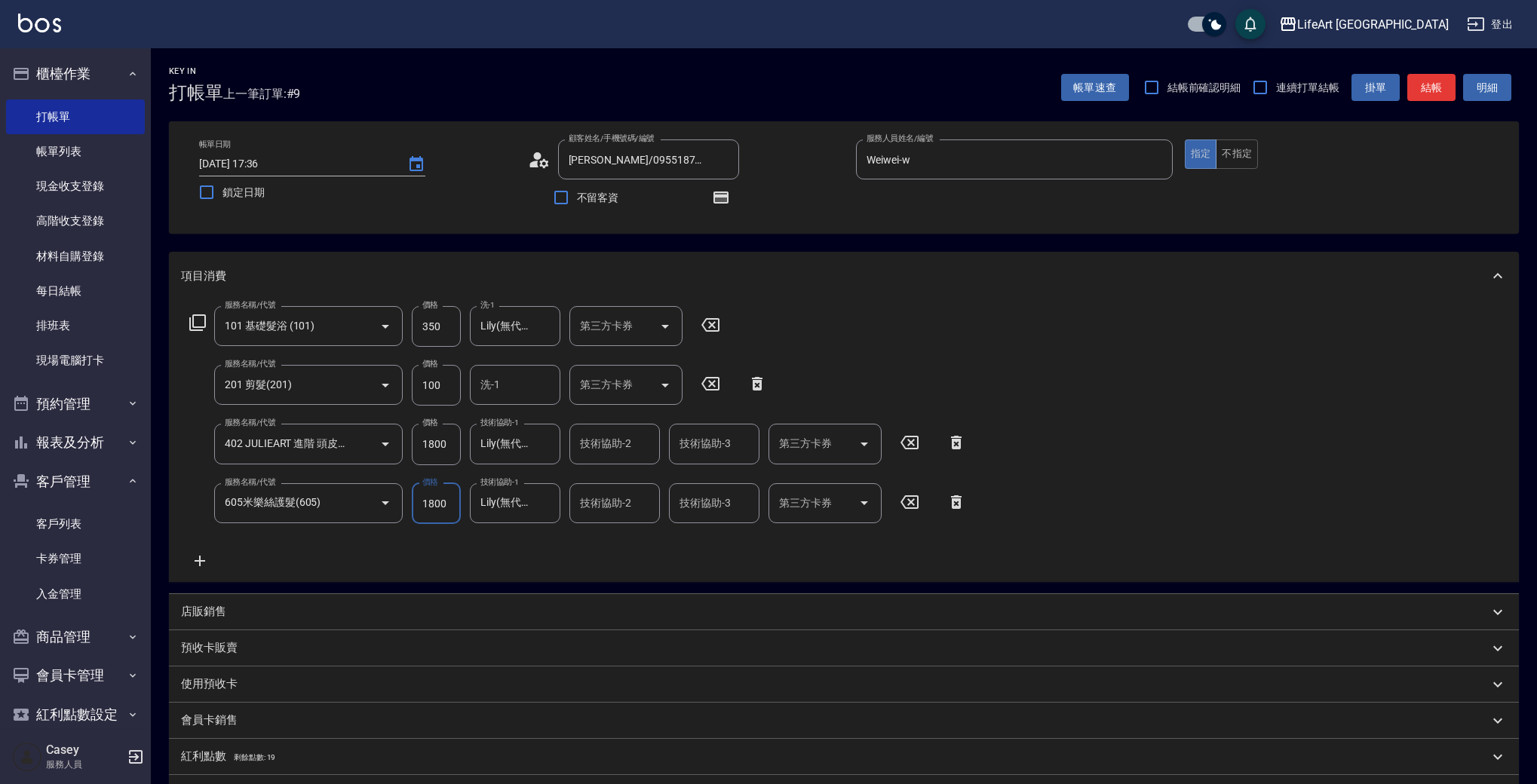
click at [667, 557] on div "服務名稱/代號 101 基礎髮浴 (101) 服務名稱/代號 價格 350 價格 洗-1 Lily(無代號) 洗-1 第三方卡券 第三方卡券 服務名稱/代號 …" at bounding box center [578, 439] width 794 height 264
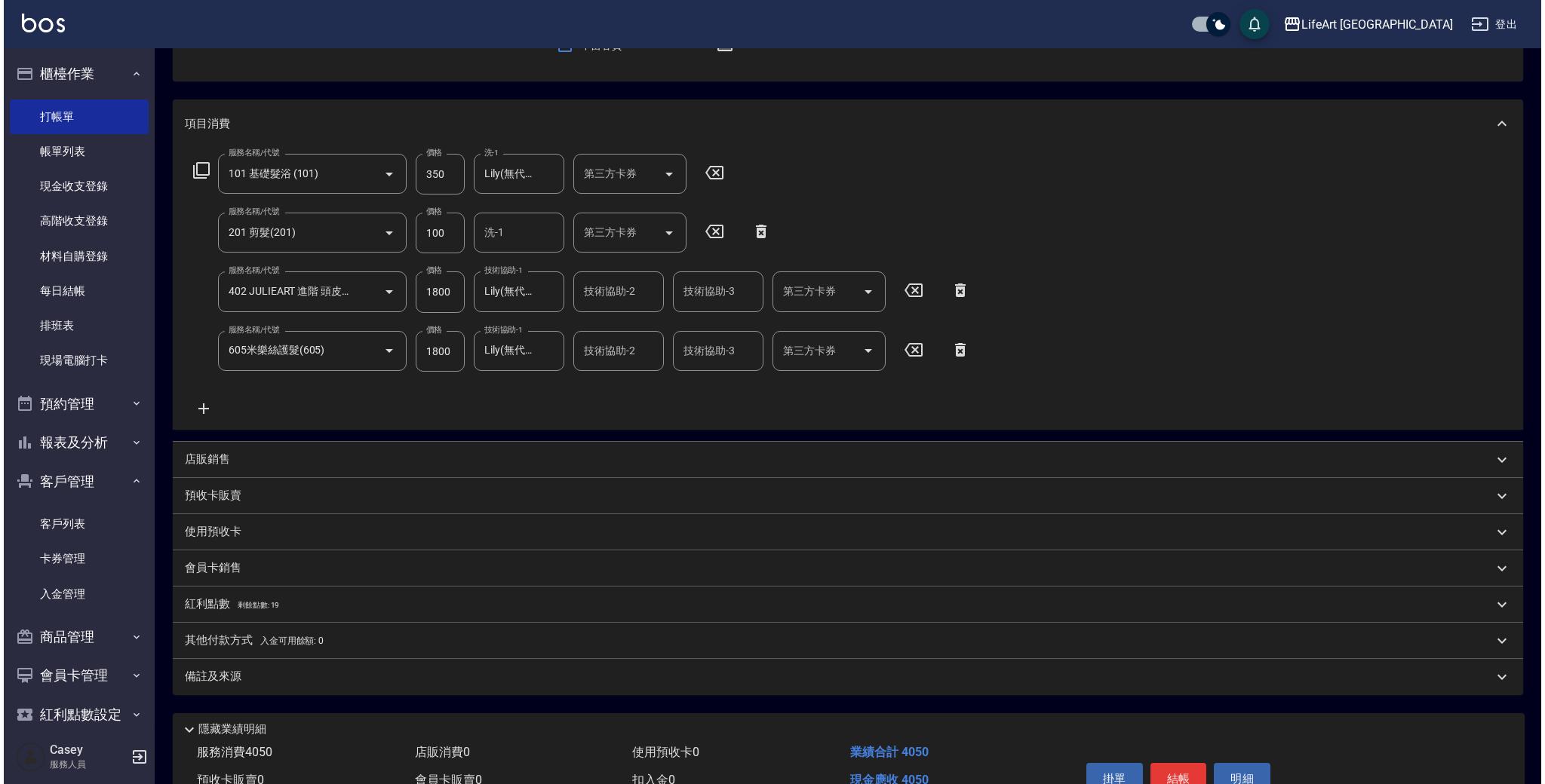
scroll to position [234, 0]
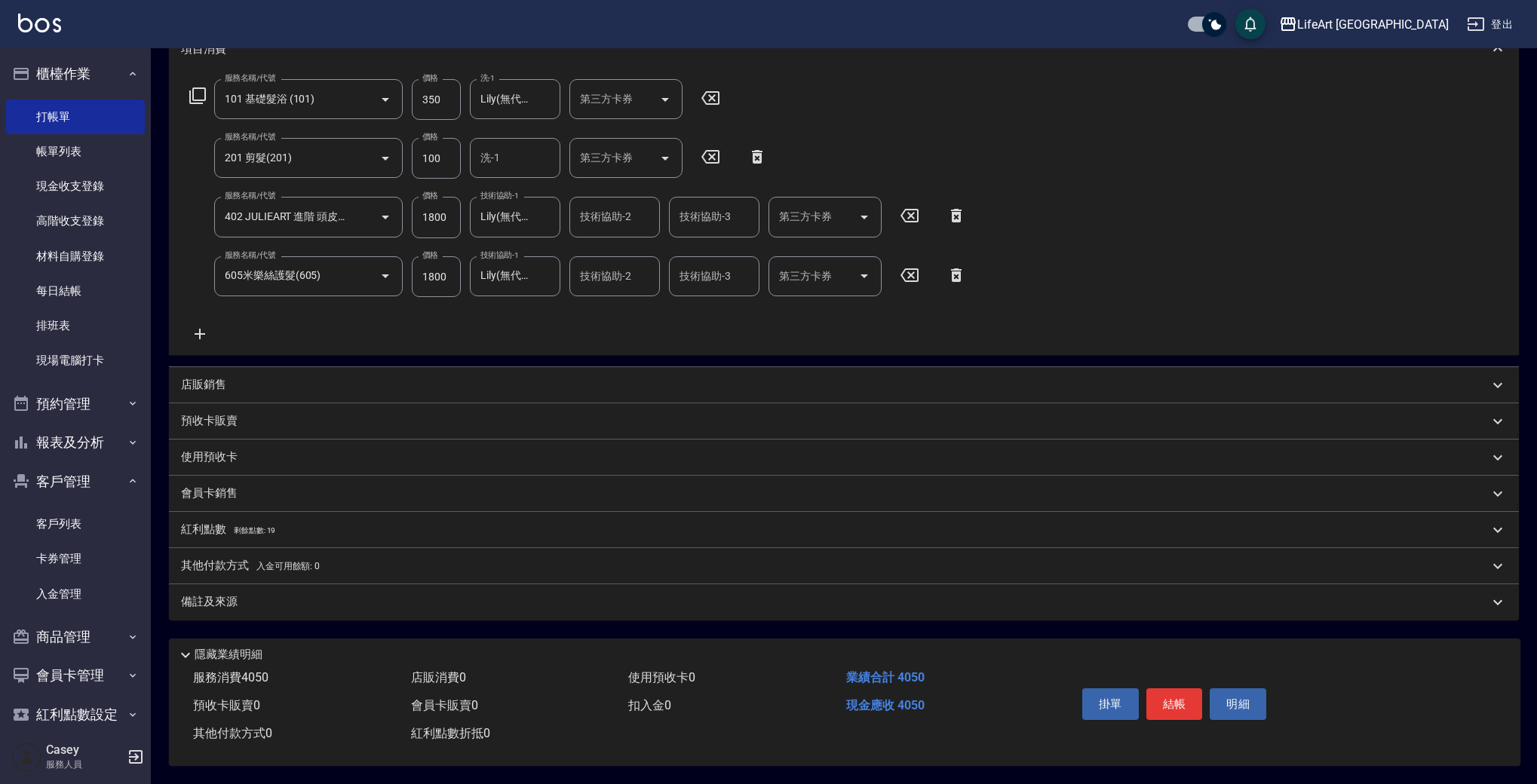
click at [300, 530] on div "紅利點數 剩餘點數: 19" at bounding box center [834, 530] width 1308 height 17
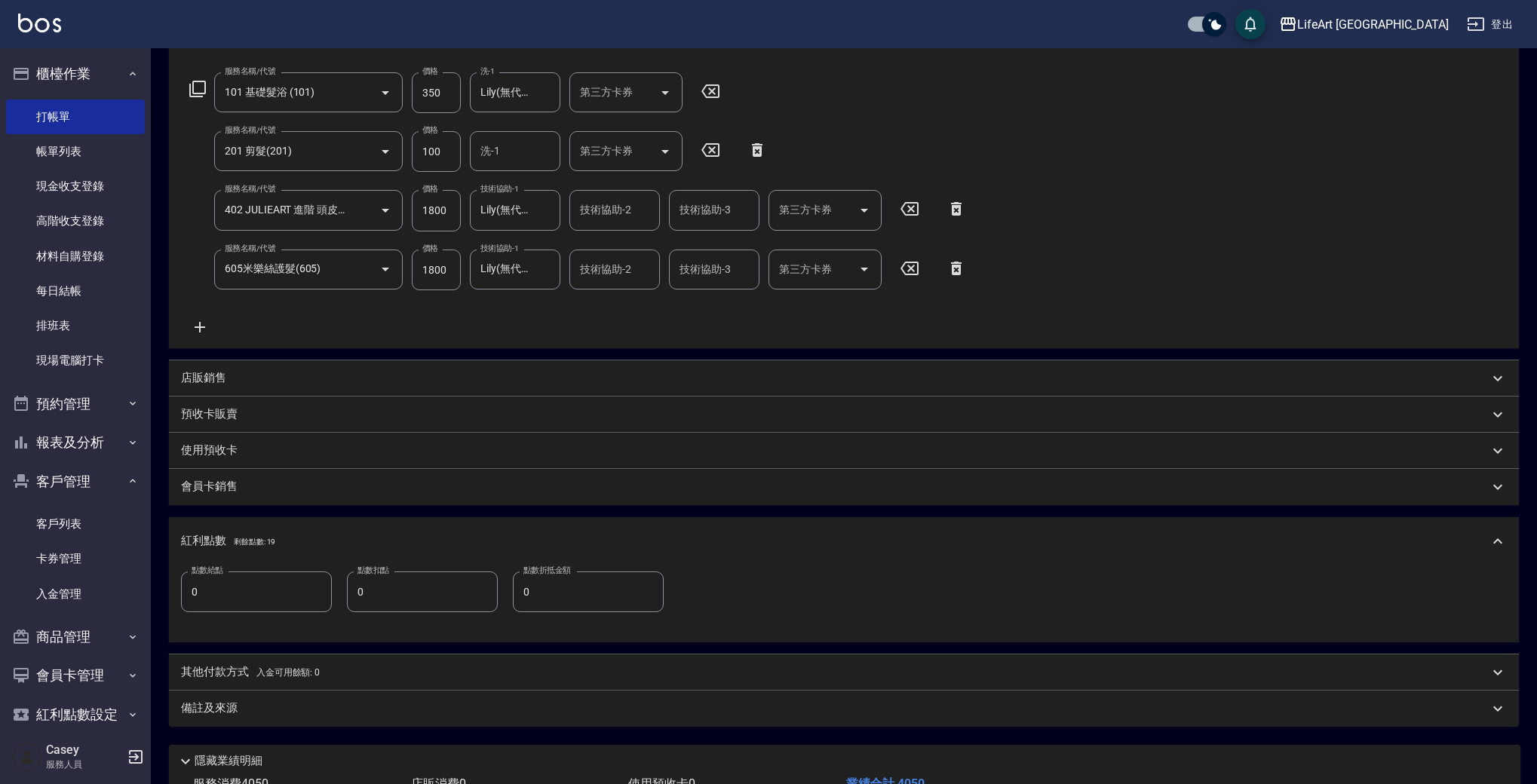
click at [260, 598] on input "0" at bounding box center [256, 592] width 151 height 41
type input "8"
click at [308, 715] on div "備註及來源" at bounding box center [834, 709] width 1308 height 16
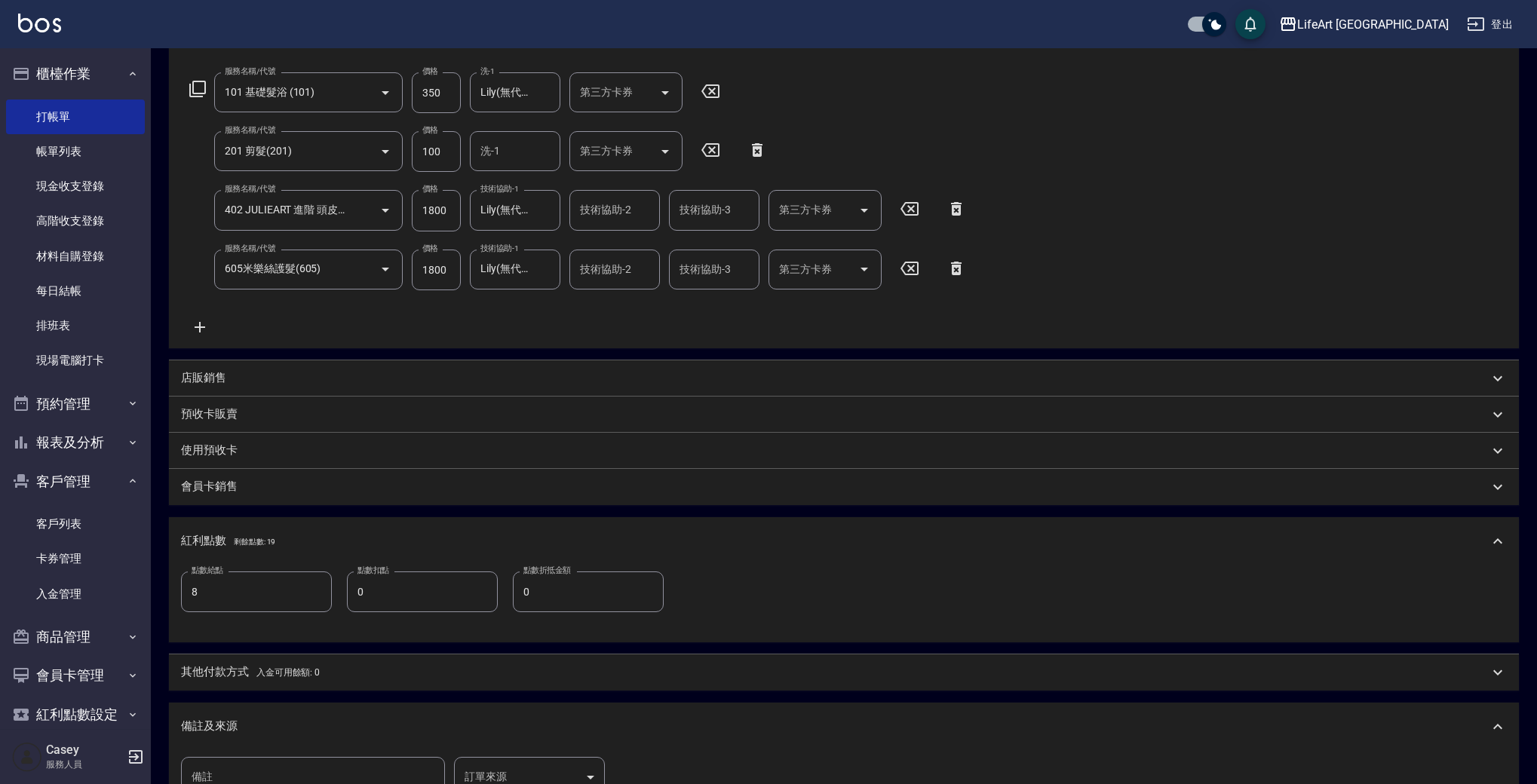
click at [517, 780] on body "LifeArt 蘆洲 登出 櫃檯作業 打帳單 帳單列表 現金收支登錄 高階收支登錄 材料自購登錄 每日結帳 排班表 現場電腦打卡 預約管理 預約管理 單日預約…" at bounding box center [768, 378] width 1537 height 1225
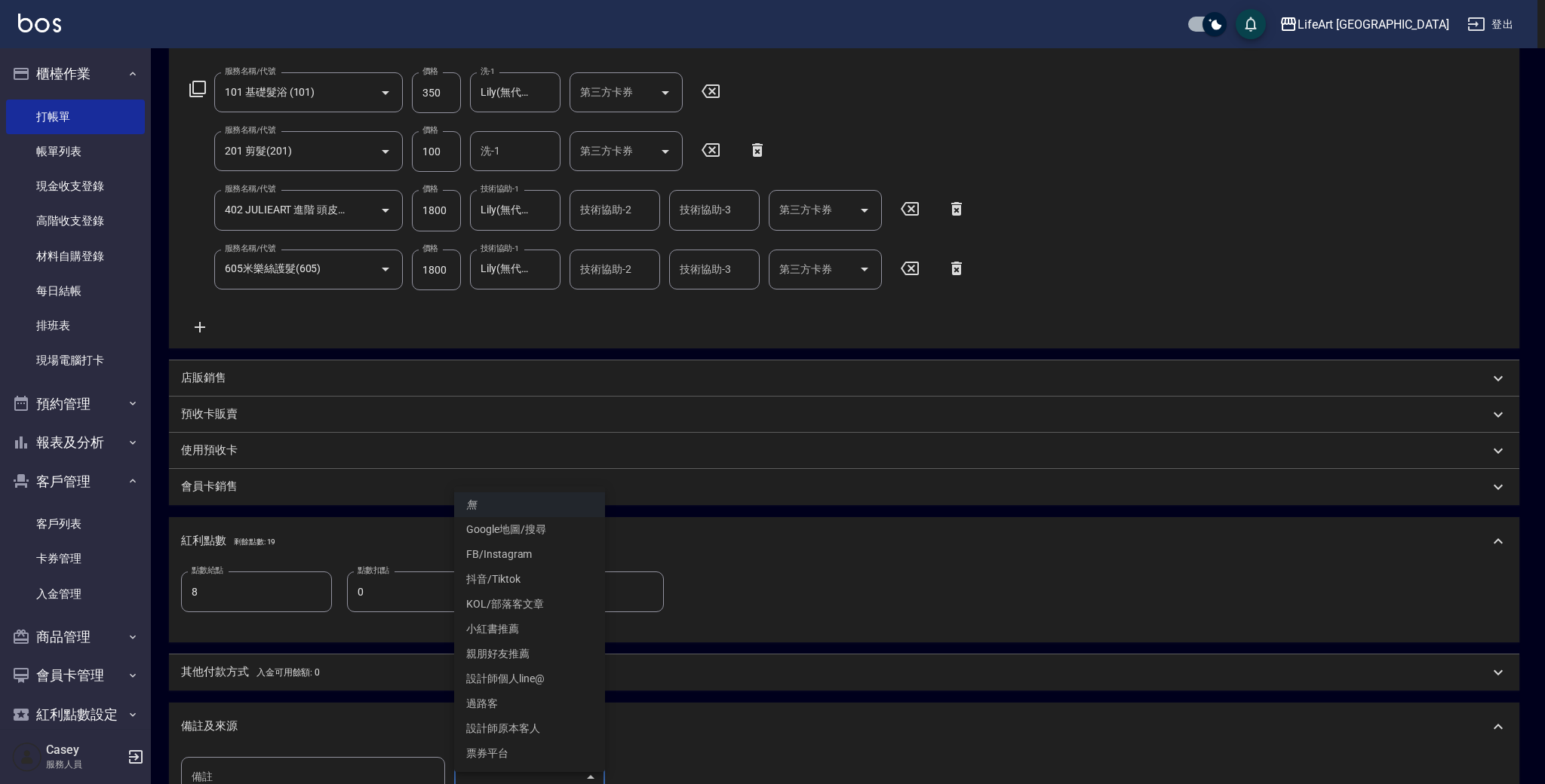
click at [524, 727] on li "設計師原本客人" at bounding box center [529, 729] width 151 height 25
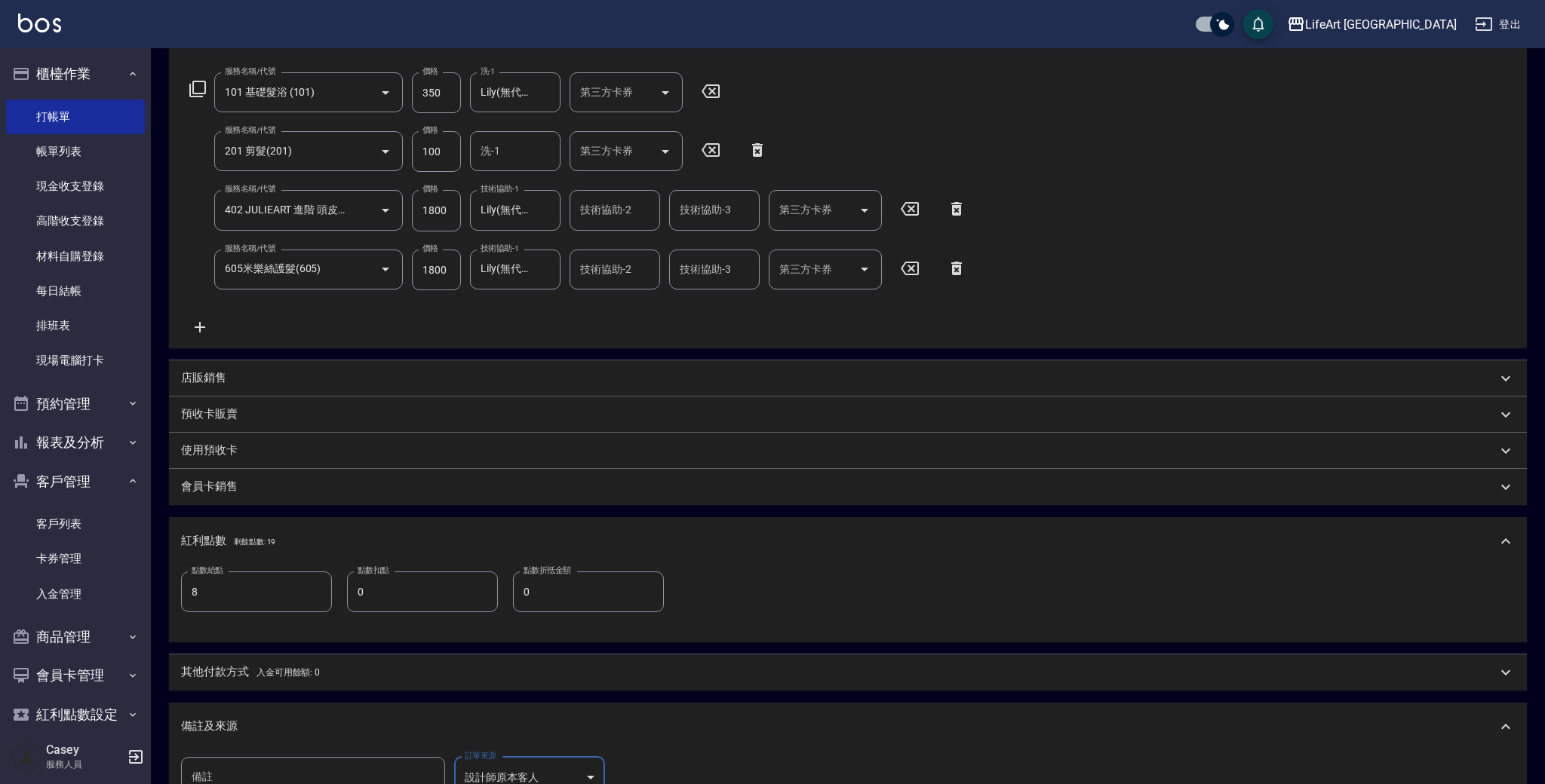
type input "設計師原本客人"
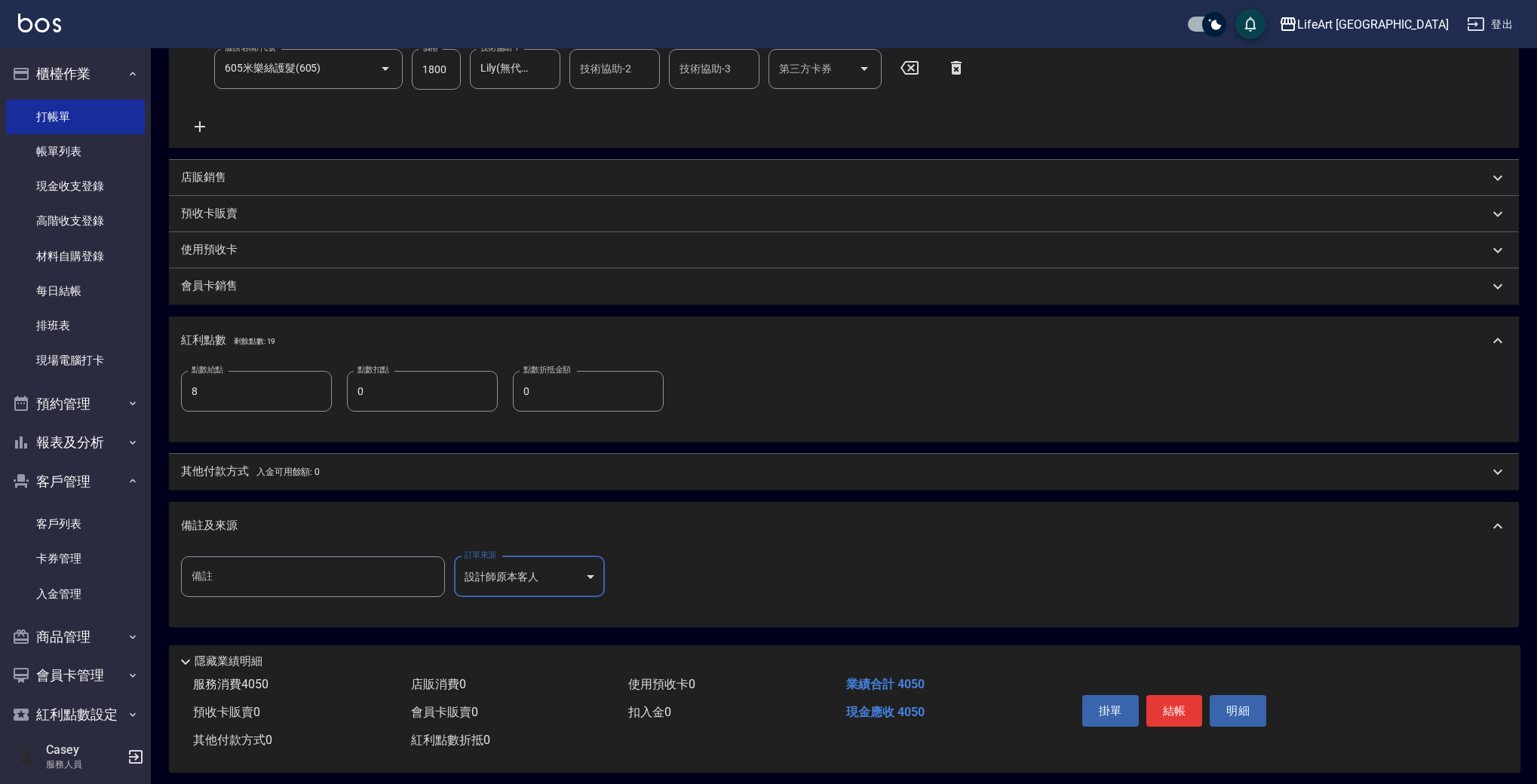
scroll to position [448, 0]
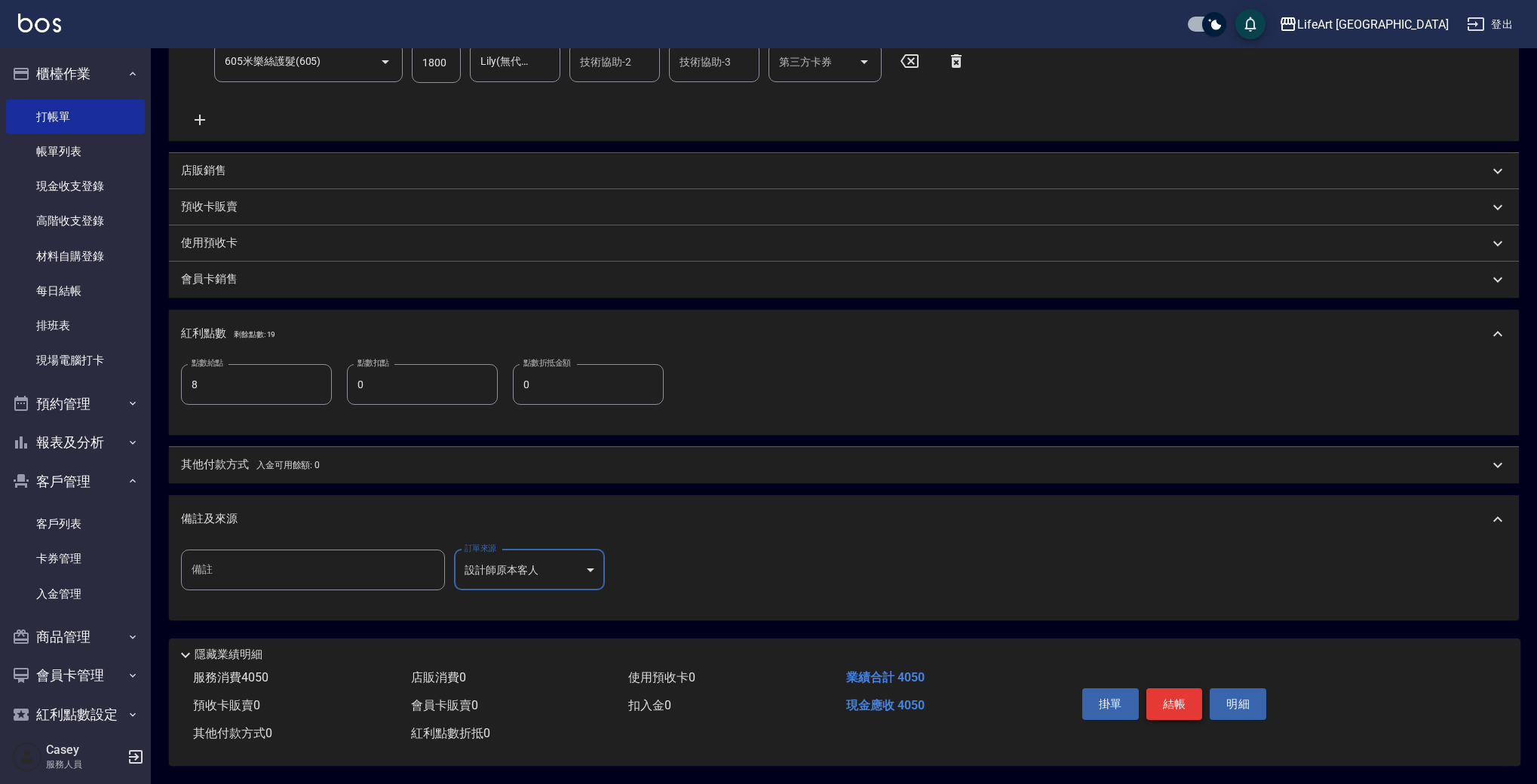
click at [1184, 688] on button "結帳" at bounding box center [1175, 704] width 57 height 32
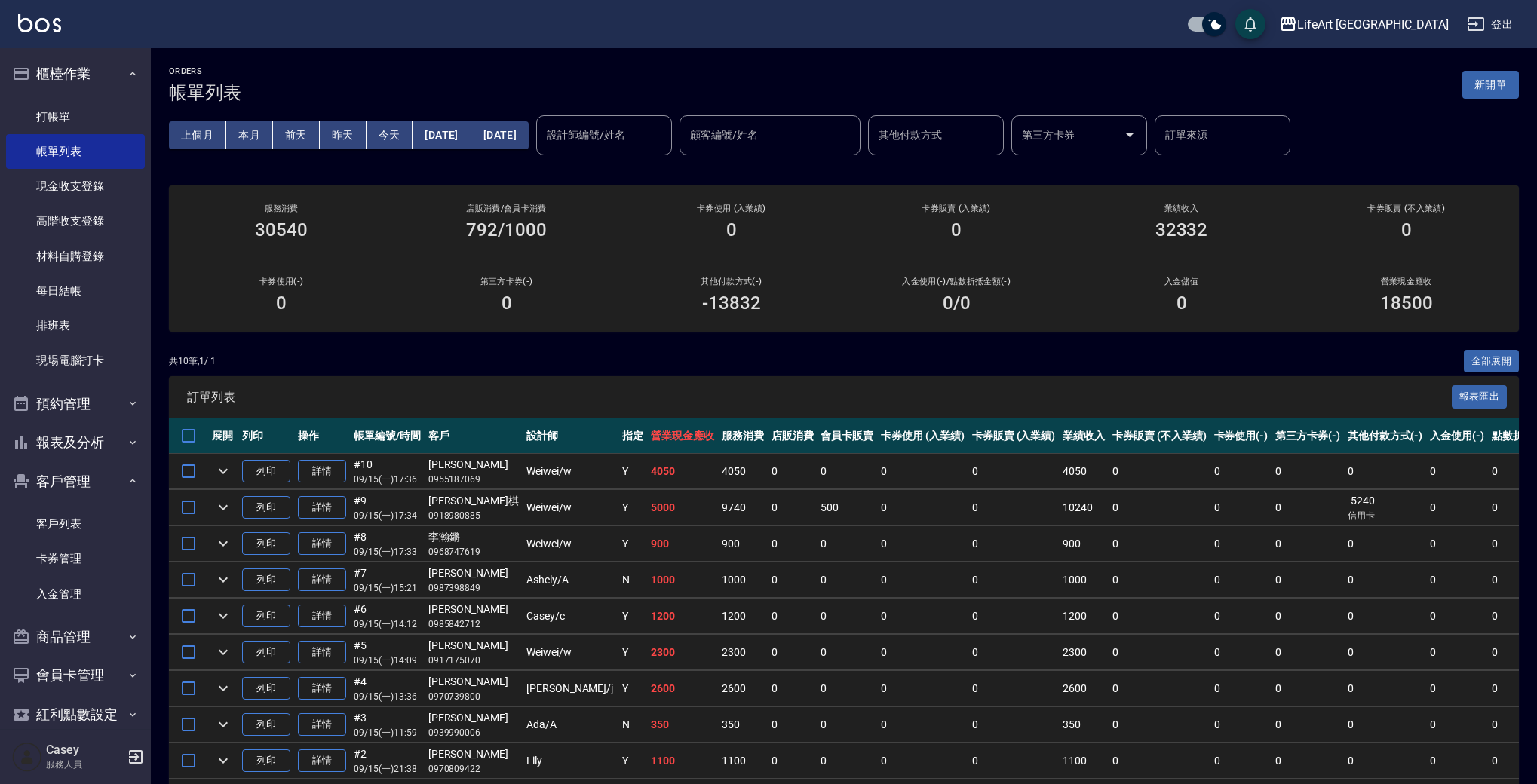
scroll to position [100, 0]
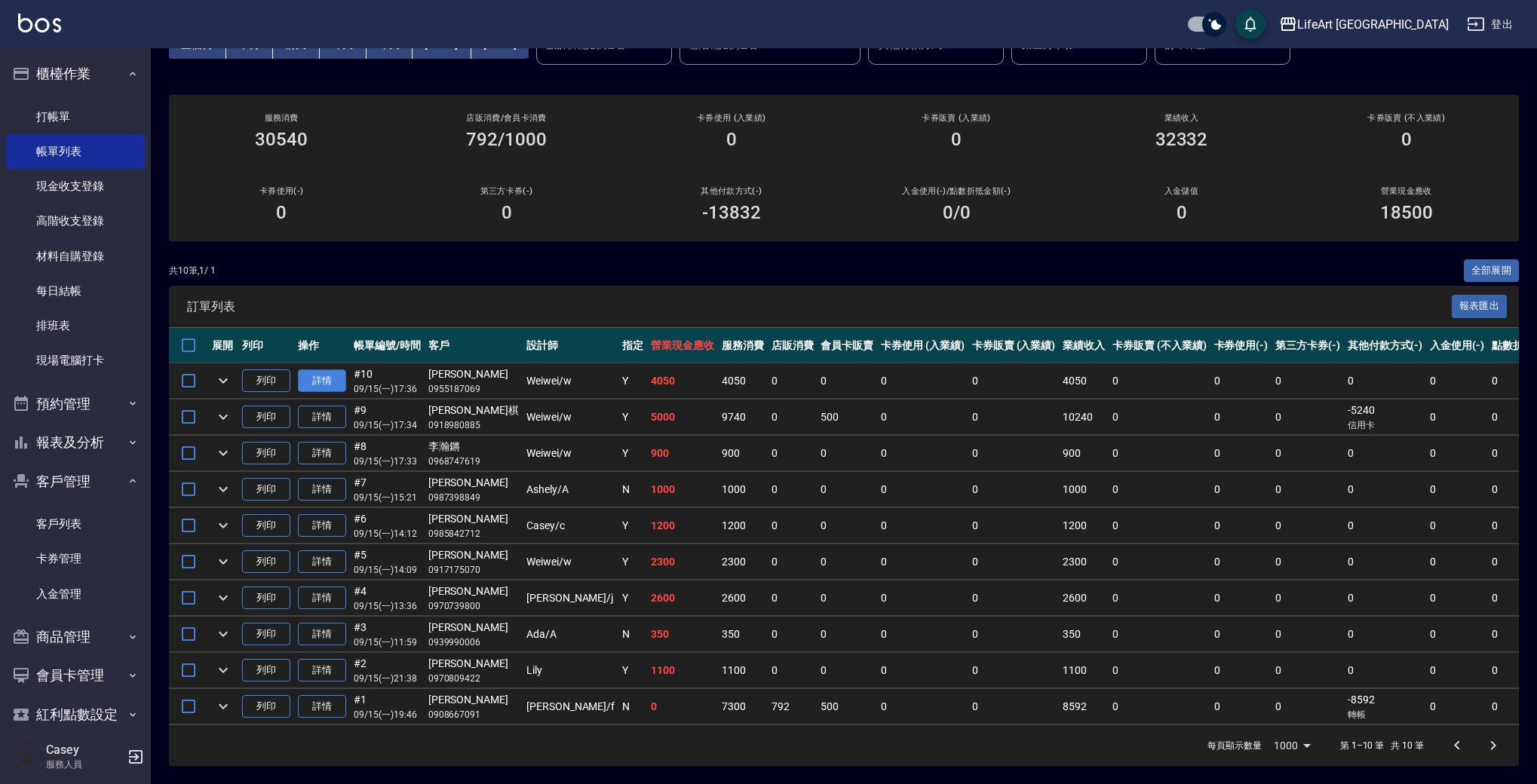
click at [314, 373] on link "詳情" at bounding box center [322, 381] width 48 height 23
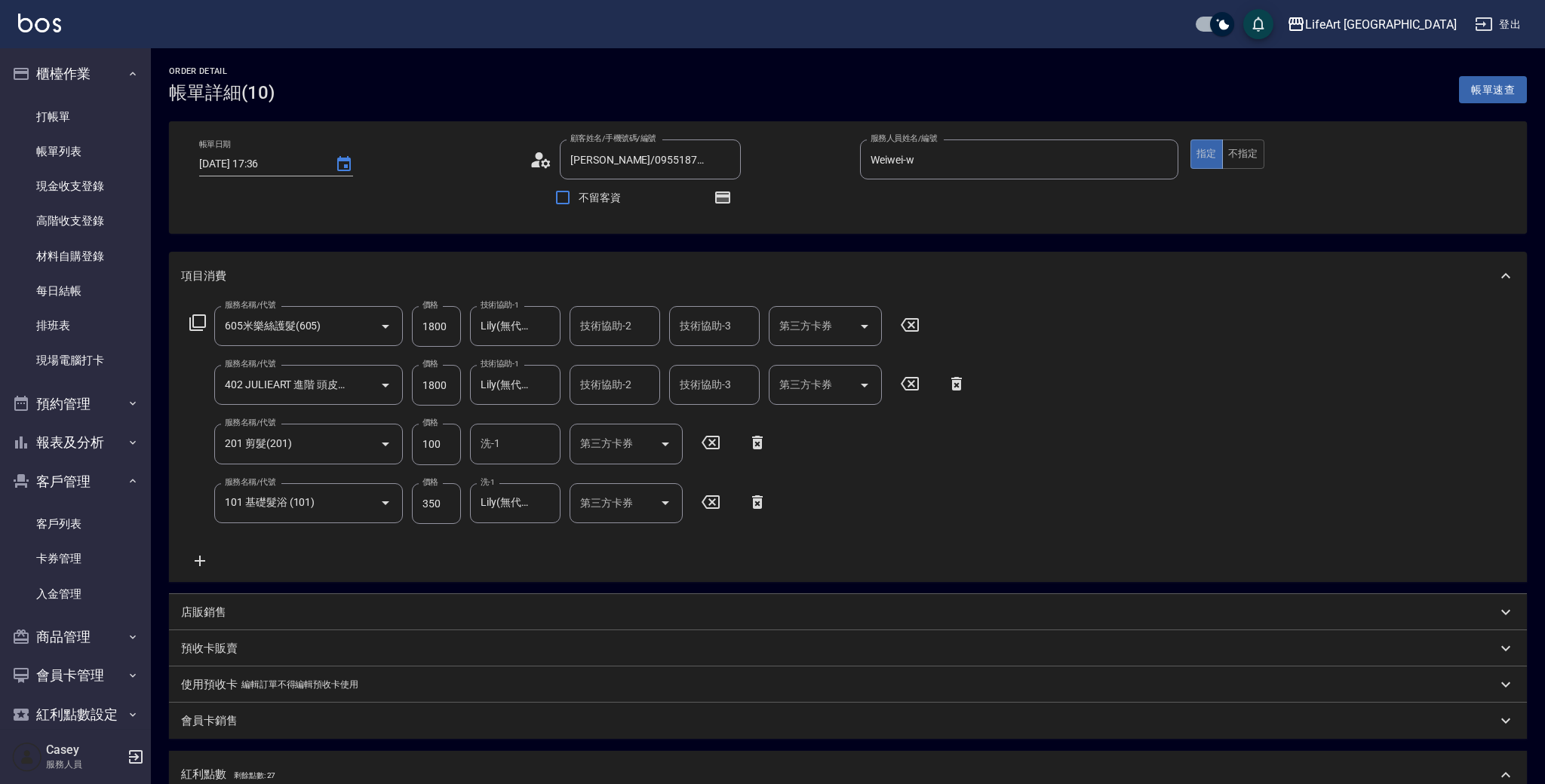
type input "[DATE] 17:36"
type input "[PERSON_NAME]/0955187069/"
type input "Weiwei-w"
type input "8"
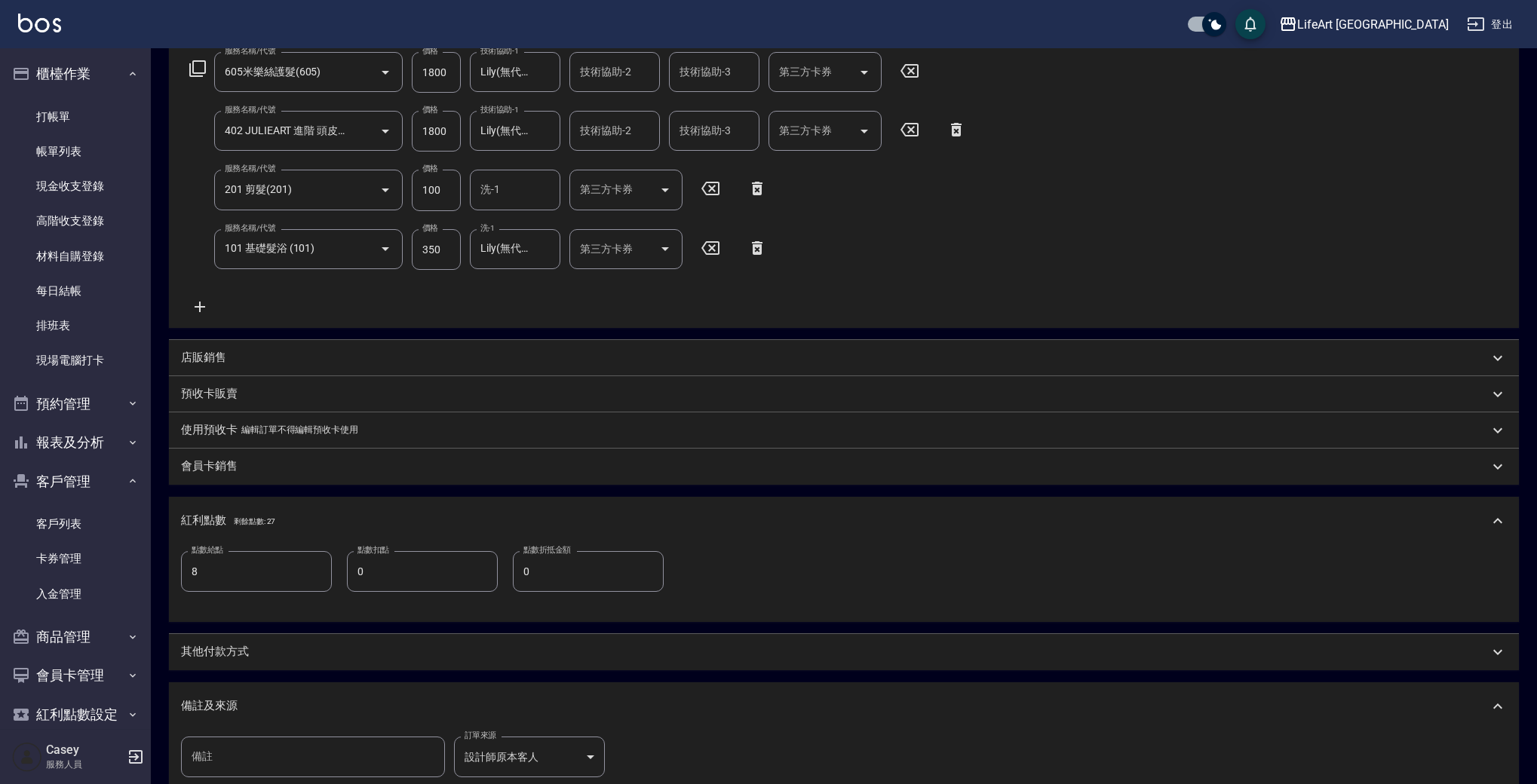
scroll to position [377, 0]
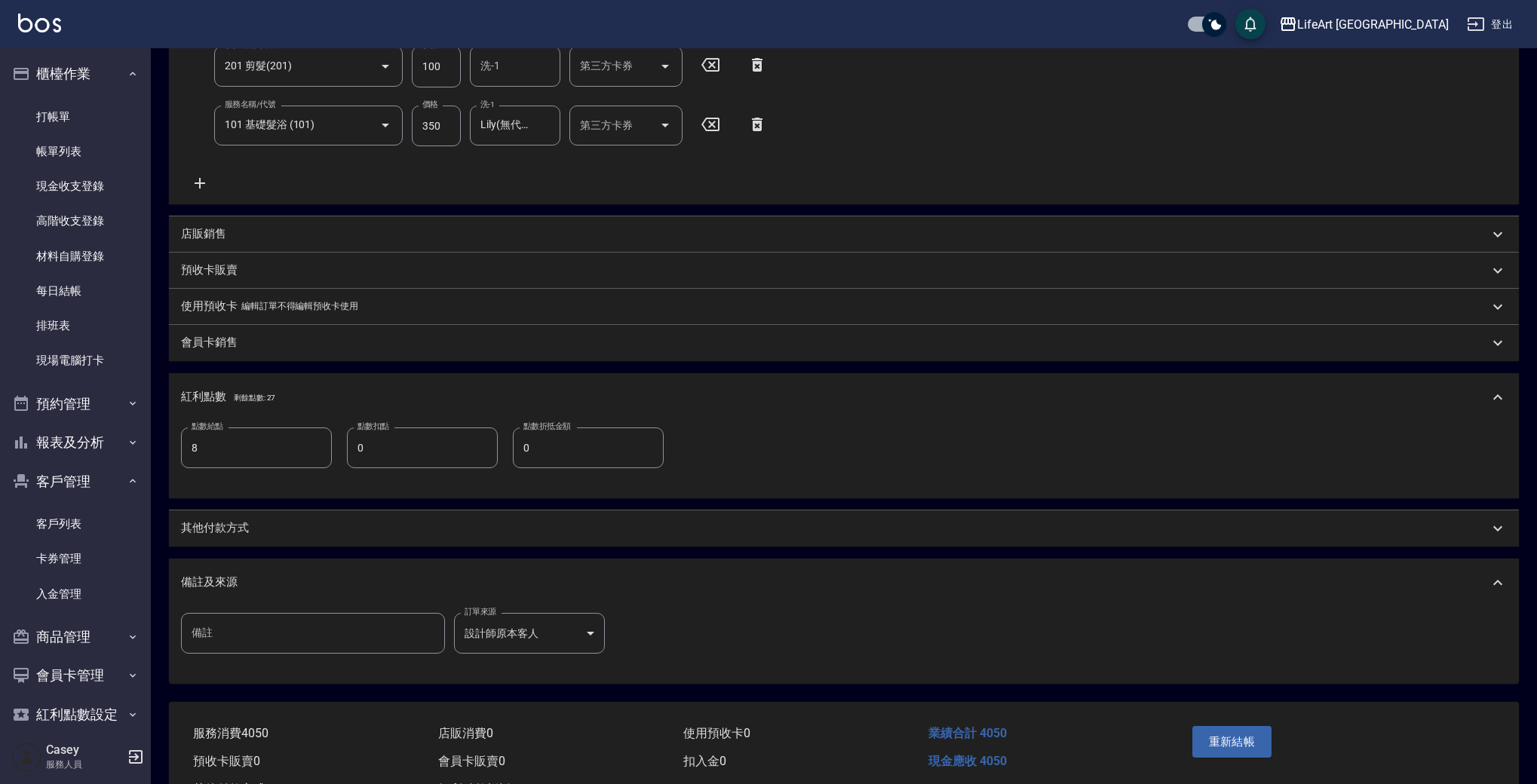
click at [240, 536] on p "其他付款方式" at bounding box center [214, 528] width 68 height 16
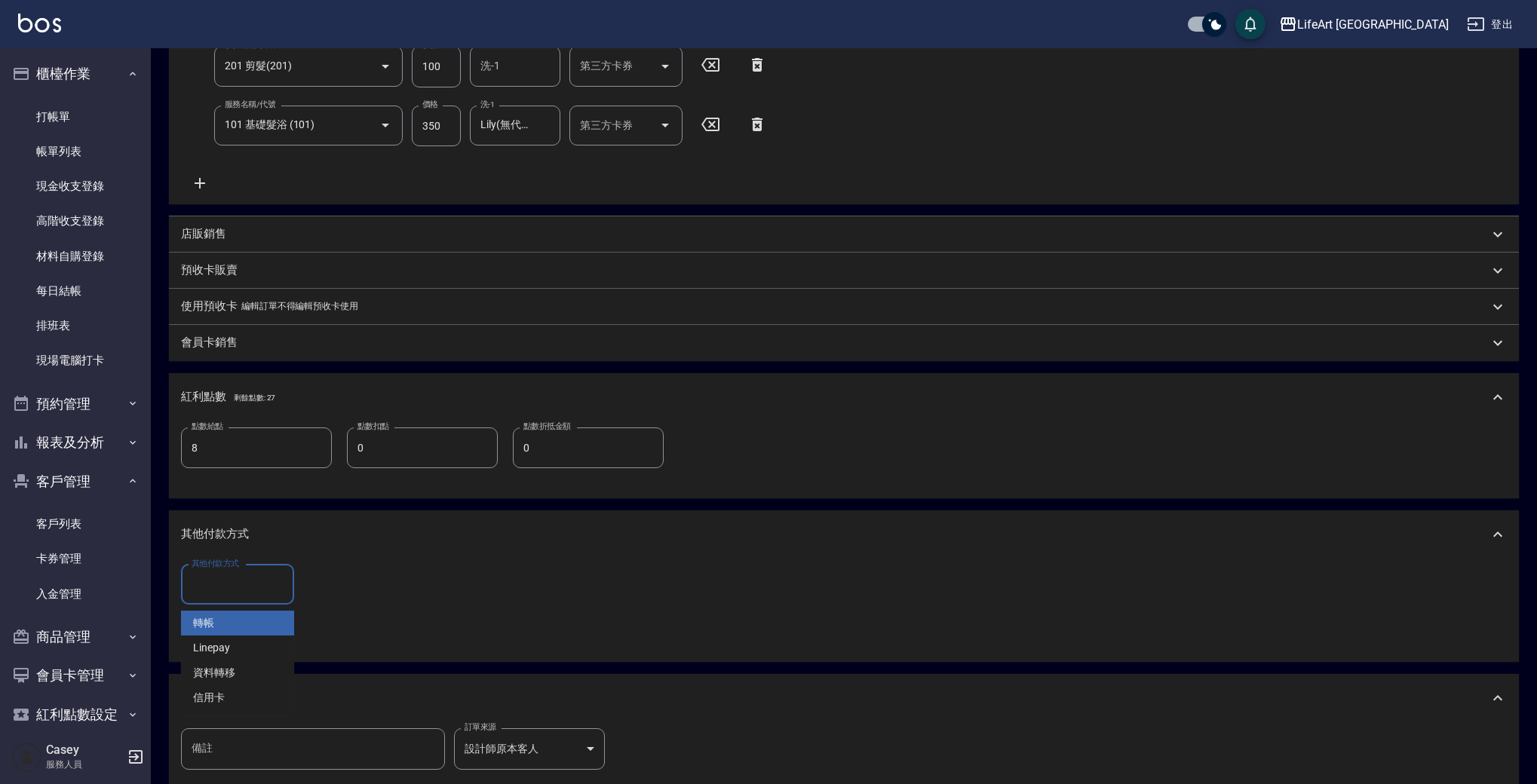
click at [230, 585] on input "其他付款方式" at bounding box center [237, 585] width 99 height 27
click at [221, 652] on span "Linepay" at bounding box center [237, 648] width 113 height 25
type input "Linepay"
drag, startPoint x: 345, startPoint y: 580, endPoint x: 286, endPoint y: 565, distance: 60.9
click at [286, 565] on div "其他付款方式 Linepay 其他付款方式 Linepay金額 0 Linepay金額" at bounding box center [303, 586] width 245 height 41
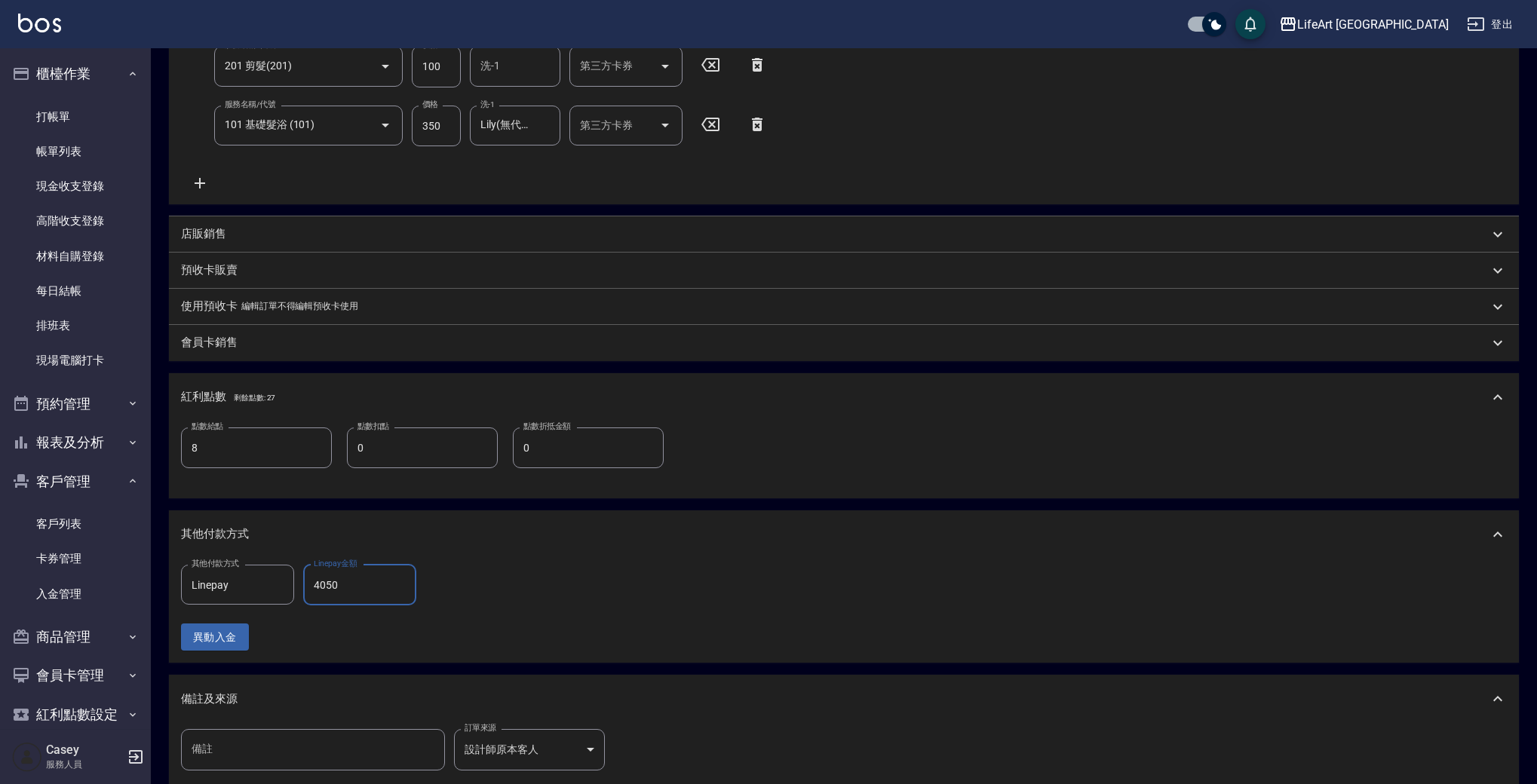
scroll to position [556, 0]
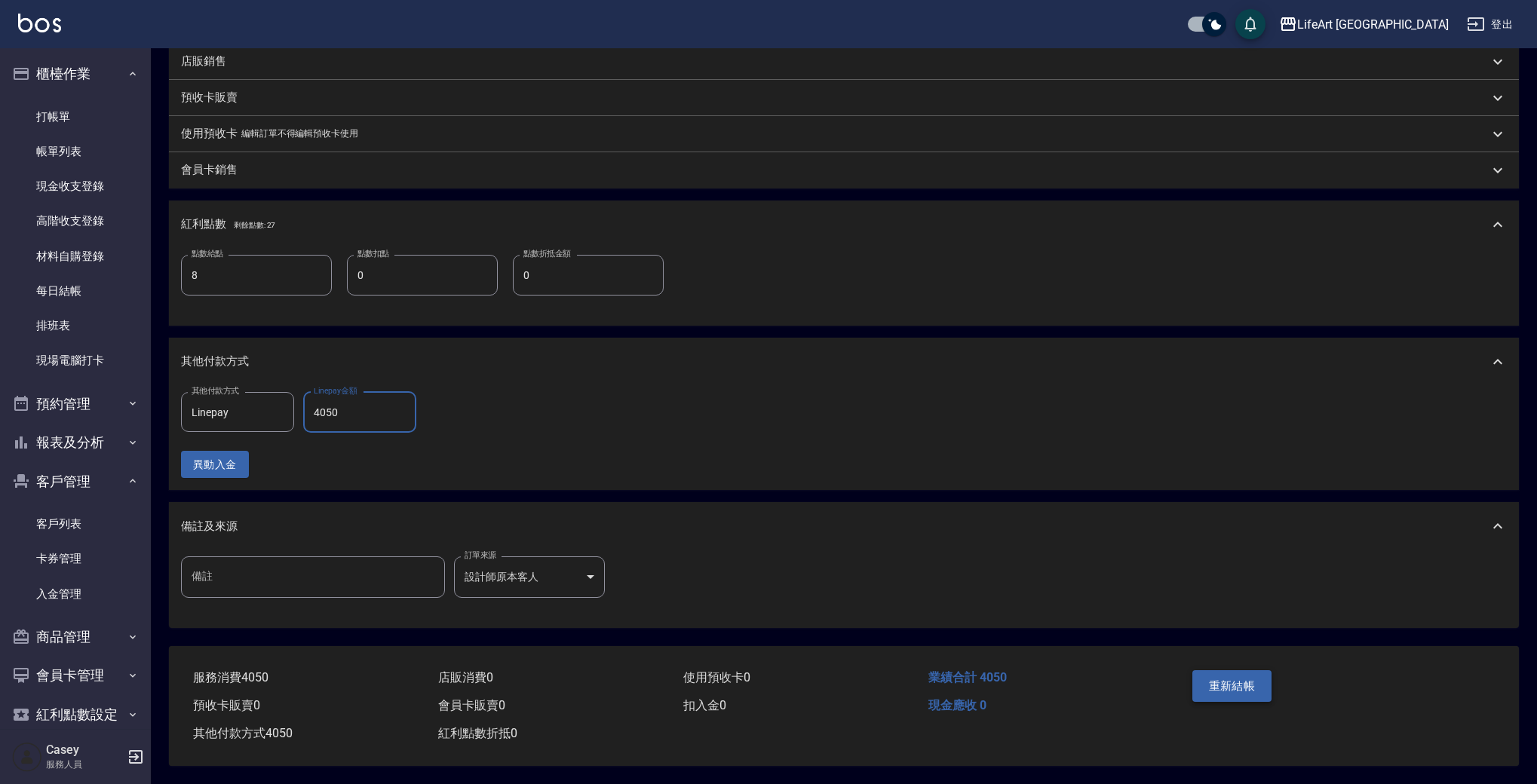
type input "4050"
click at [1261, 680] on button "重新結帳" at bounding box center [1232, 687] width 80 height 32
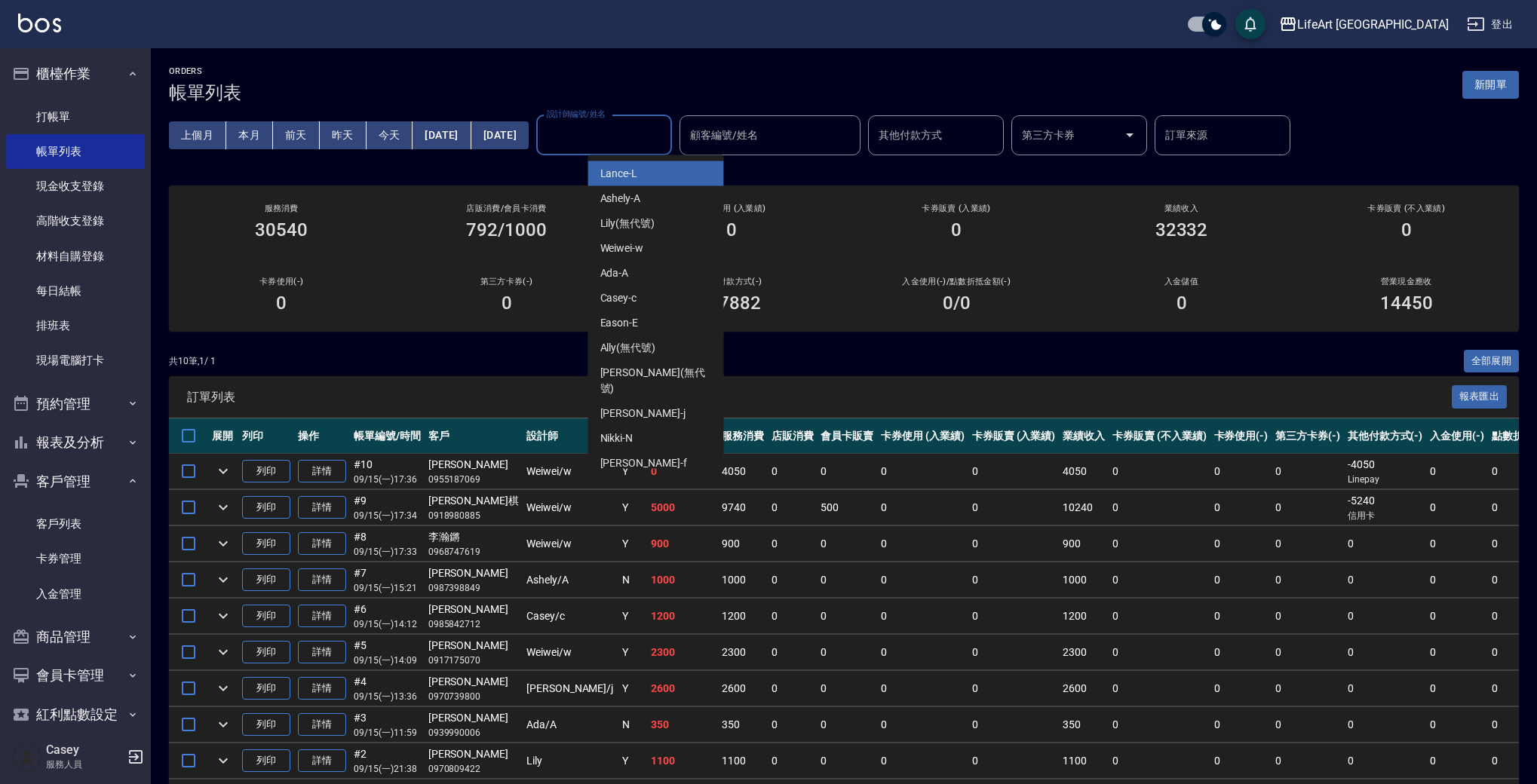
click at [655, 135] on input "設計師編號/姓名" at bounding box center [604, 136] width 122 height 27
click at [664, 249] on div "Weiwei -w" at bounding box center [656, 248] width 136 height 25
type input "Weiwei-w"
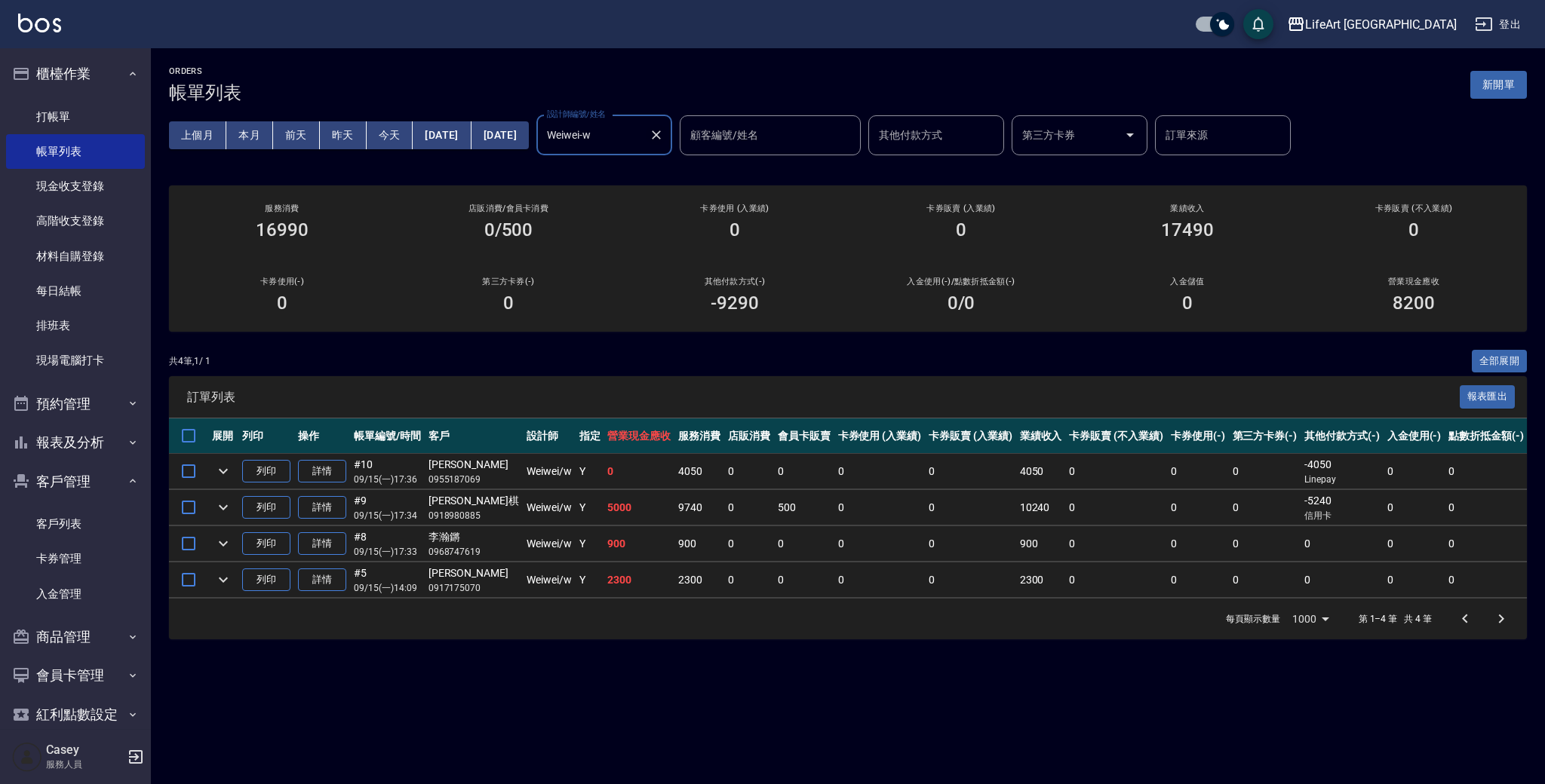
click at [664, 135] on icon "Clear" at bounding box center [656, 135] width 15 height 15
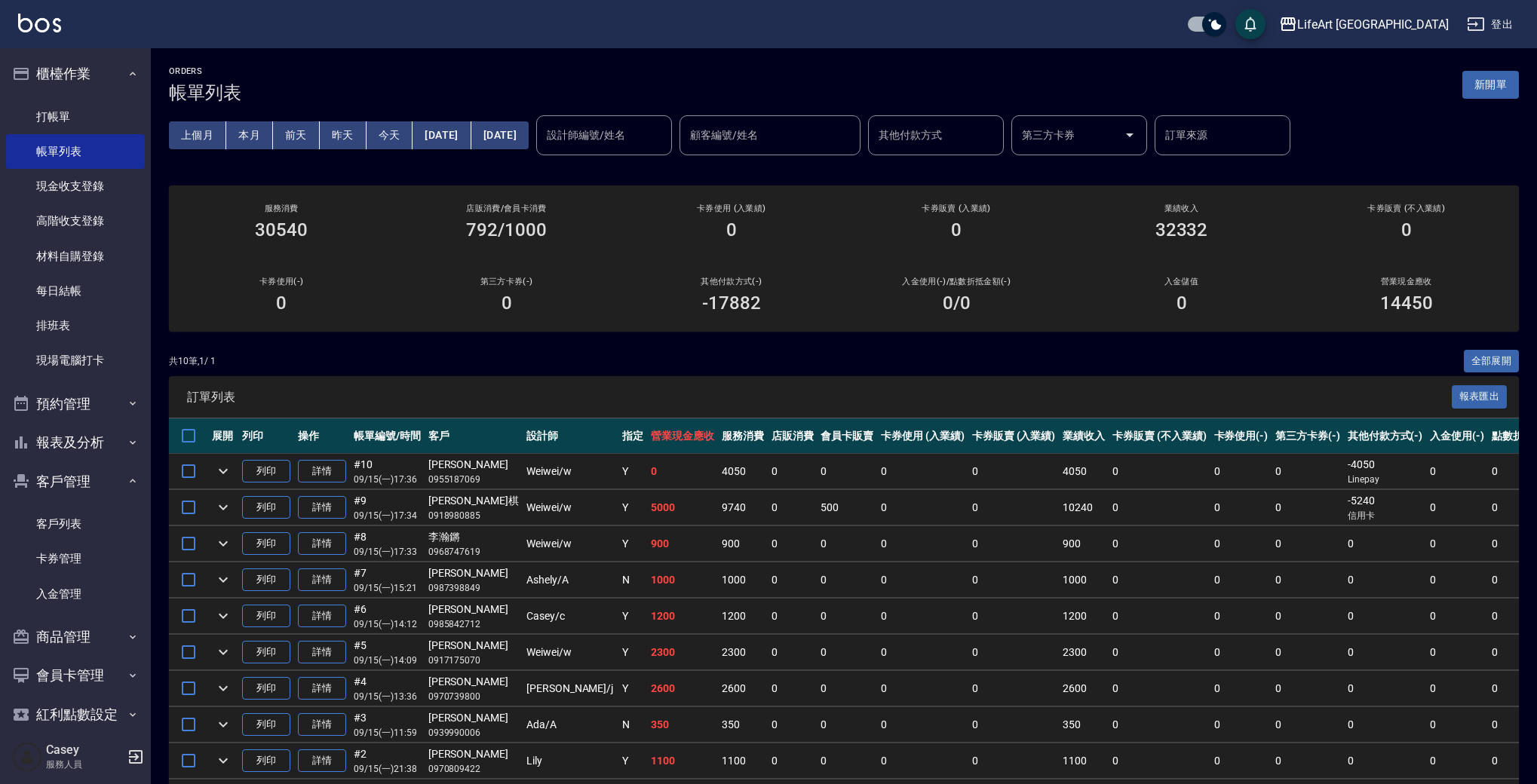
click at [1535, 399] on div "ORDERS 帳單列表 新開單 上個月 本月 [DATE] [DATE] [DATE] [DATE] [DATE] 設計師編號/姓名 設計師編號/姓名 顧客編…" at bounding box center [843, 461] width 1386 height 827
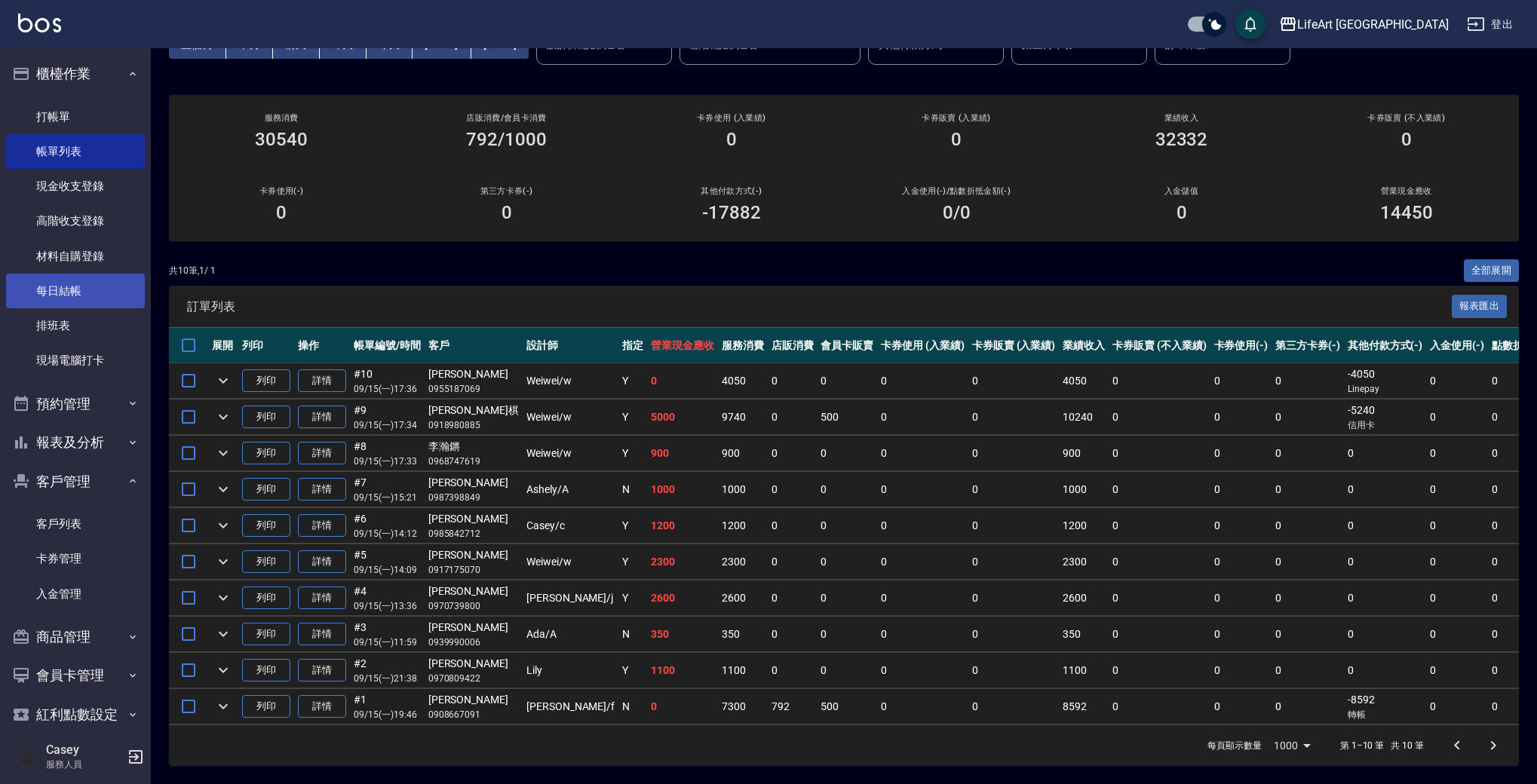
click at [66, 284] on link "每日結帳" at bounding box center [75, 291] width 139 height 35
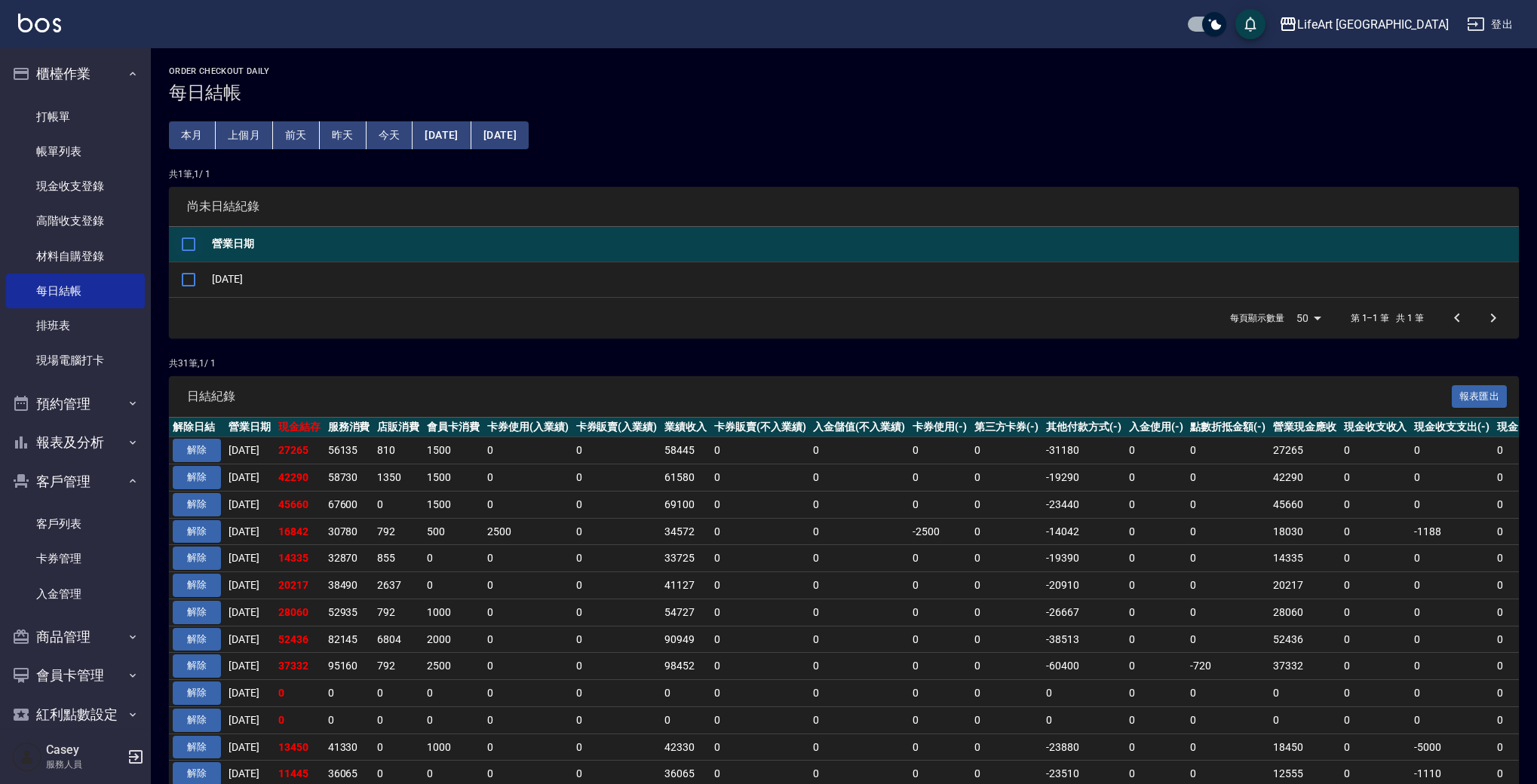
click at [187, 244] on input "checkbox" at bounding box center [189, 245] width 32 height 32
checkbox input "true"
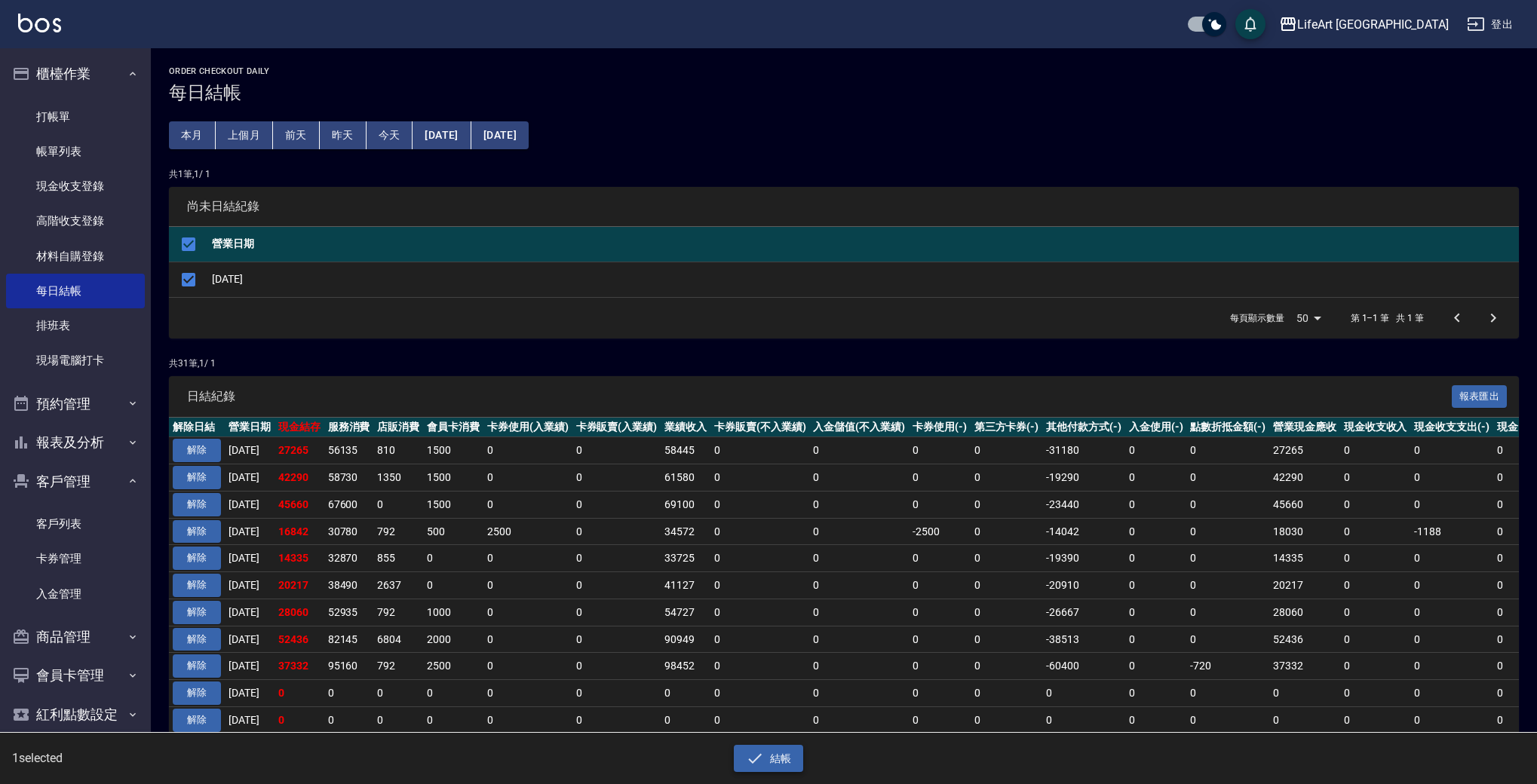
click at [772, 753] on button "結帳" at bounding box center [768, 758] width 70 height 27
click at [726, 61] on button "確定" at bounding box center [714, 60] width 48 height 23
checkbox input "false"
